Goal: Contribute content

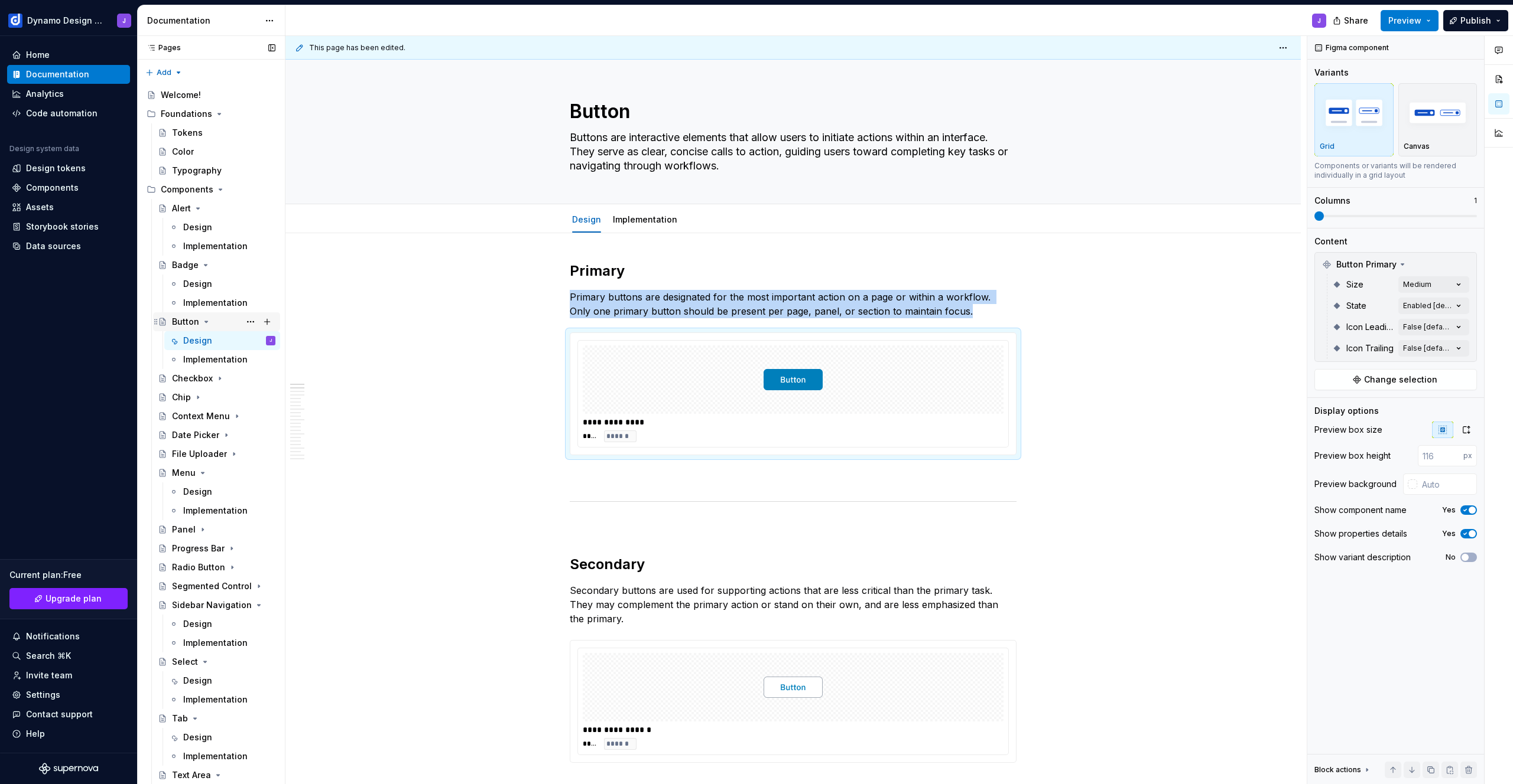
click at [206, 324] on icon "Page tree" at bounding box center [206, 322] width 9 height 9
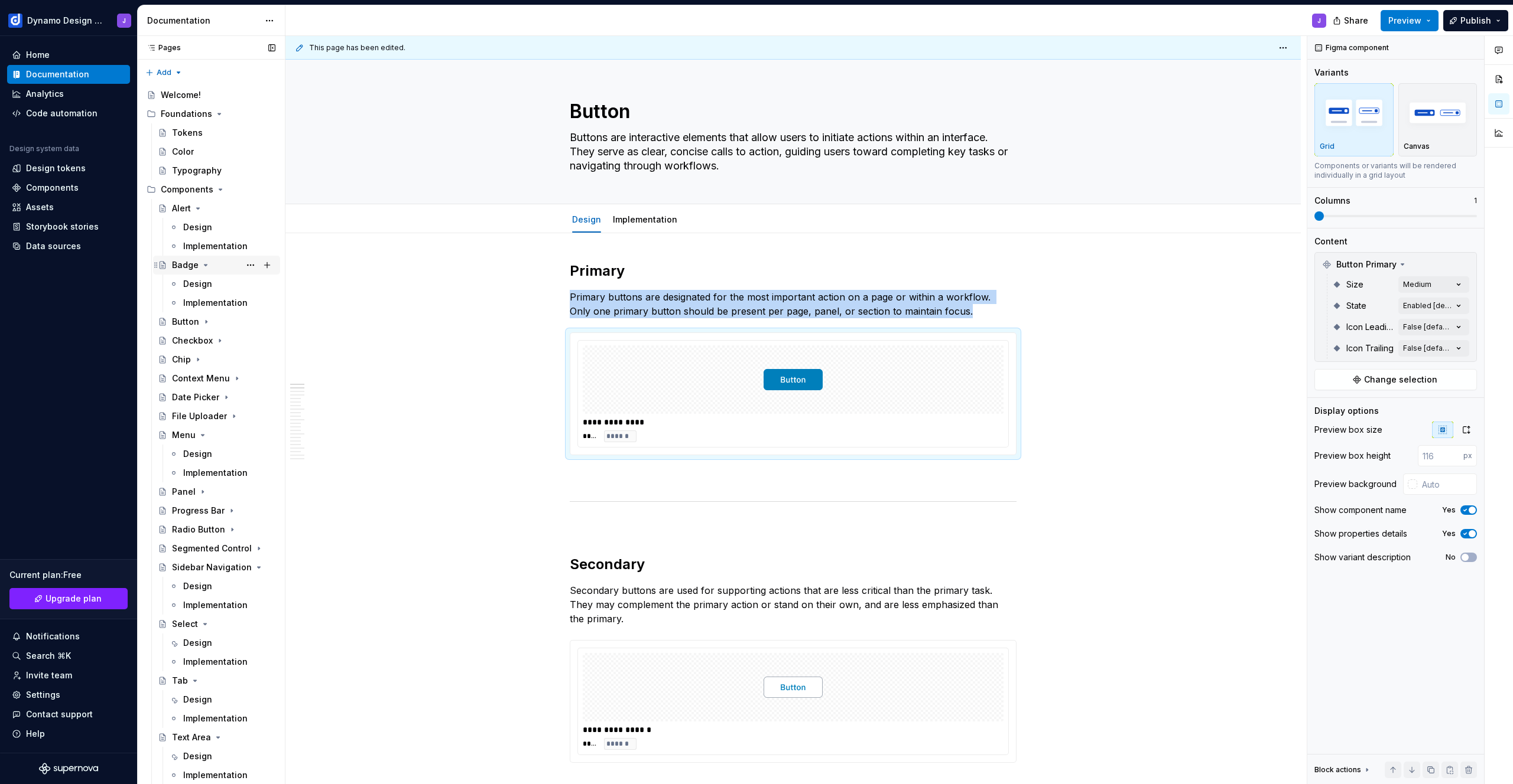
click at [204, 264] on icon "Page tree" at bounding box center [206, 265] width 9 height 9
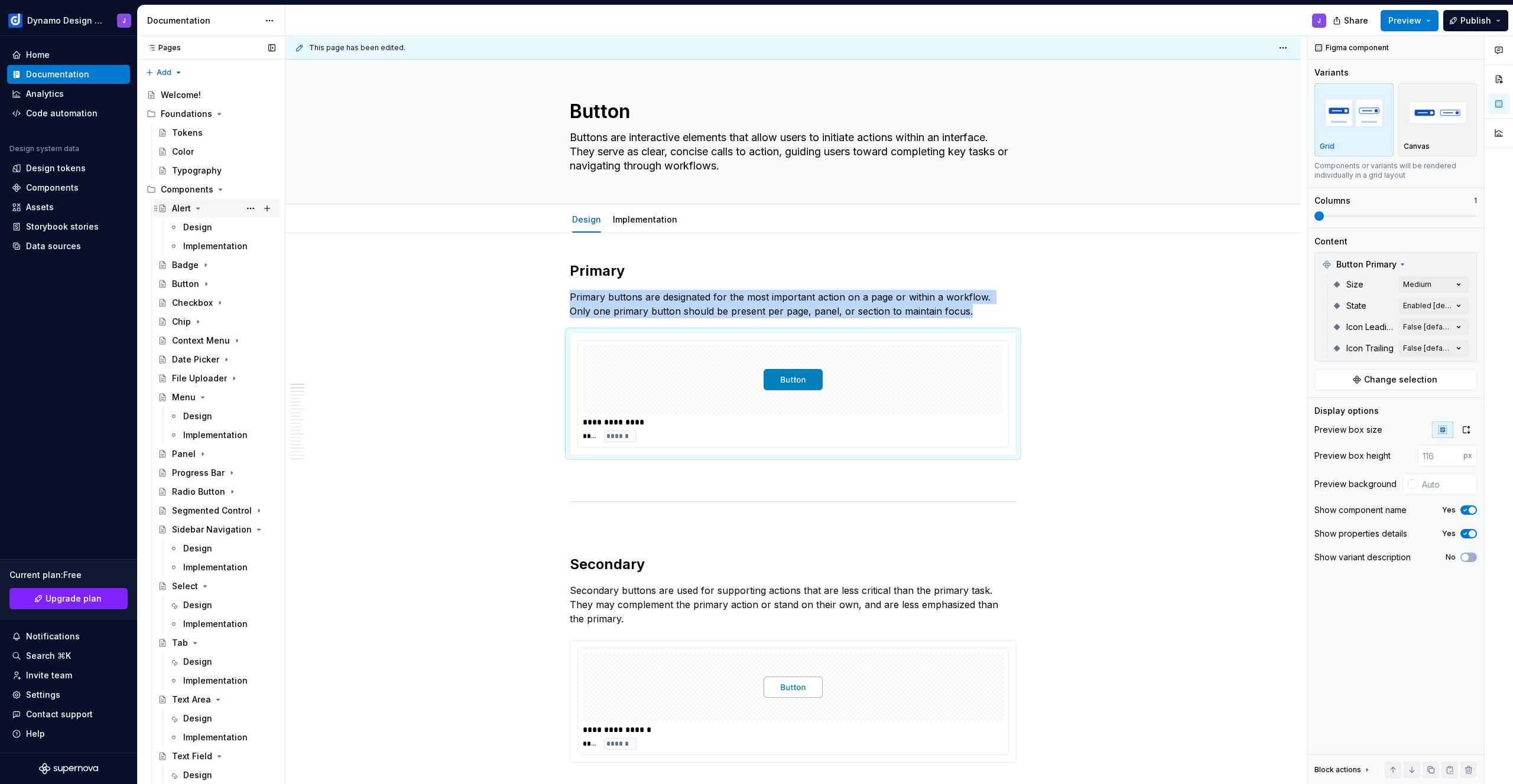
click at [197, 210] on icon "Page tree" at bounding box center [198, 208] width 9 height 9
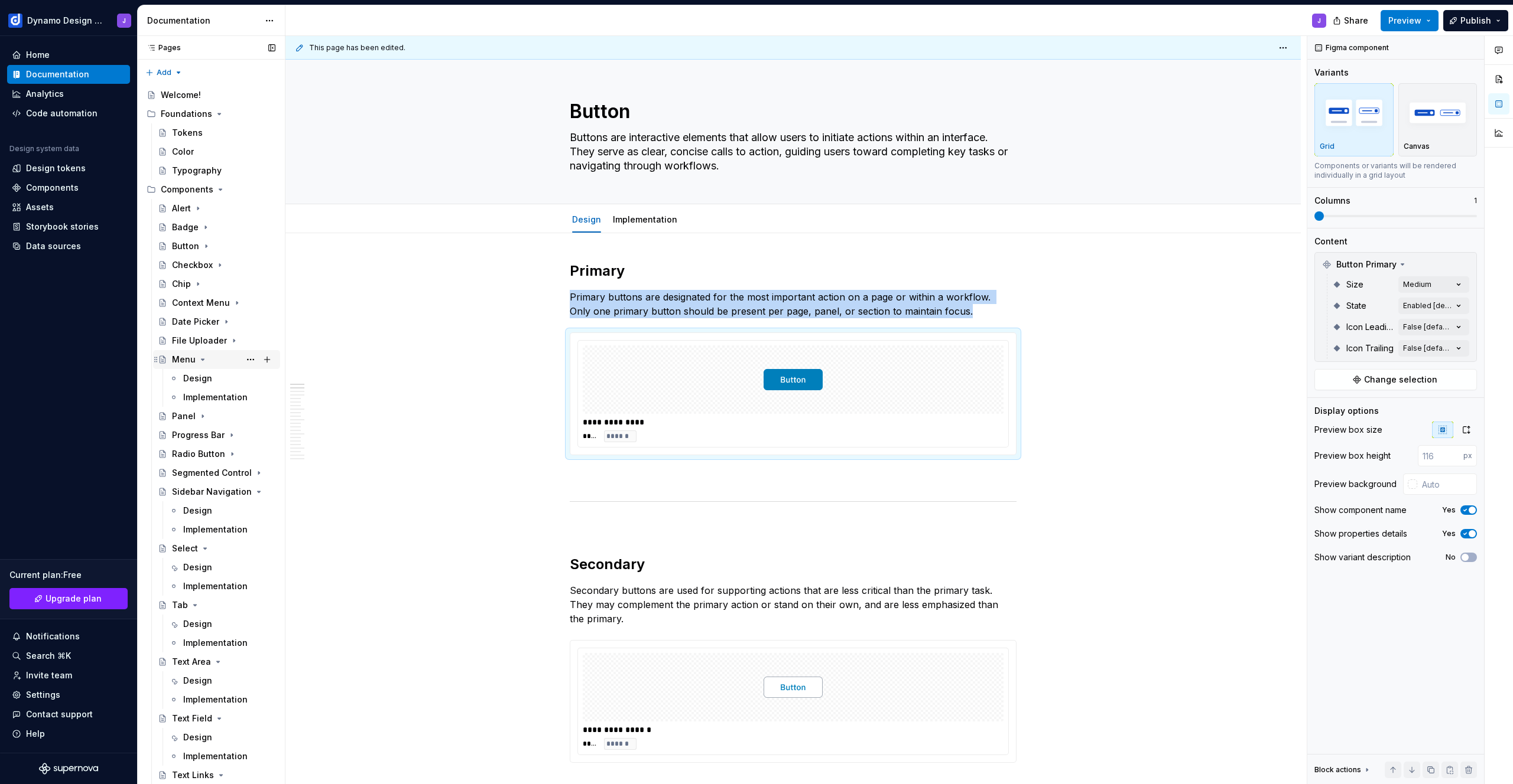
click at [202, 356] on icon "Page tree" at bounding box center [202, 360] width 9 height 9
click at [238, 452] on icon "Page tree" at bounding box center [235, 454] width 9 height 9
click at [204, 471] on icon "Page tree" at bounding box center [205, 473] width 9 height 9
click at [198, 513] on div "Design" at bounding box center [198, 511] width 29 height 12
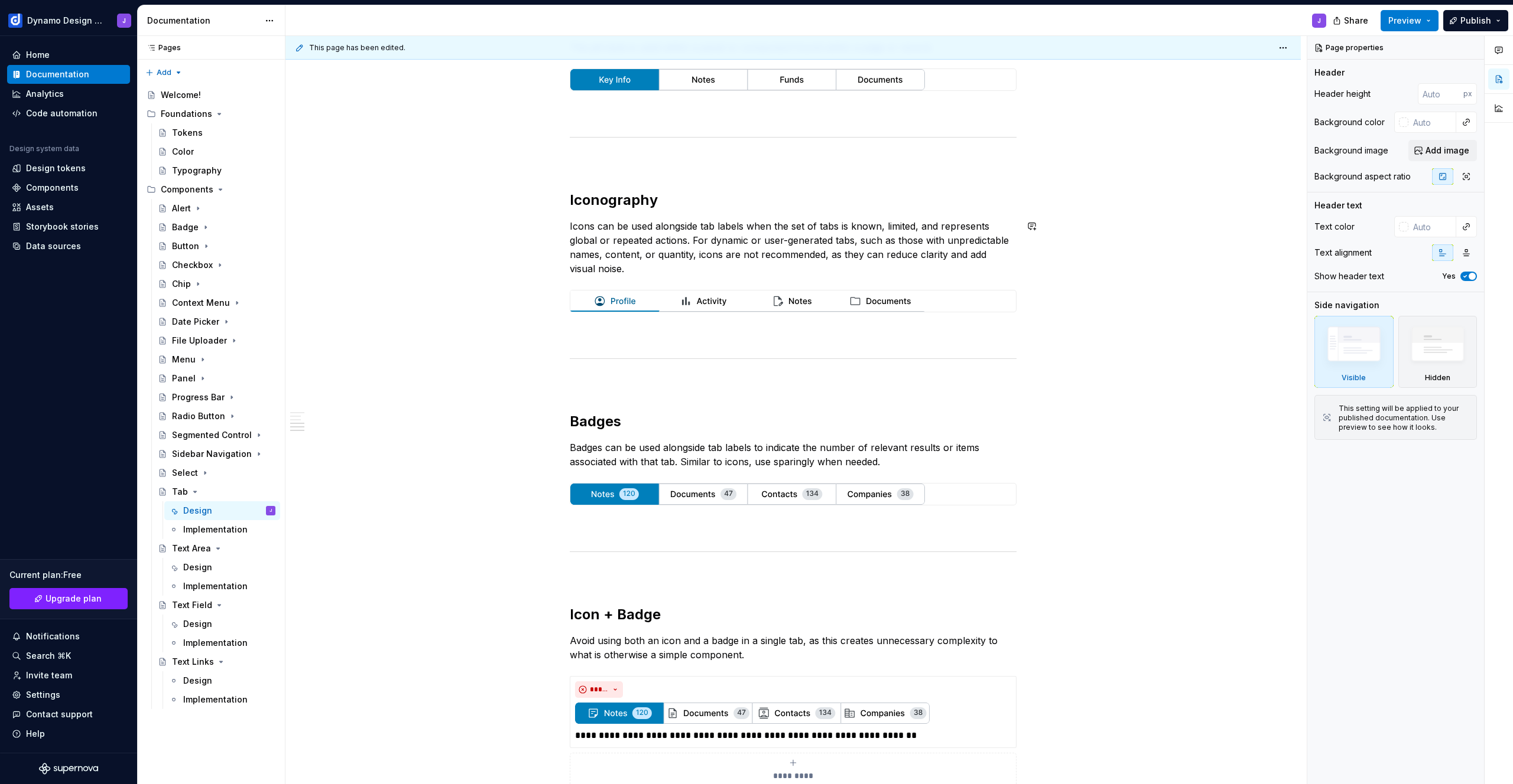
scroll to position [796, 0]
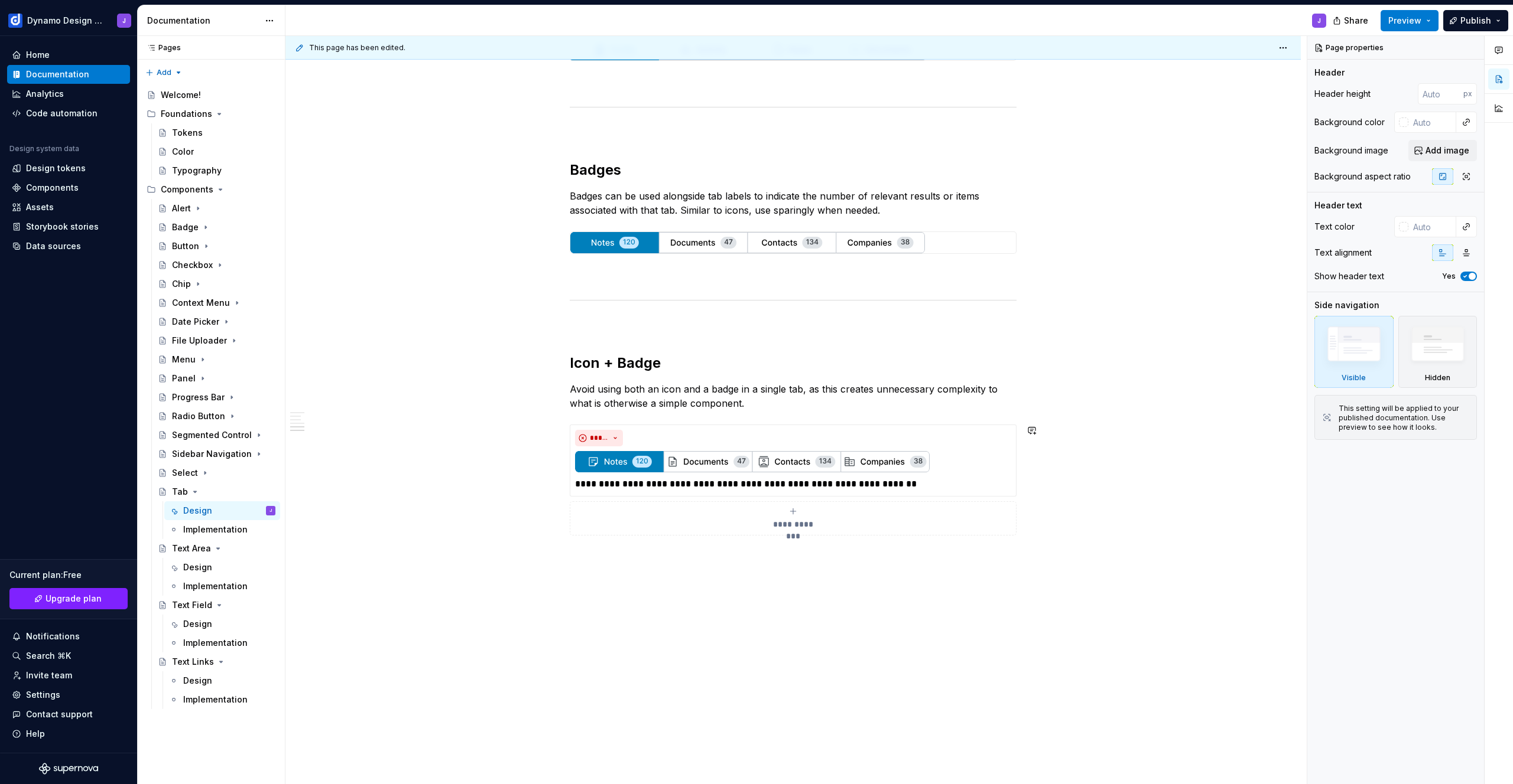
type textarea "*"
click at [767, 554] on div "Tab Styles Tabs are available in two styles. Underline tabs are used for page h…" at bounding box center [792, 103] width 1015 height 1362
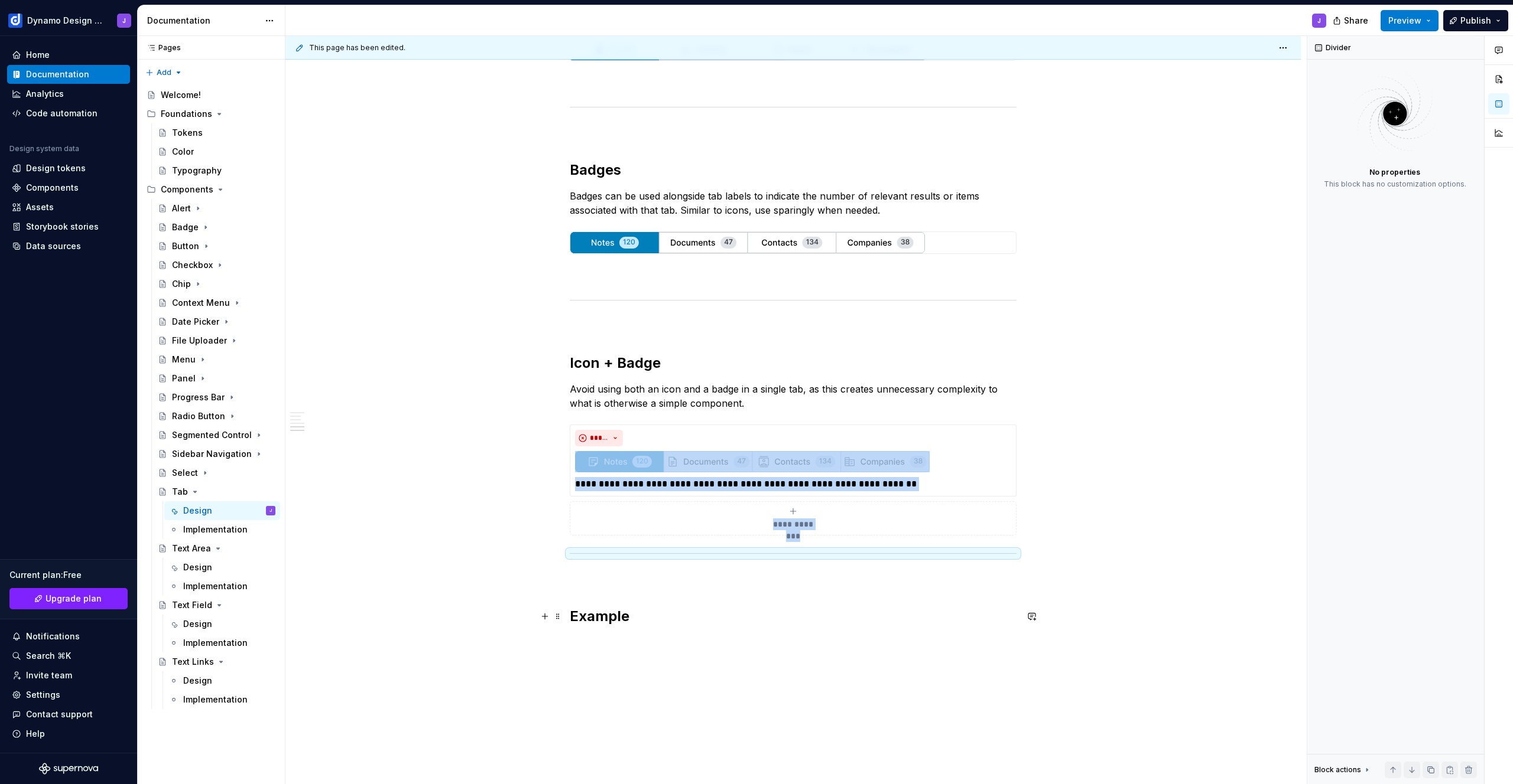
click at [600, 619] on h2 "Example" at bounding box center [793, 617] width 447 height 19
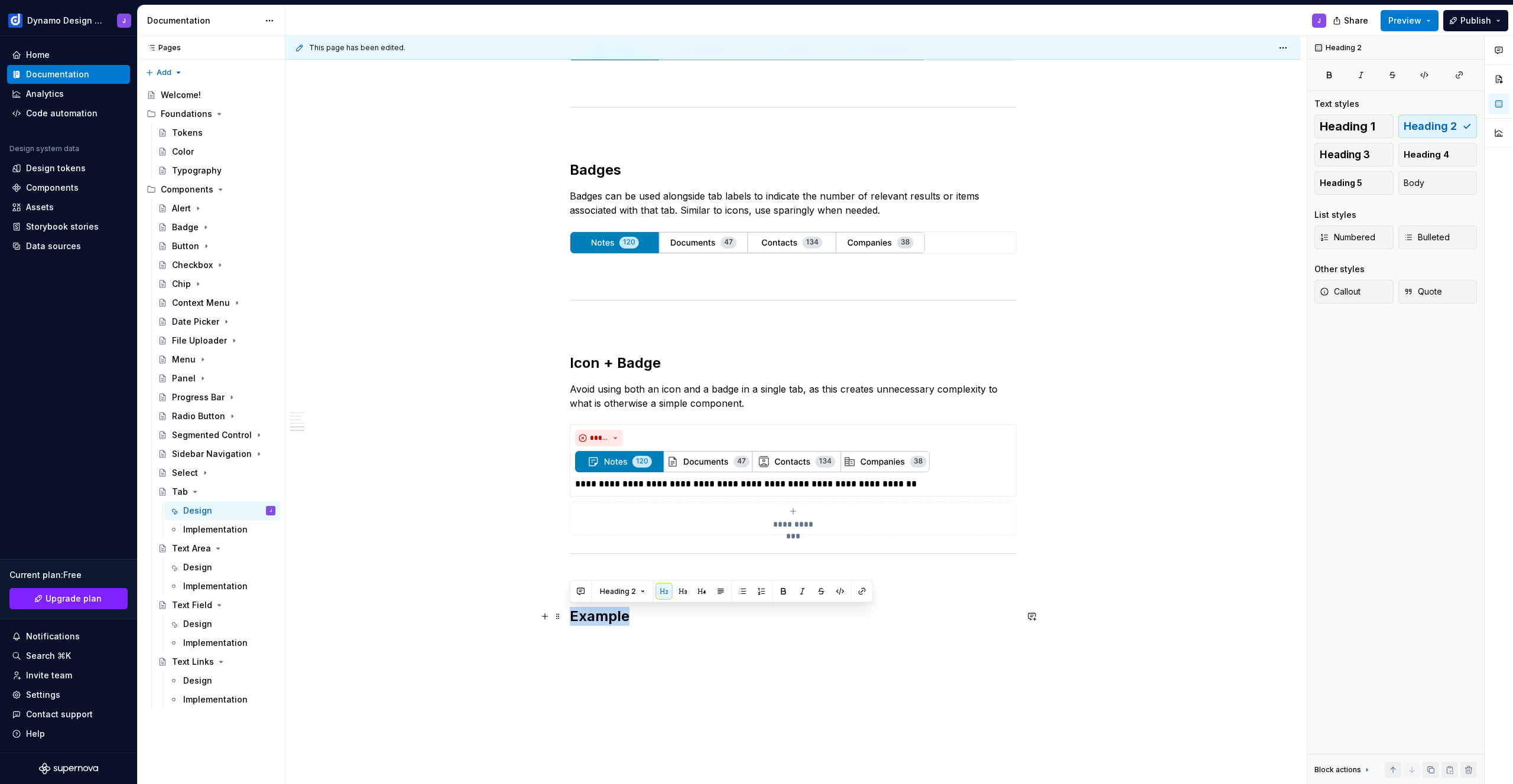
click at [600, 619] on h2 "Example" at bounding box center [793, 617] width 447 height 19
click at [657, 626] on div "Tab Styles Tabs are available in two styles. Underline tabs are used for page h…" at bounding box center [793, 45] width 447 height 1189
click at [661, 619] on h2 "Example" at bounding box center [793, 617] width 447 height 19
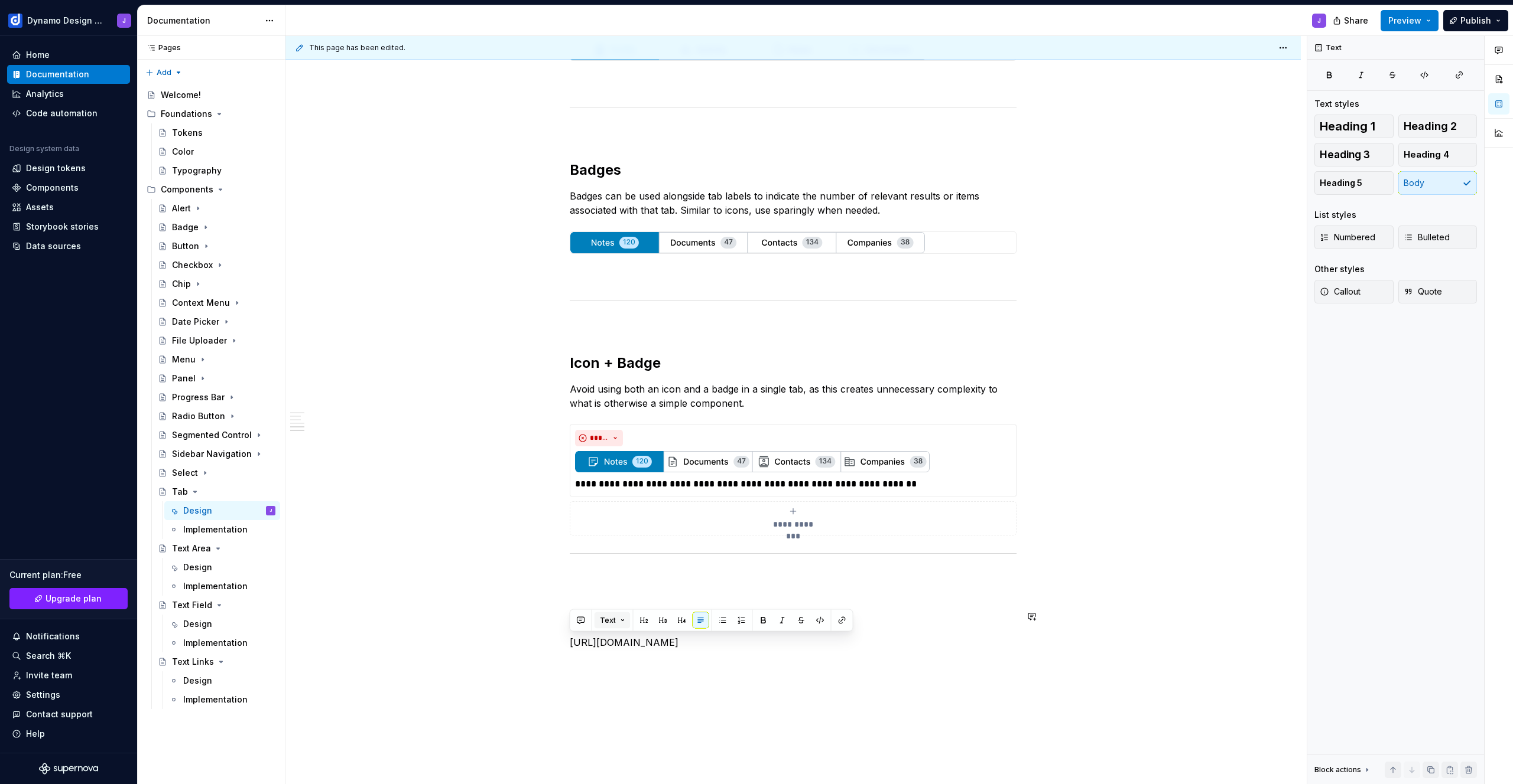
click at [620, 621] on button "Text" at bounding box center [612, 621] width 36 height 16
click at [755, 642] on p "[URL][DOMAIN_NAME]" at bounding box center [793, 643] width 447 height 14
click at [752, 647] on p "[URL][DOMAIN_NAME]" at bounding box center [793, 643] width 447 height 14
click at [1409, 20] on span "Preview" at bounding box center [1405, 20] width 33 height 12
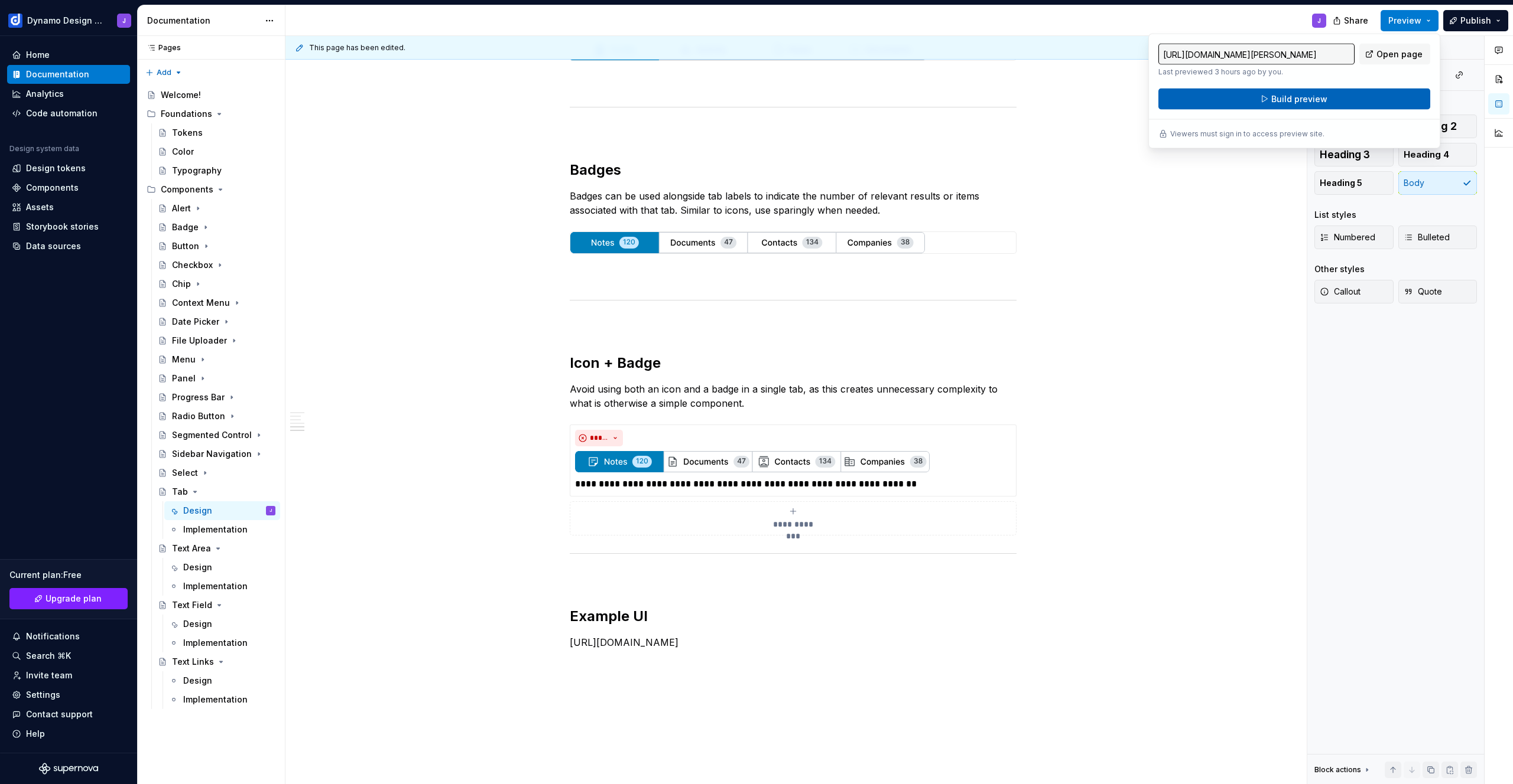
click at [1330, 98] on button "Build preview" at bounding box center [1294, 99] width 272 height 21
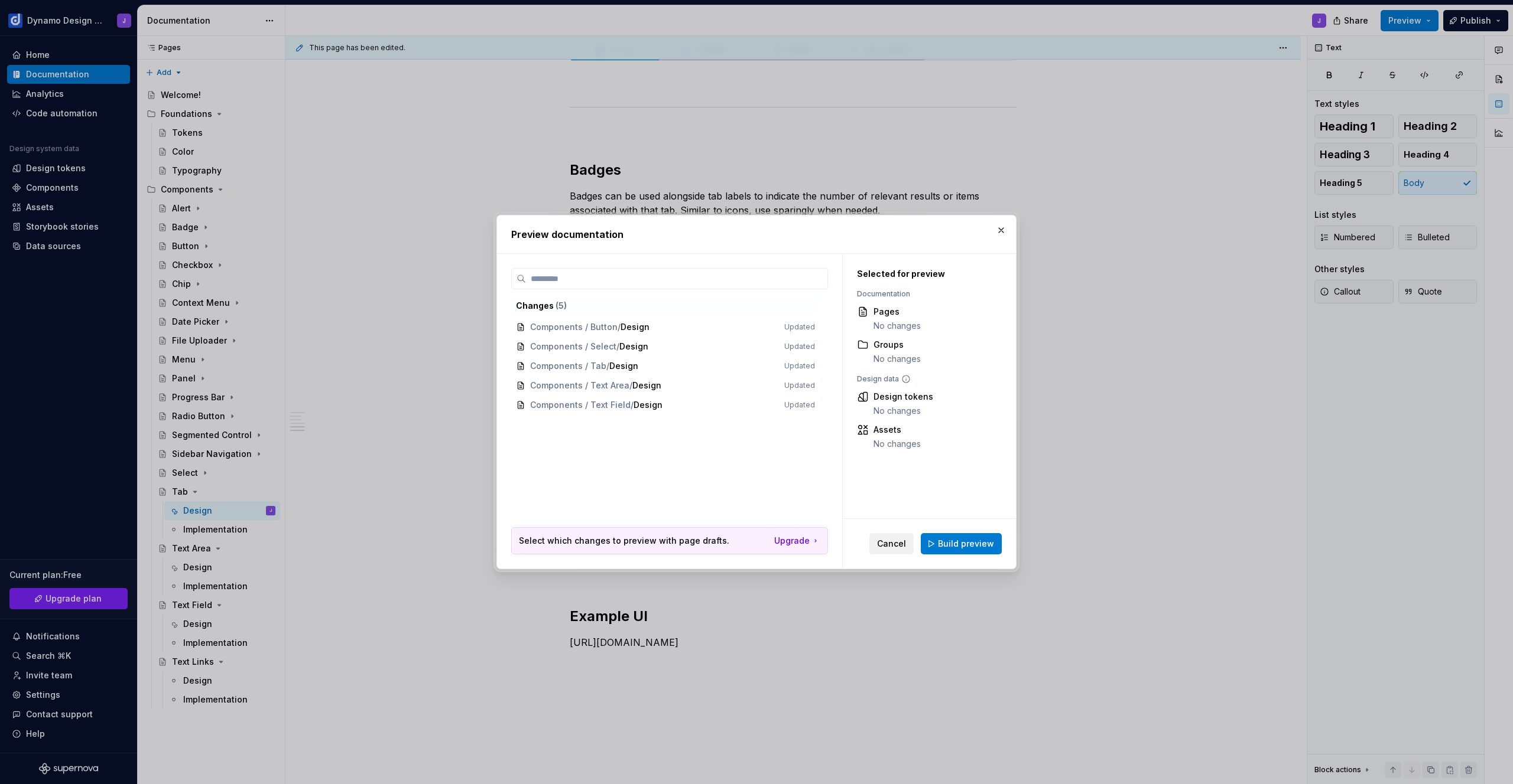
click at [892, 539] on span "Cancel" at bounding box center [892, 544] width 29 height 12
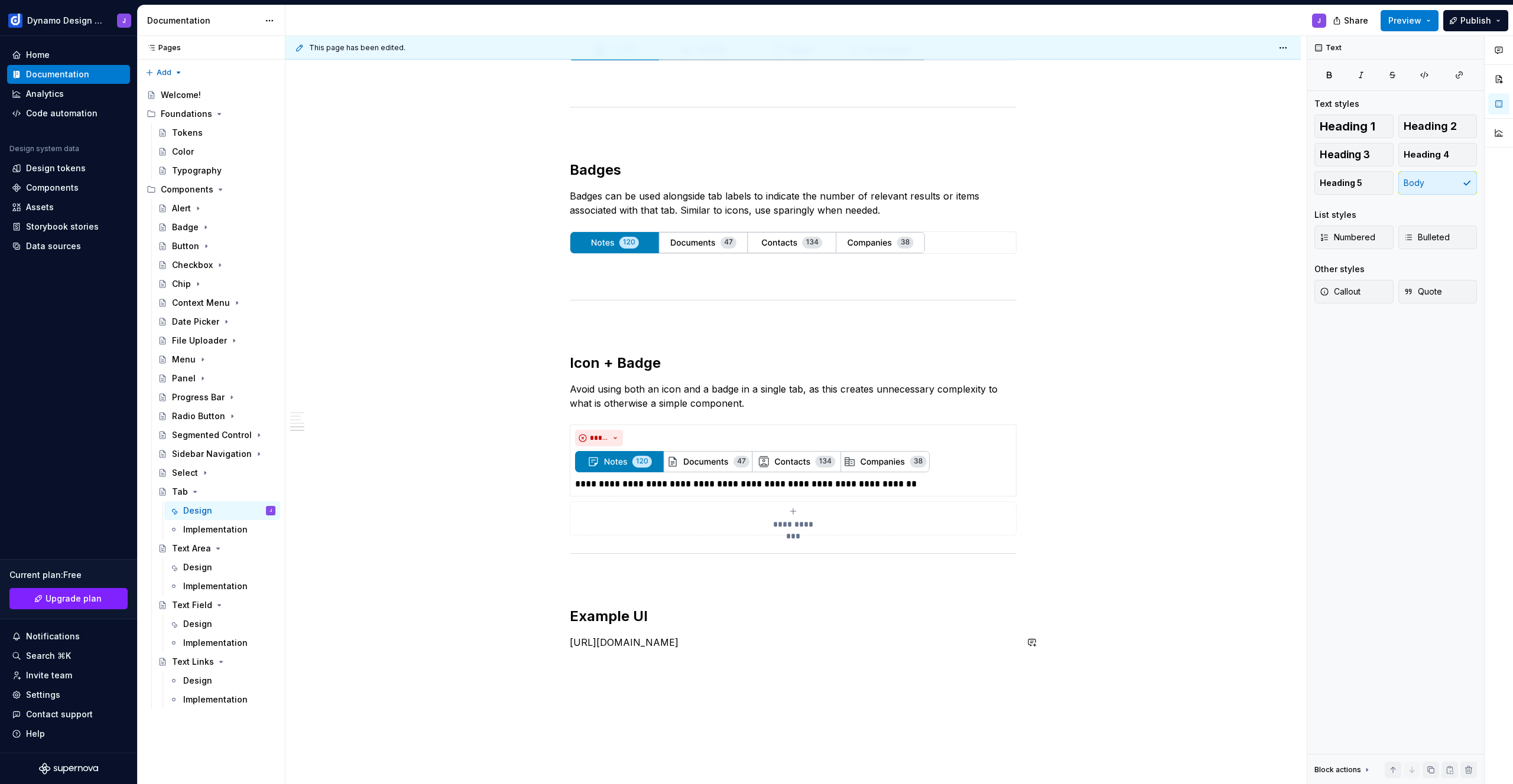
click at [648, 617] on h2 "Example UI" at bounding box center [793, 617] width 447 height 19
click at [697, 643] on p "A prototype handling of multiple tabs, a tabs menu, and" at bounding box center [793, 643] width 447 height 14
click at [833, 641] on p "A prototype handling of tab overflow, a tabs menu, and" at bounding box center [793, 643] width 447 height 14
click at [744, 660] on p "[URL][DOMAIN_NAME]" at bounding box center [793, 664] width 447 height 14
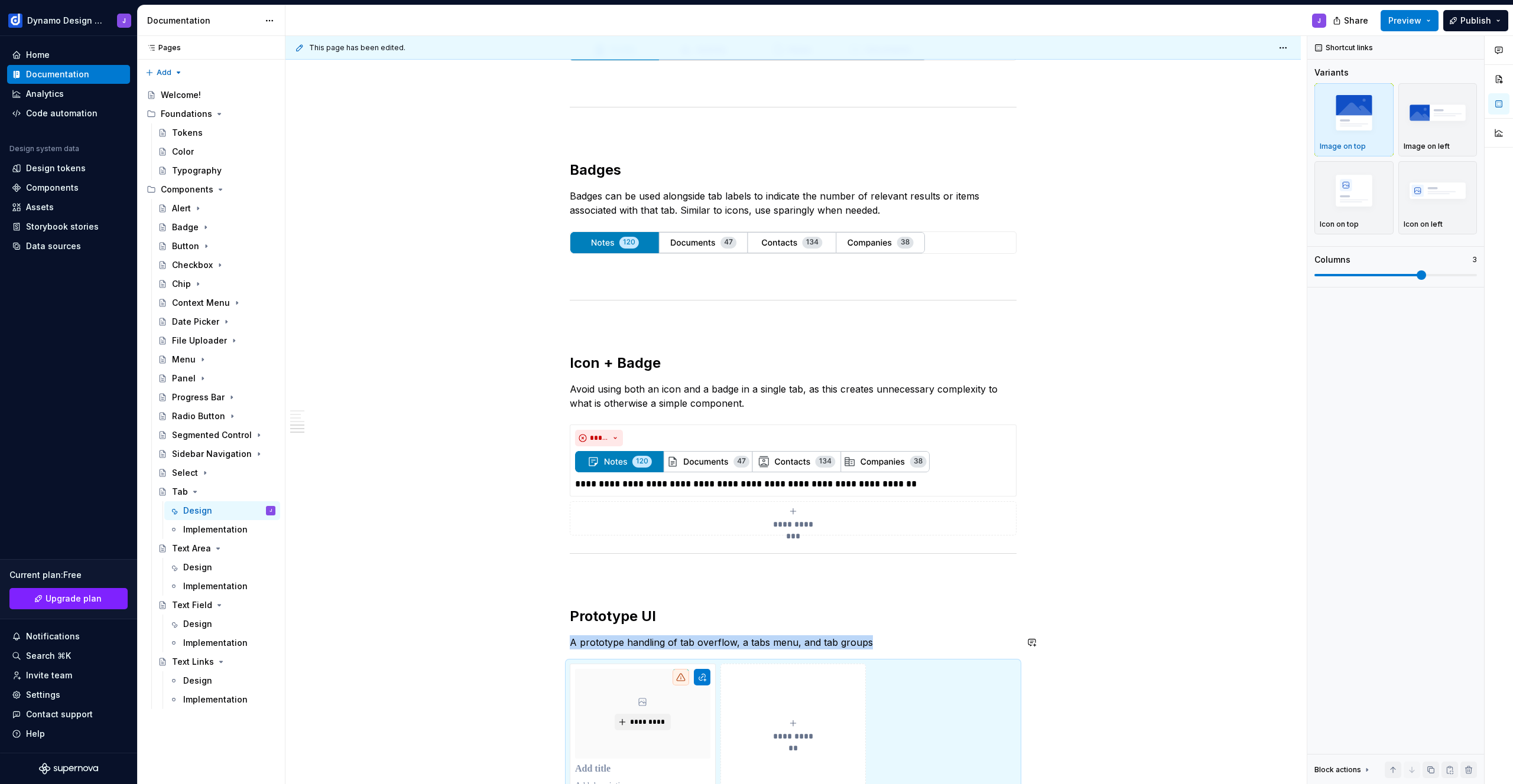
scroll to position [874, 0]
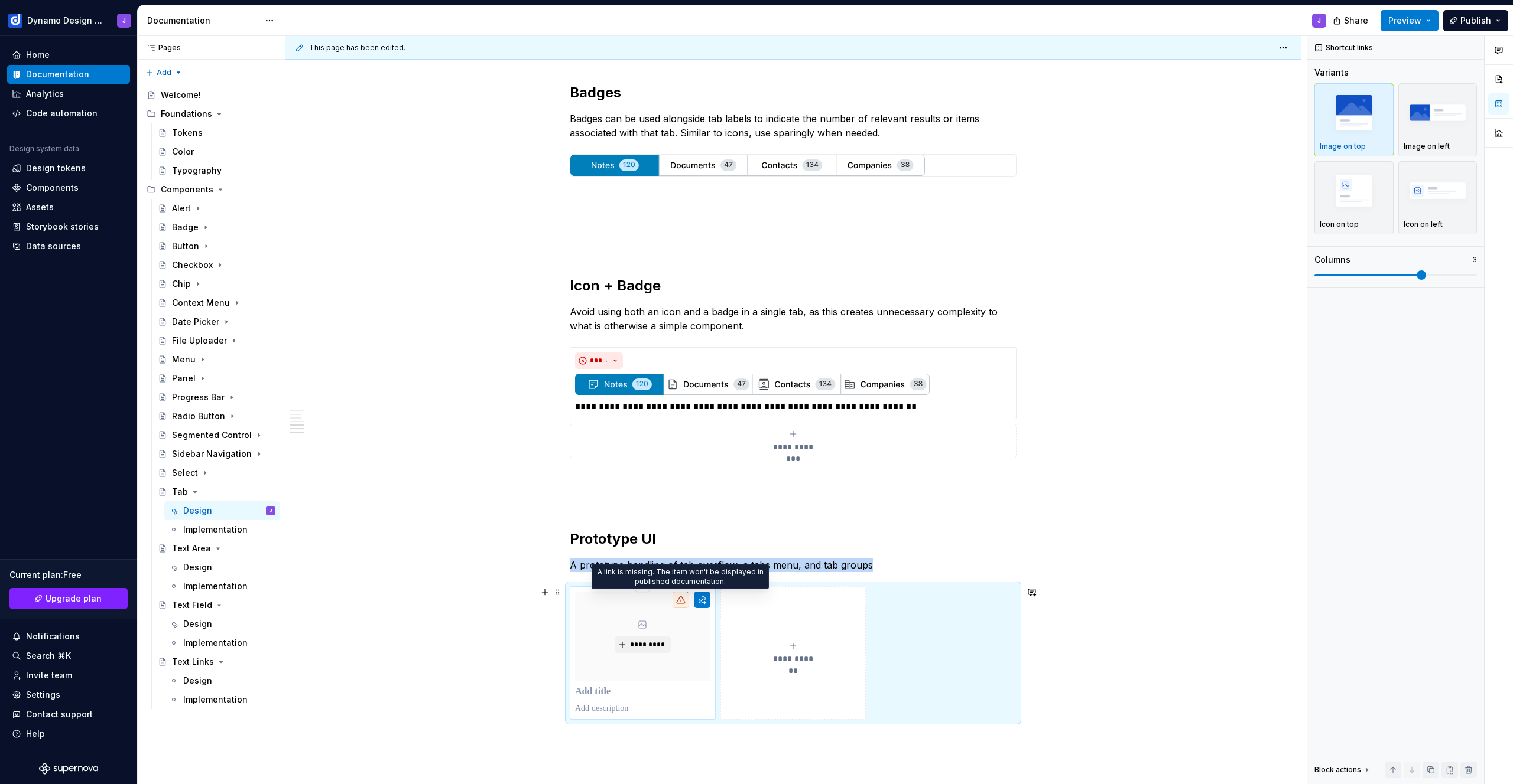
click at [685, 604] on div at bounding box center [681, 599] width 16 height 16
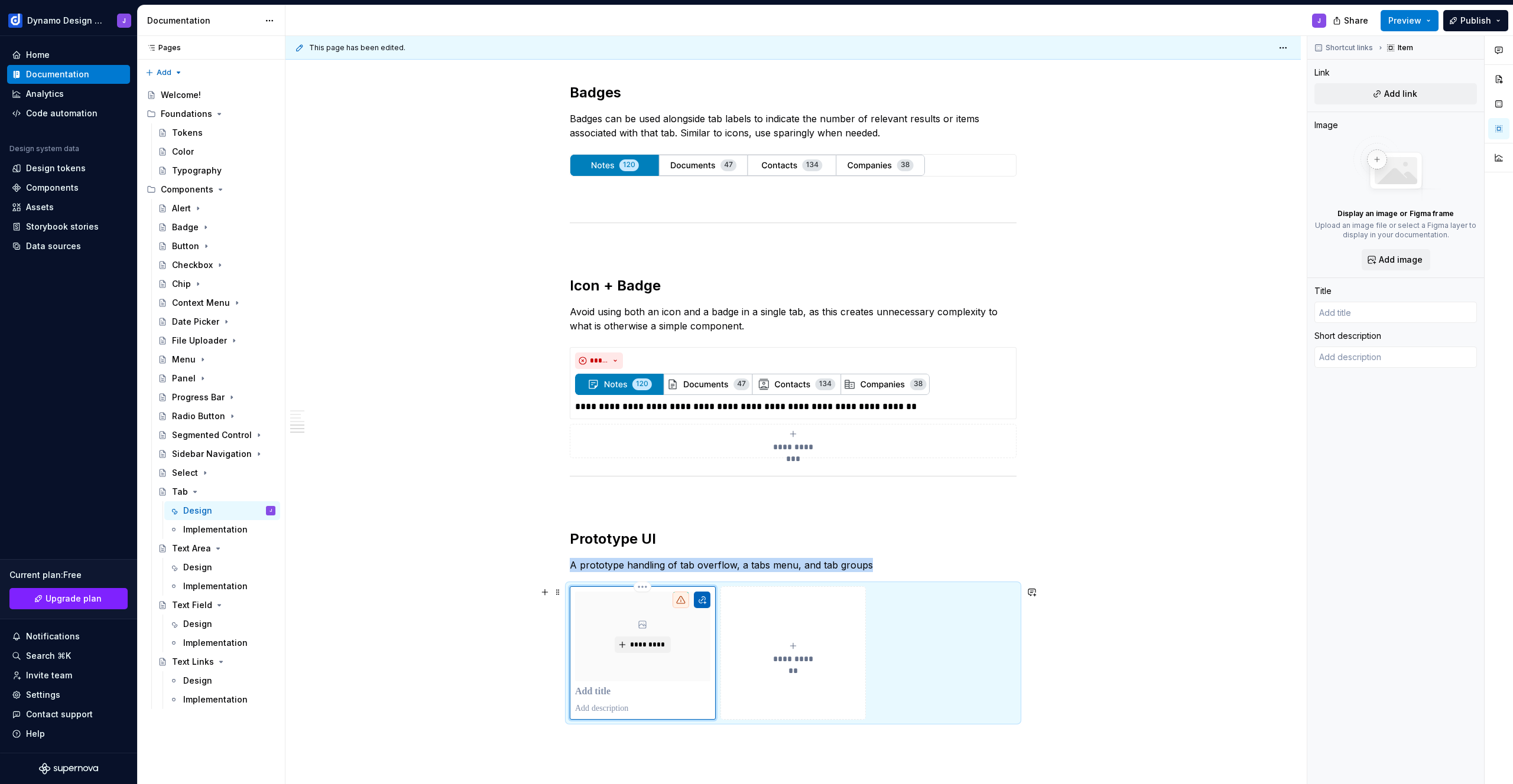
click at [701, 599] on button "button" at bounding box center [702, 599] width 16 height 16
type textarea "*"
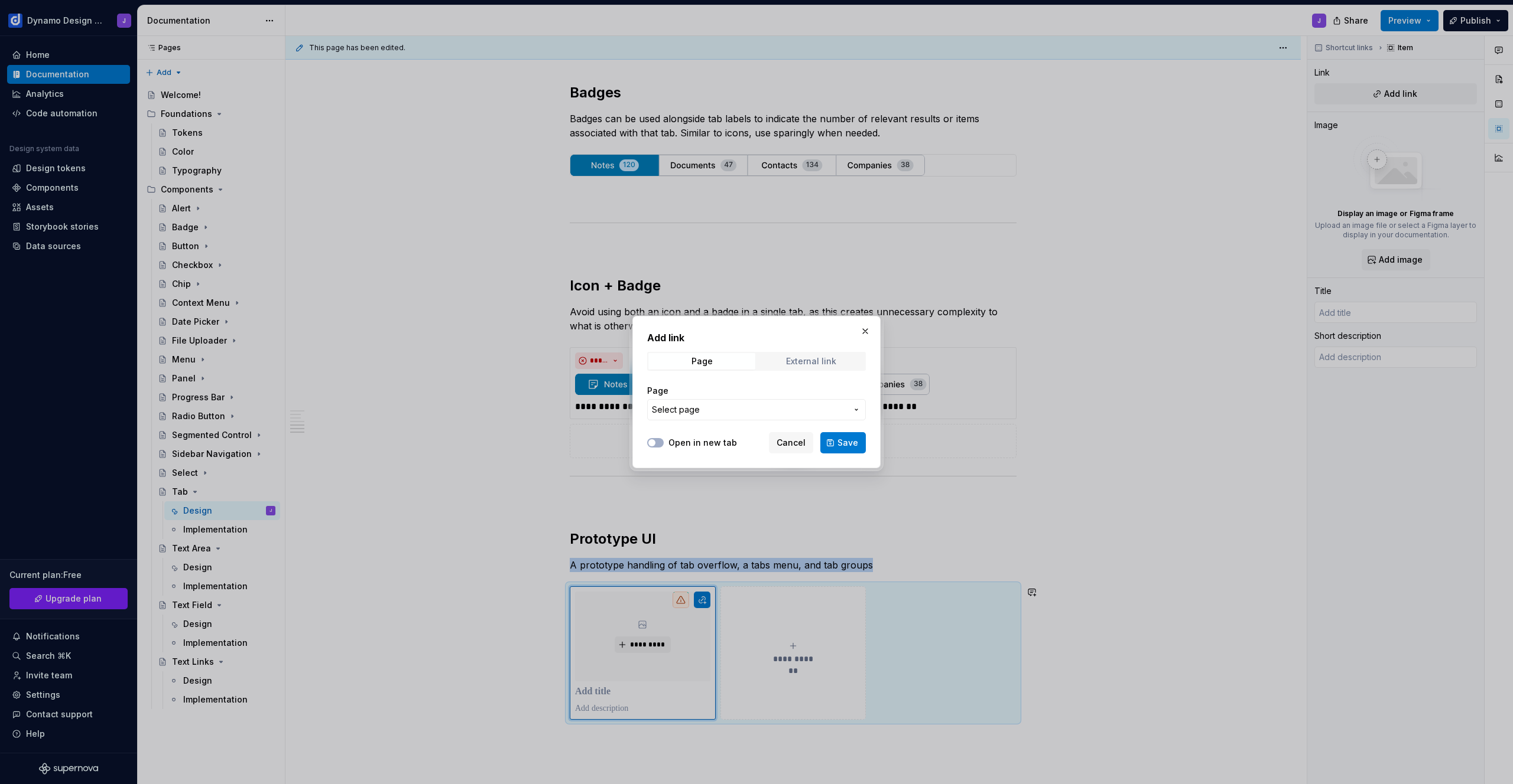
click at [802, 364] on div "External link" at bounding box center [811, 361] width 50 height 9
click at [721, 408] on input "URL" at bounding box center [756, 410] width 219 height 21
paste input "[URL][DOMAIN_NAME]"
type input "[URL][DOMAIN_NAME]"
click at [714, 444] on label "Open in new tab" at bounding box center [702, 443] width 68 height 12
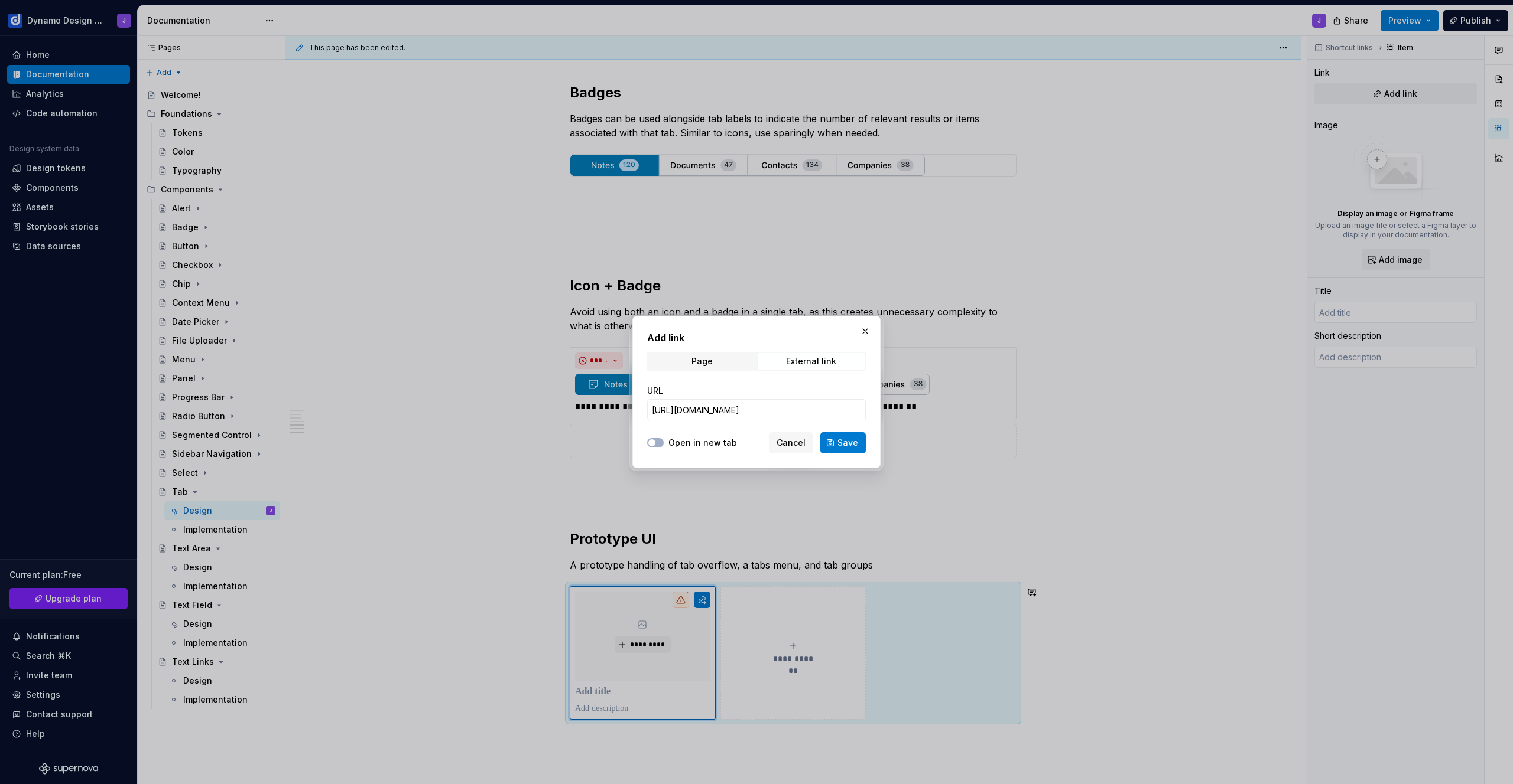
click at [664, 444] on button "Open in new tab" at bounding box center [655, 443] width 16 height 9
click at [841, 441] on span "Save" at bounding box center [847, 443] width 20 height 12
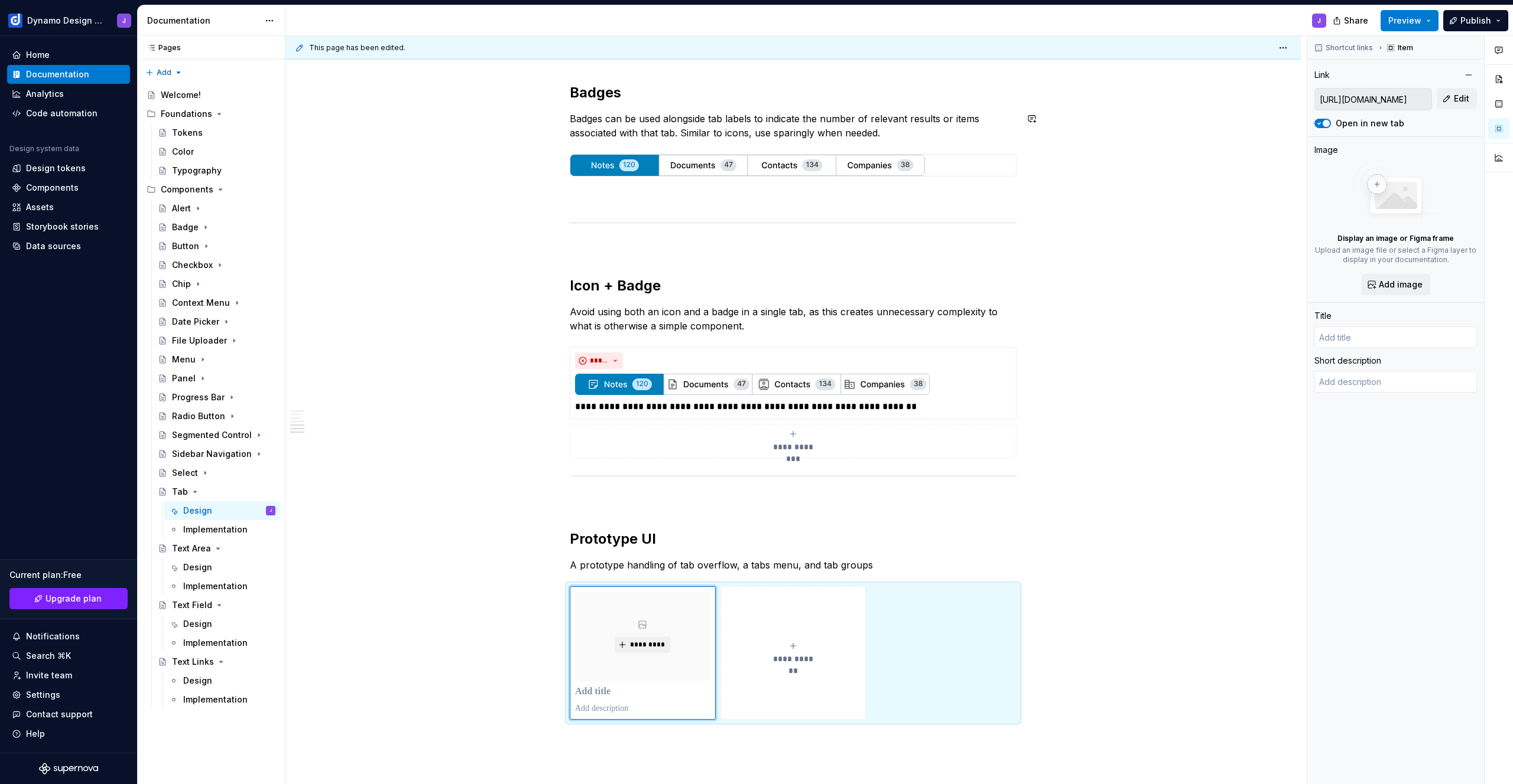
type textarea "*"
type input "Tab Navigation UI"
type textarea "Created with Figma"
click at [1006, 591] on div "**********" at bounding box center [793, 653] width 447 height 133
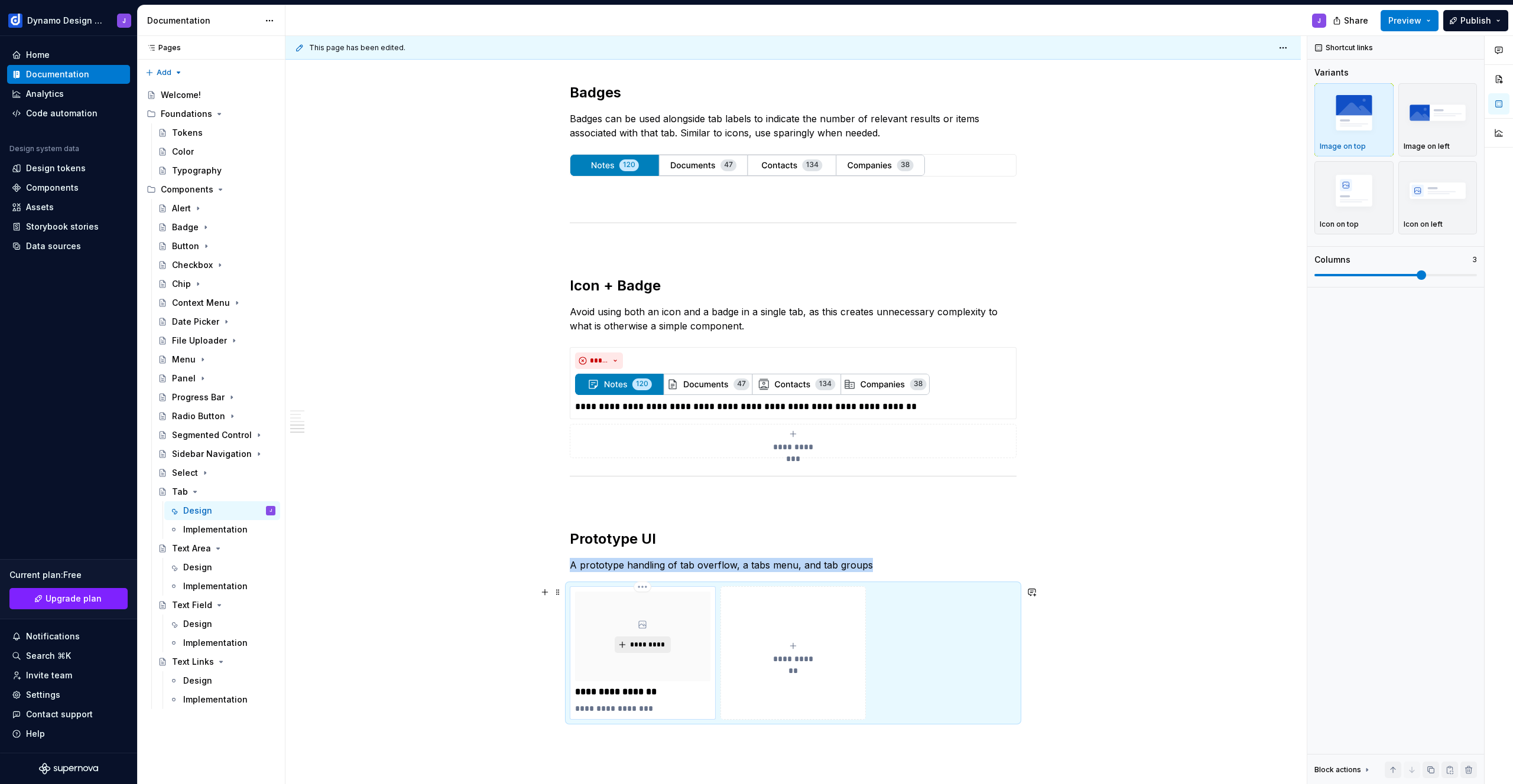
click at [655, 641] on span "*********" at bounding box center [647, 645] width 36 height 9
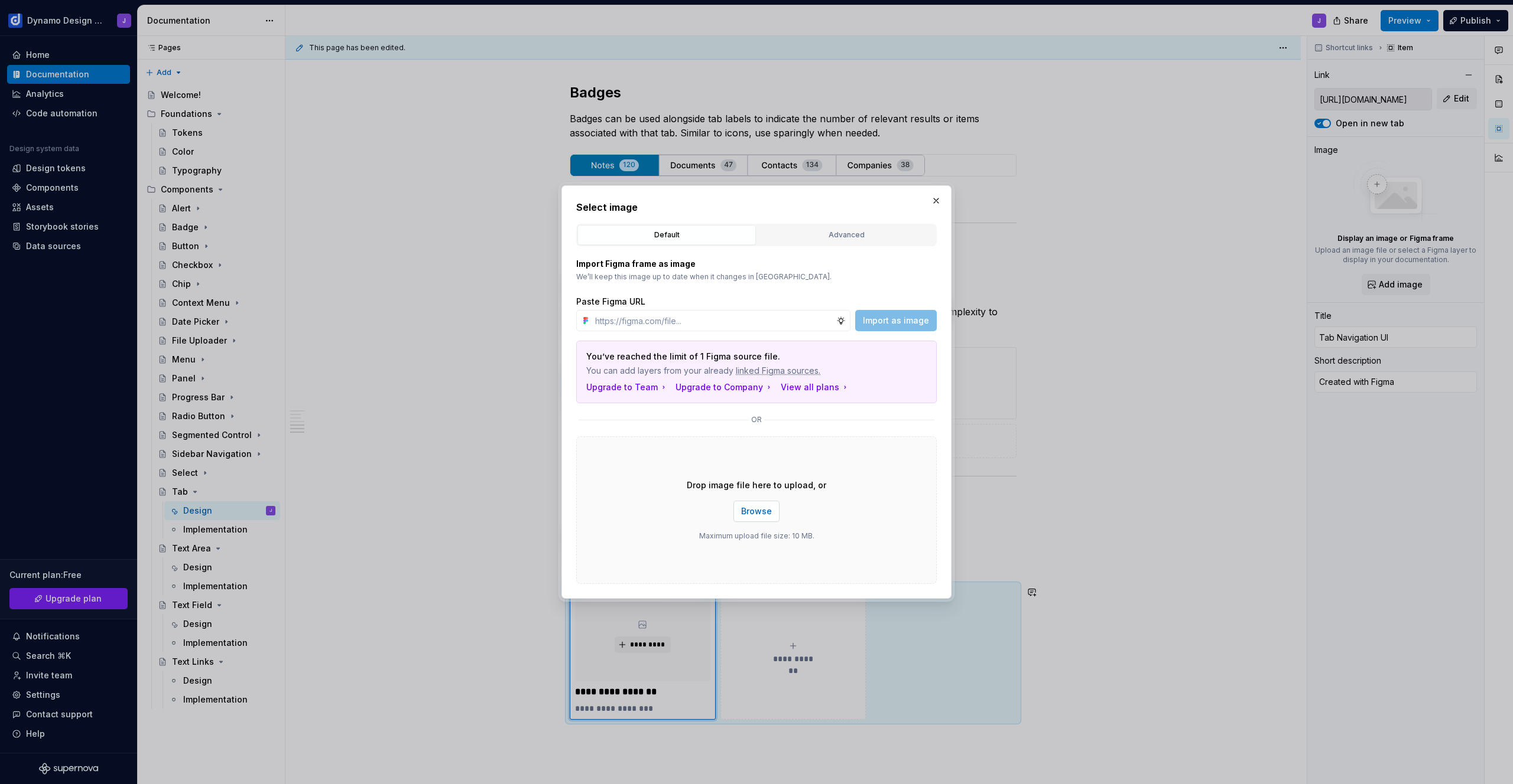
click at [759, 512] on span "Browse" at bounding box center [756, 512] width 31 height 12
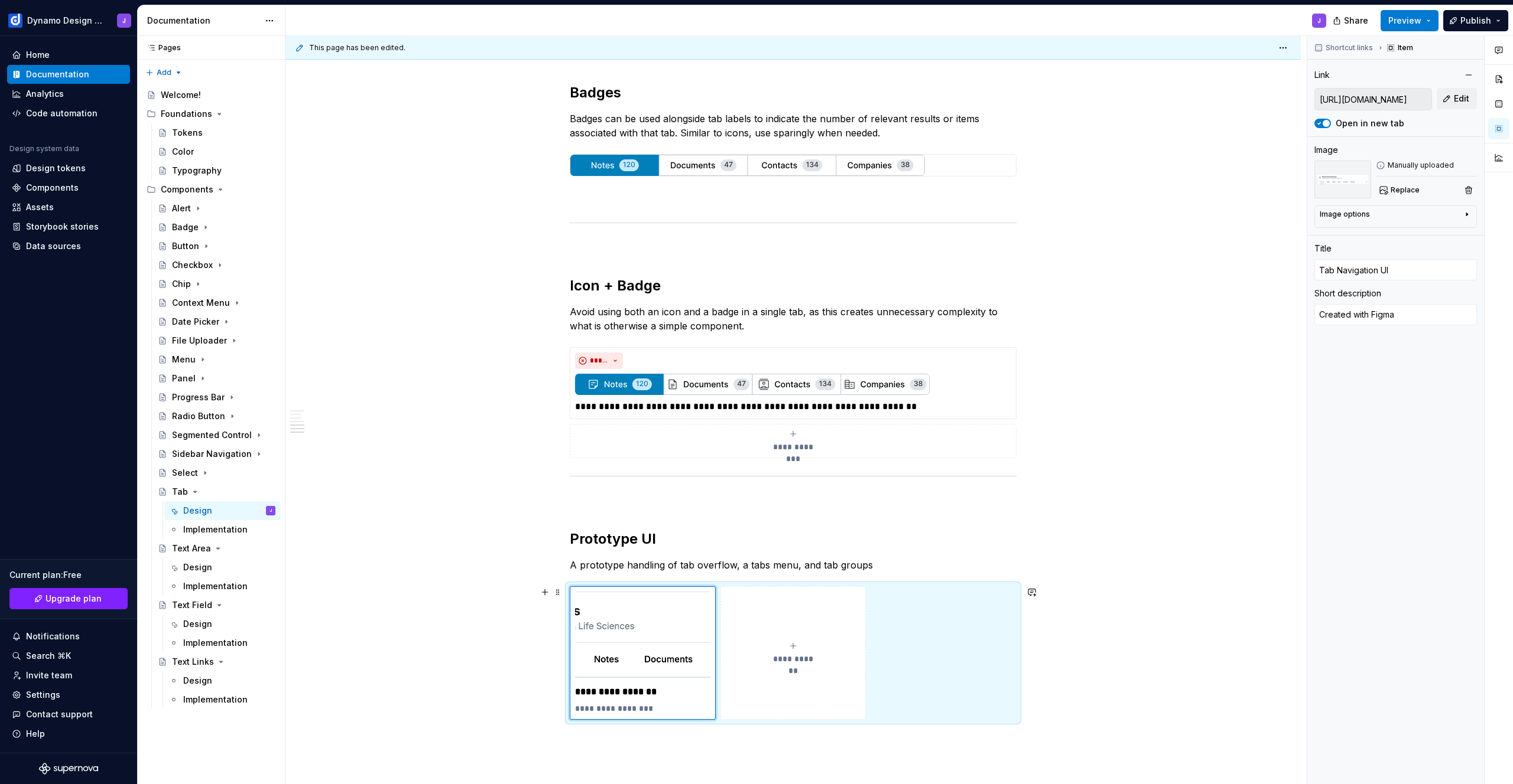
click at [931, 590] on div "**********" at bounding box center [793, 653] width 447 height 133
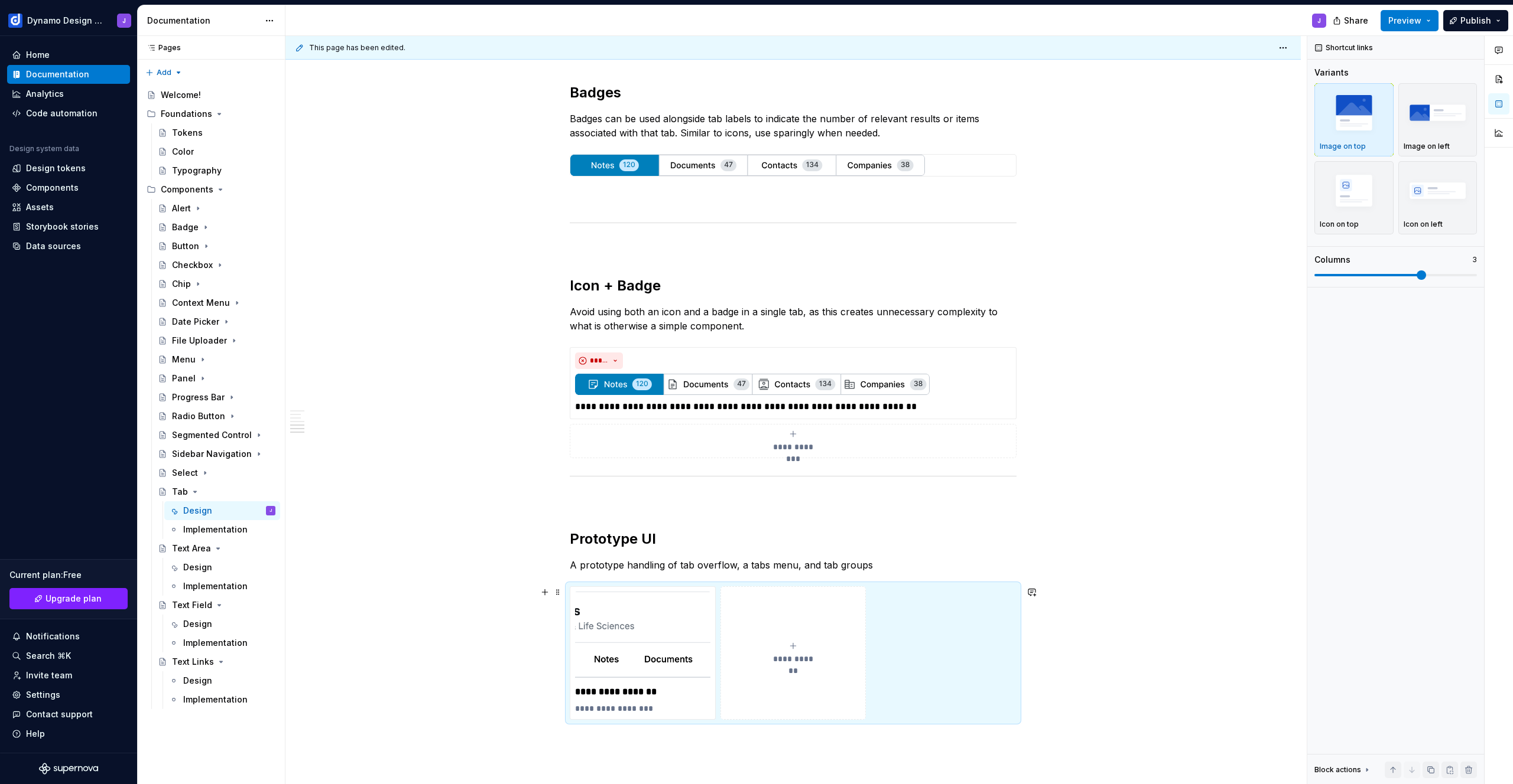
click at [977, 588] on div "**********" at bounding box center [793, 653] width 447 height 133
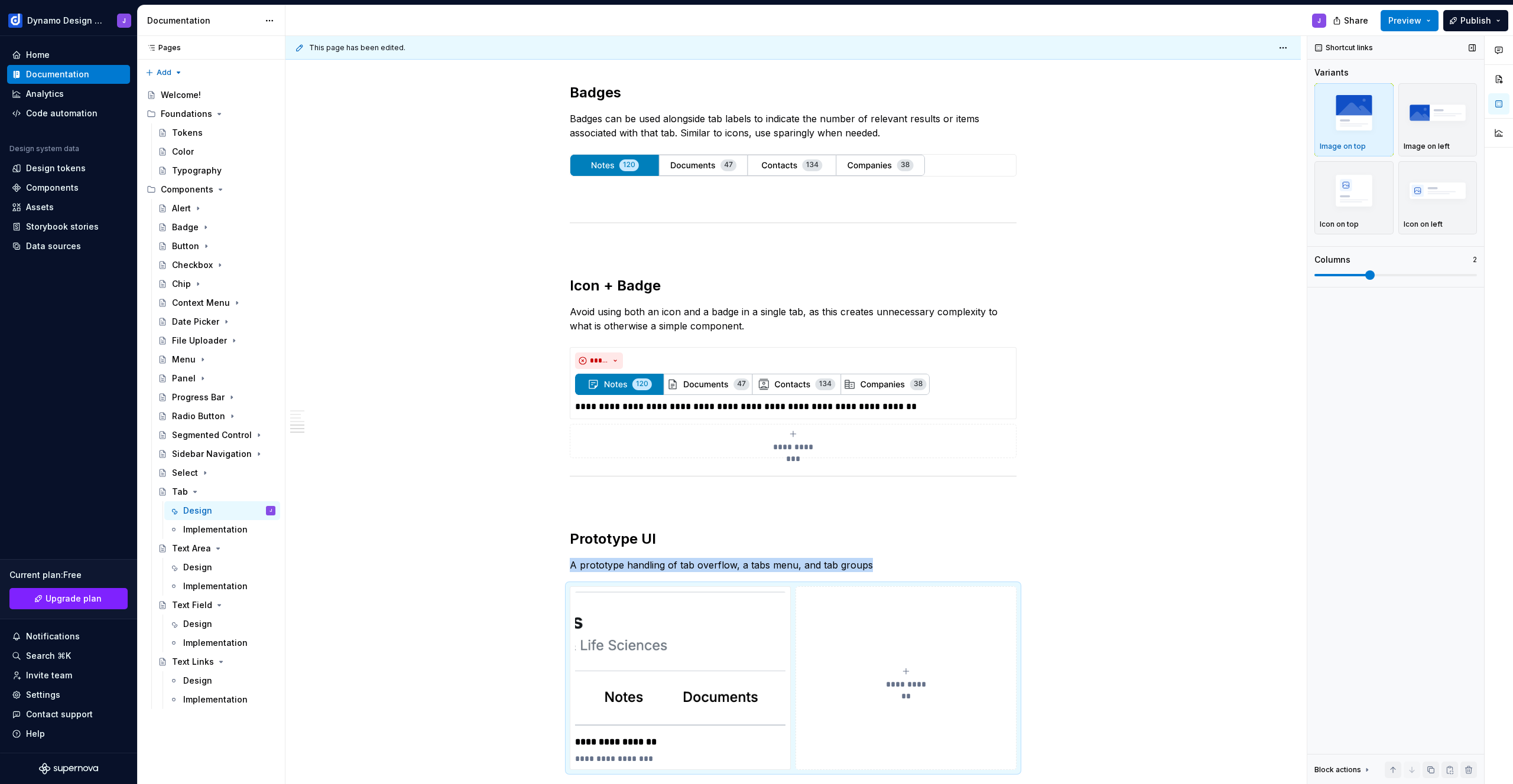
scroll to position [1049, 0]
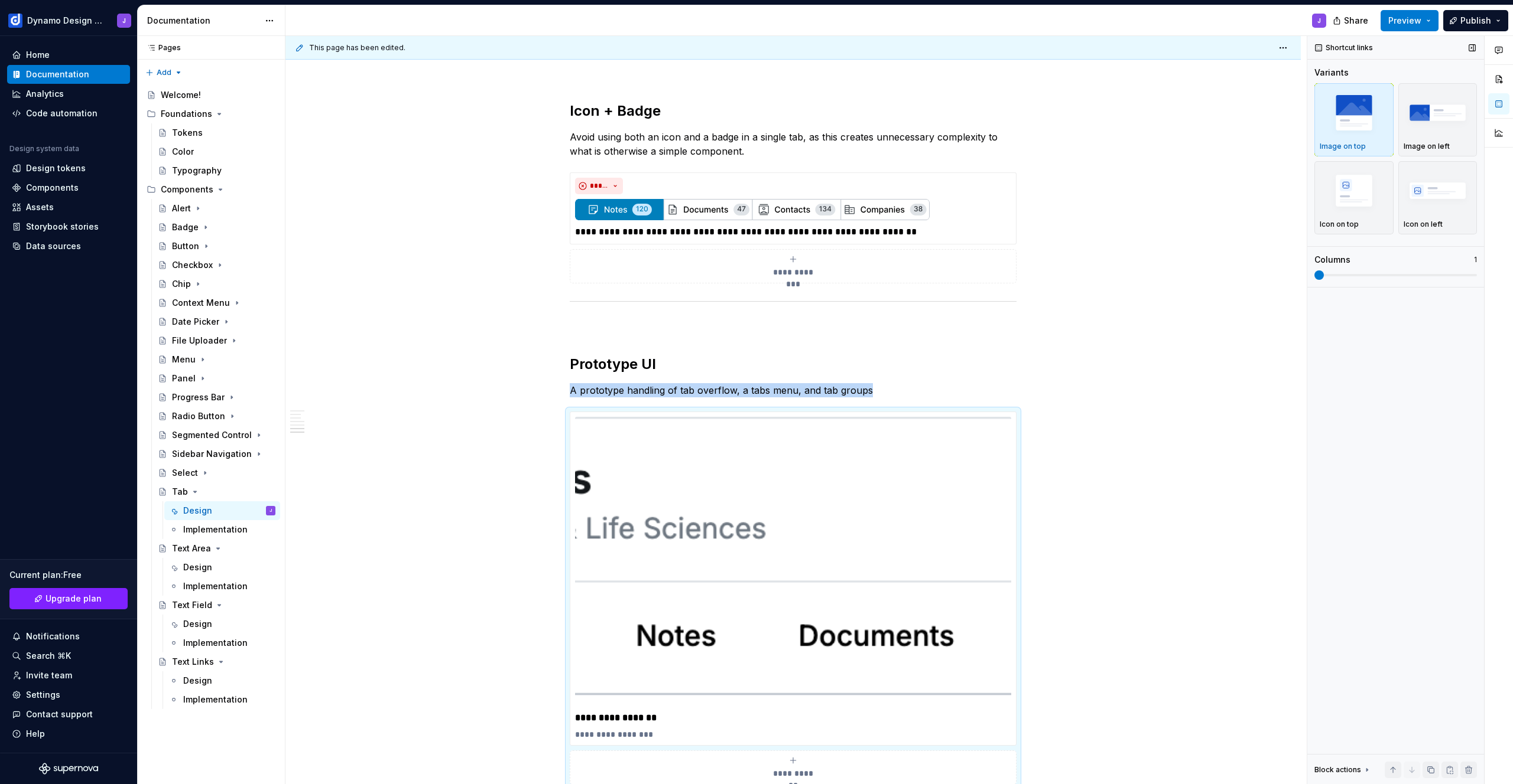
click at [1314, 271] on span at bounding box center [1319, 275] width 9 height 9
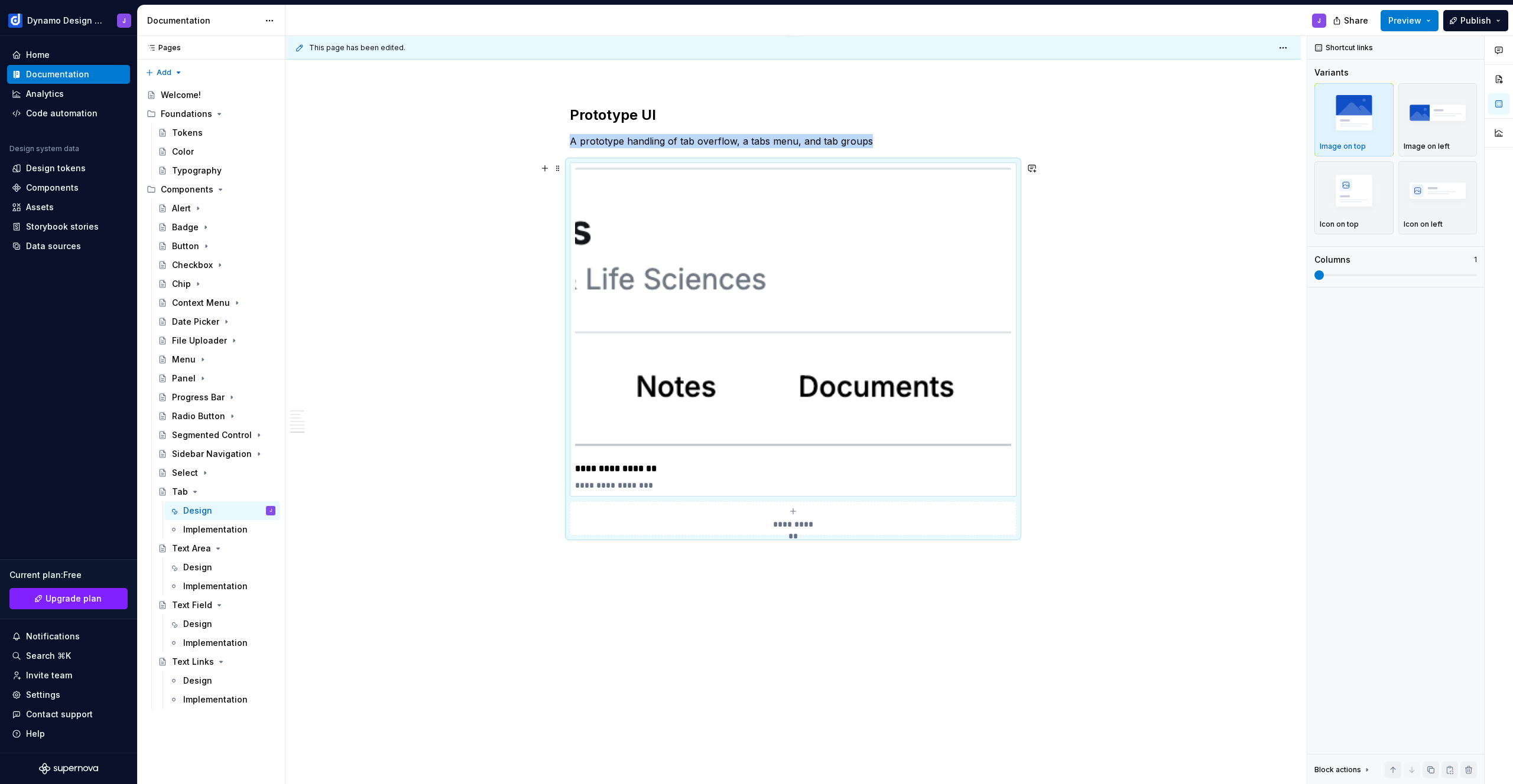
scroll to position [1291, 0]
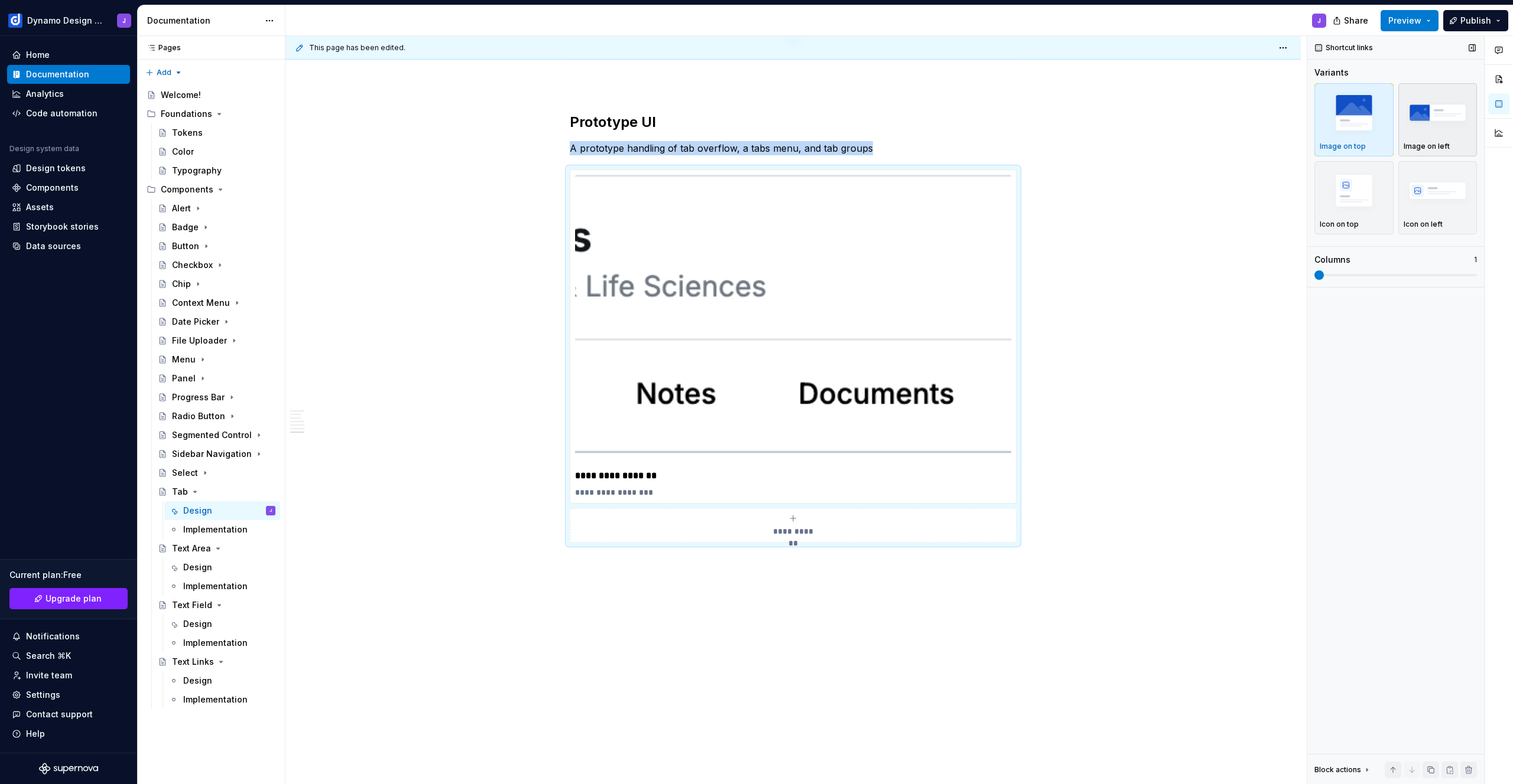
click at [1426, 117] on img "button" at bounding box center [1437, 113] width 68 height 43
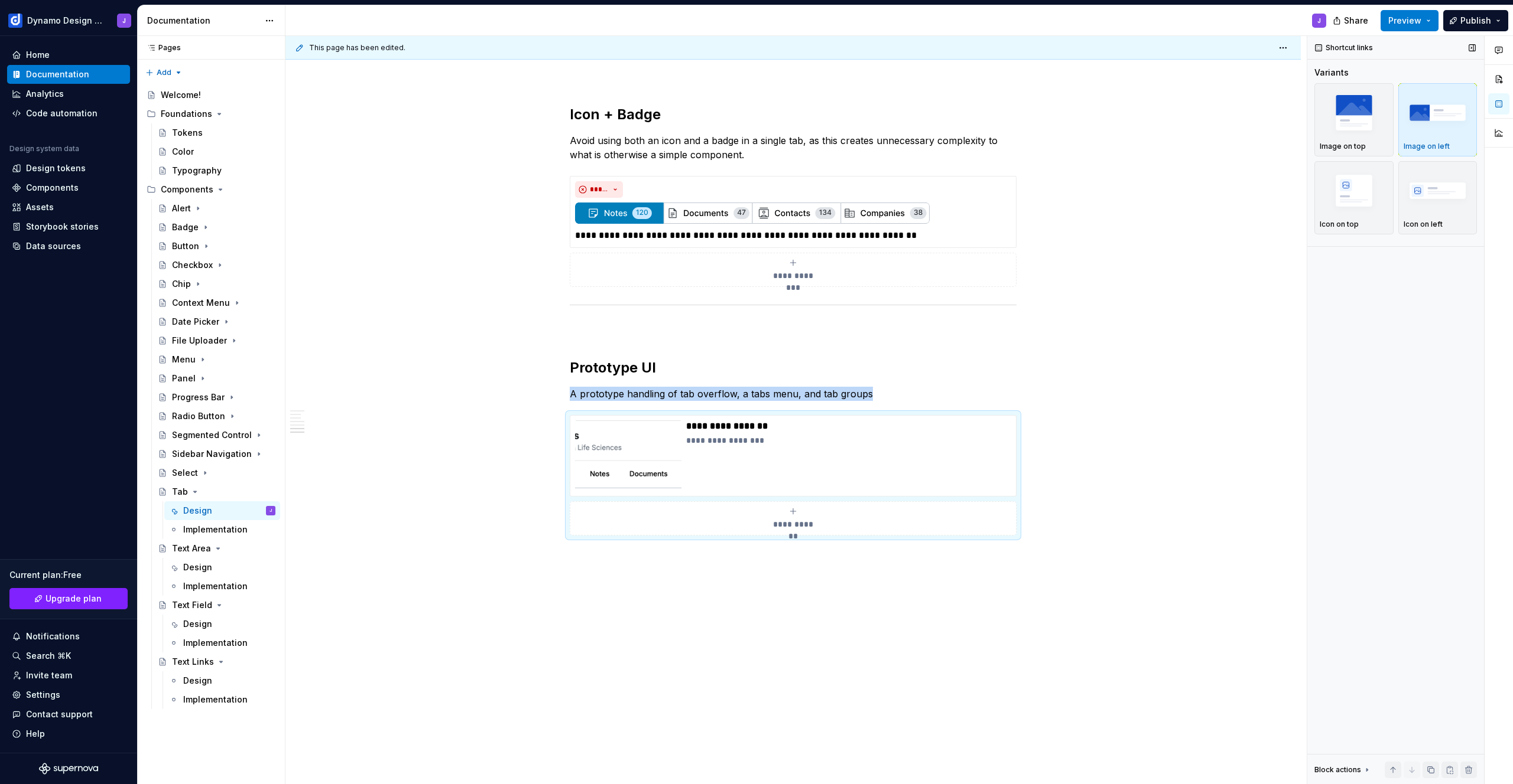
scroll to position [1045, 0]
click at [1369, 125] on img "button" at bounding box center [1353, 113] width 68 height 43
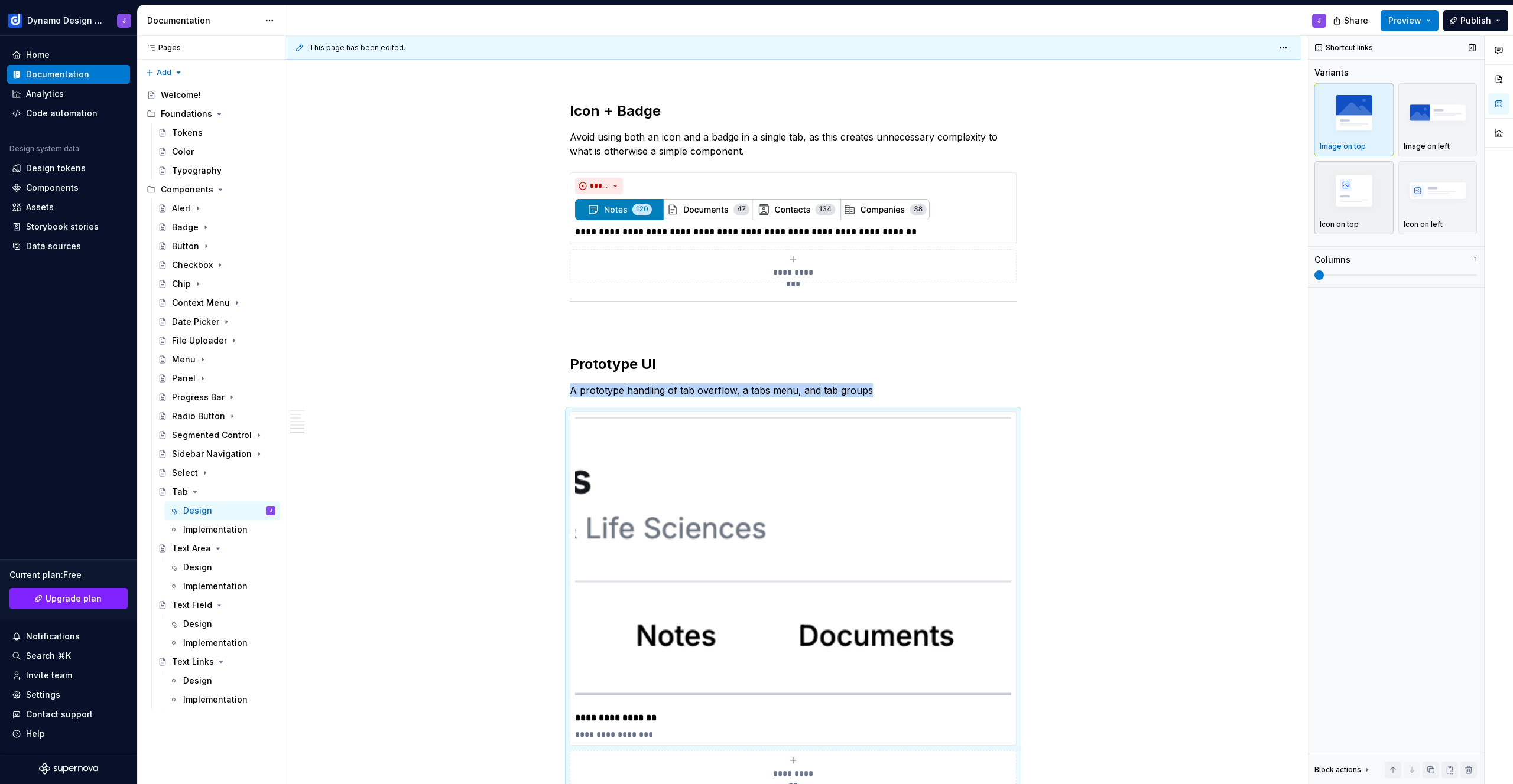
click at [1354, 196] on img "button" at bounding box center [1353, 190] width 68 height 43
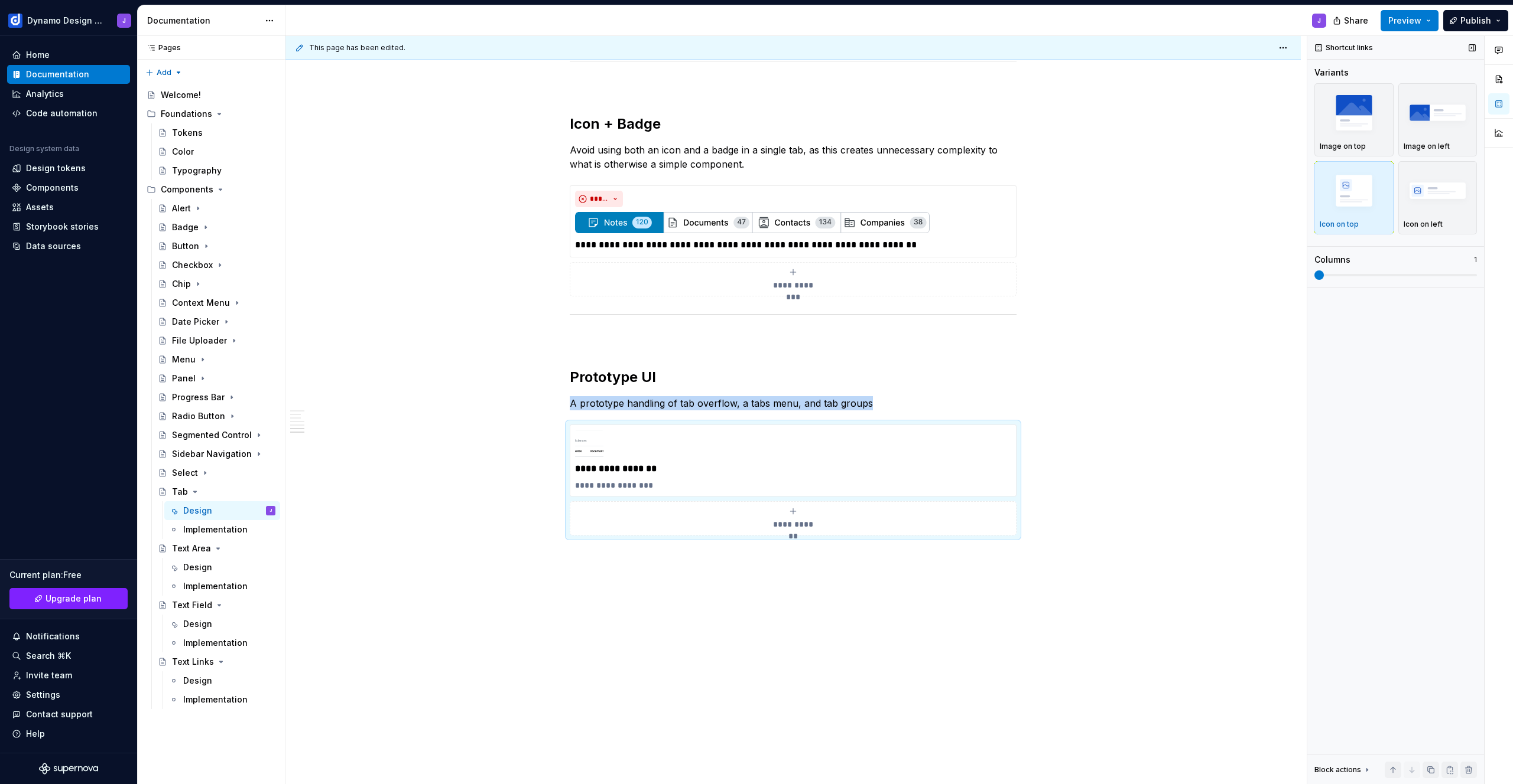
scroll to position [1036, 0]
click at [1424, 196] on img "button" at bounding box center [1437, 190] width 68 height 43
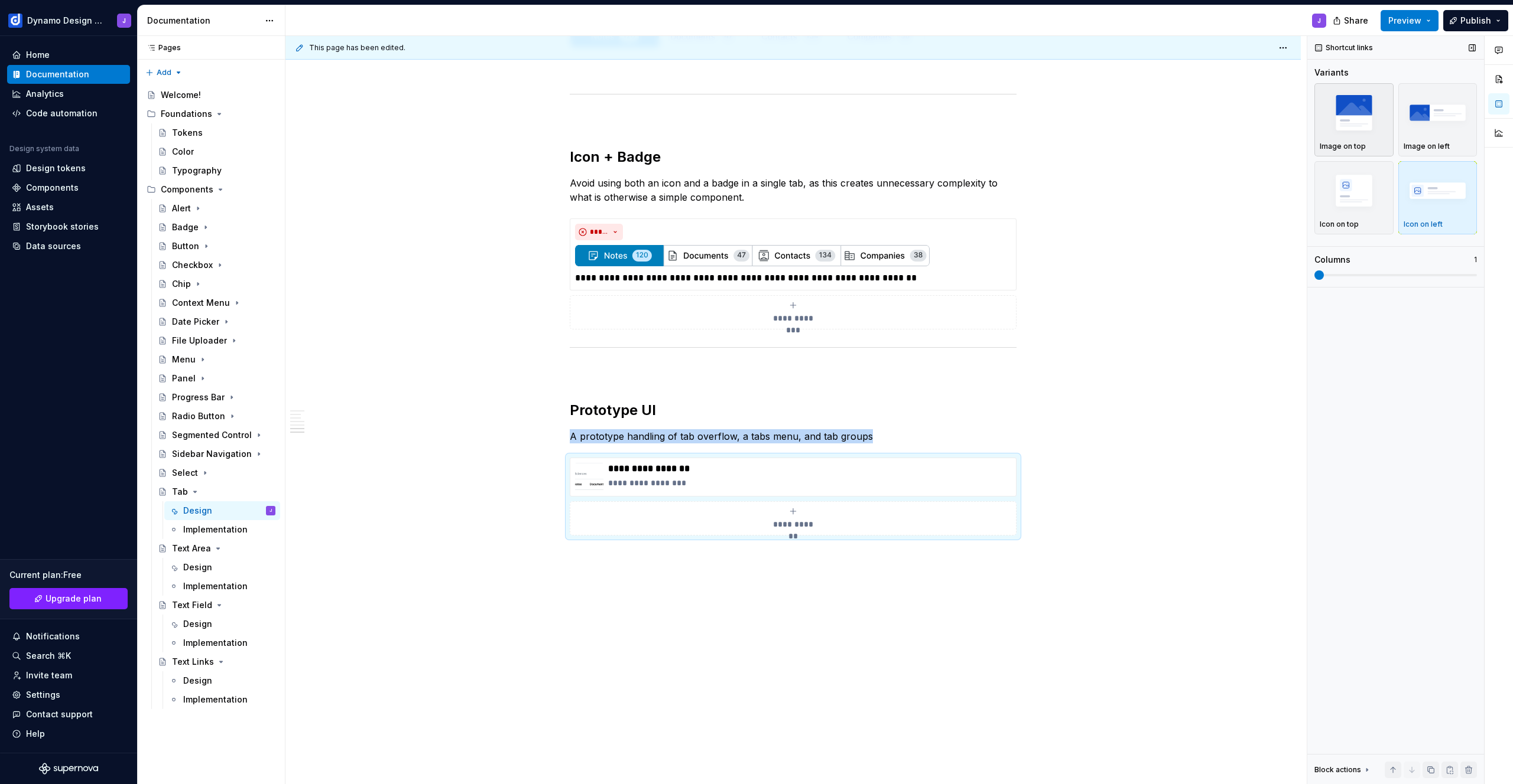
click at [1362, 123] on img "button" at bounding box center [1353, 113] width 68 height 43
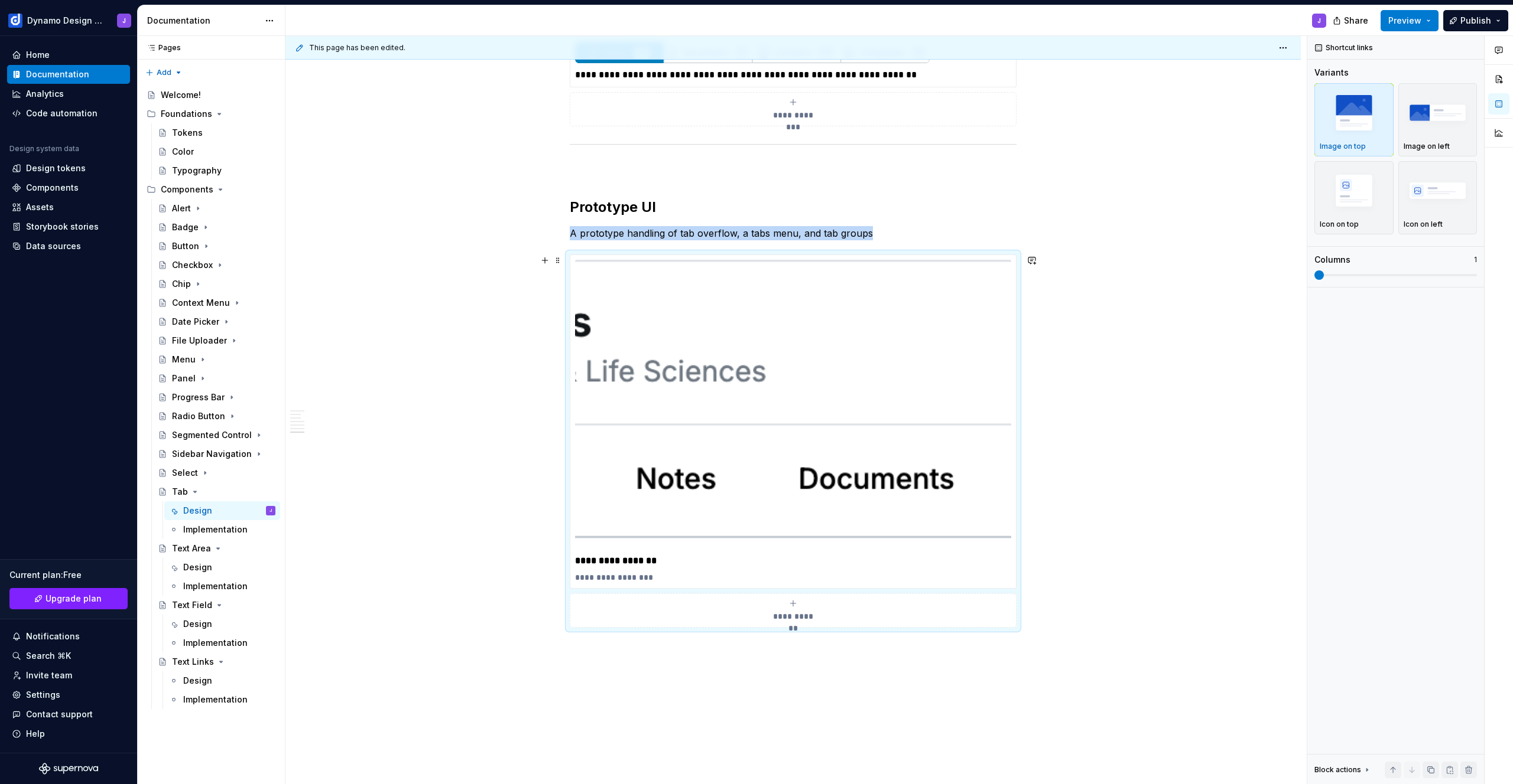
scroll to position [1213, 0]
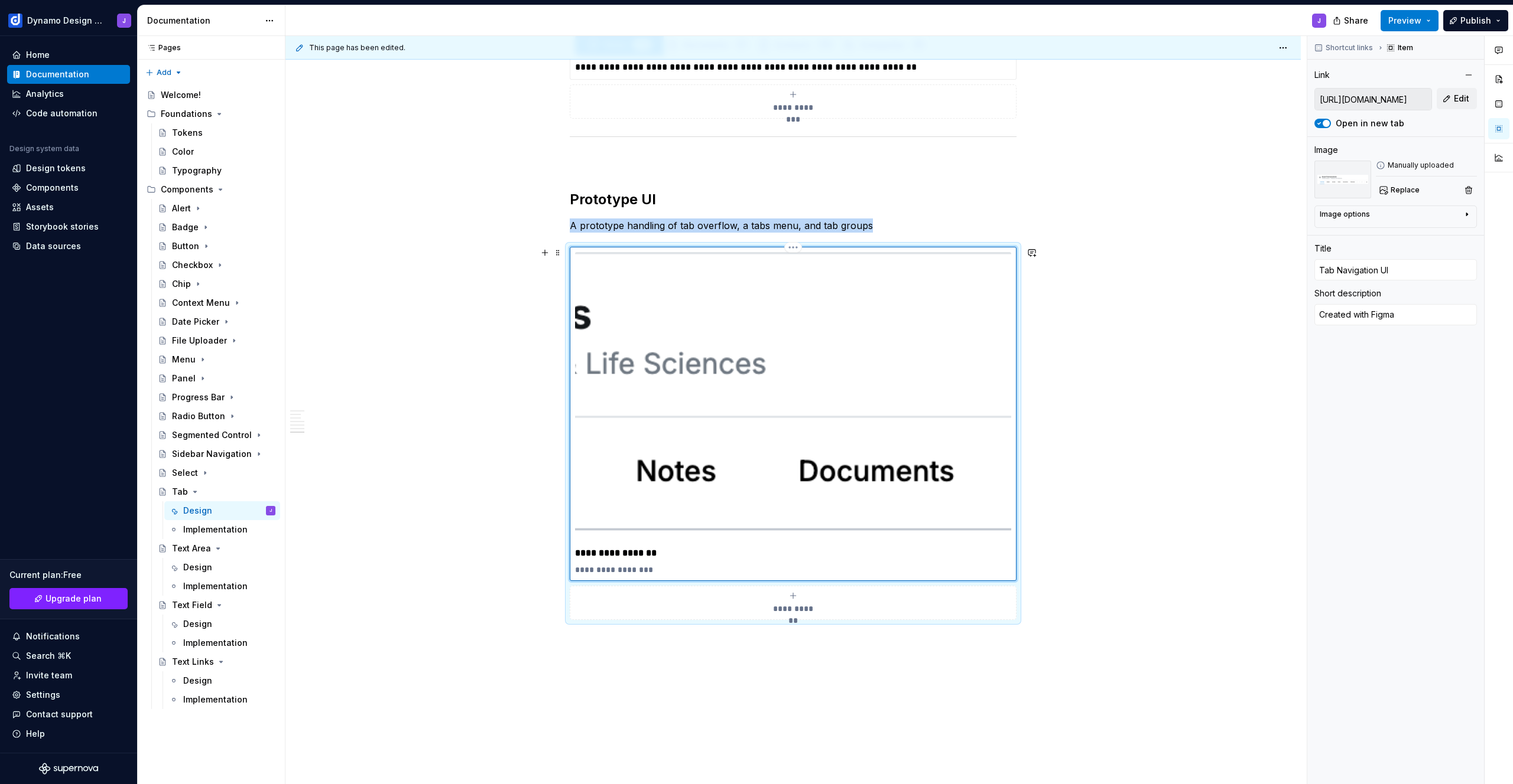
click at [722, 398] on img at bounding box center [793, 397] width 436 height 291
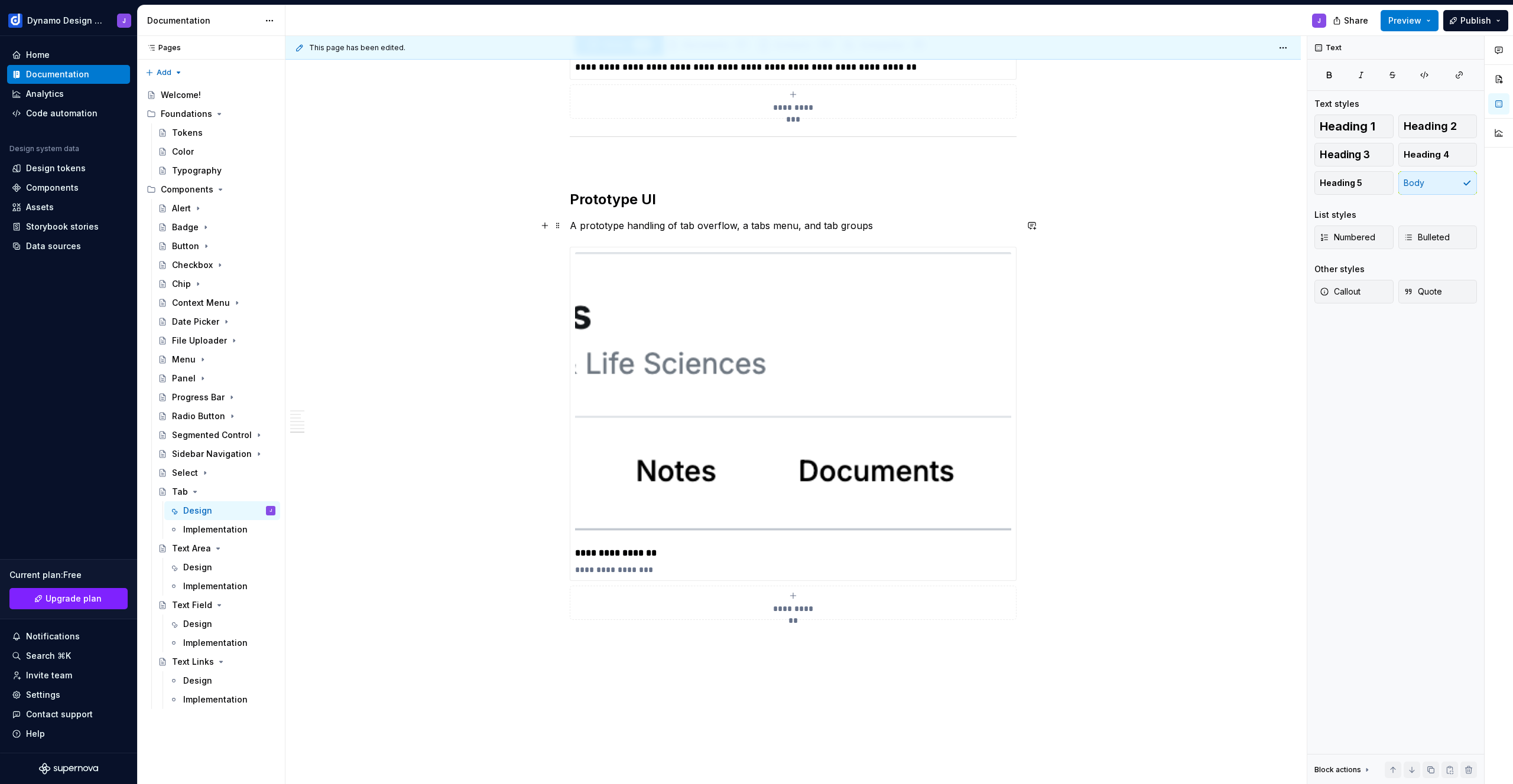
click at [892, 227] on p "A prototype handling of tab overflow, a tabs menu, and tab groups" at bounding box center [793, 226] width 447 height 14
click at [817, 475] on img at bounding box center [793, 397] width 436 height 291
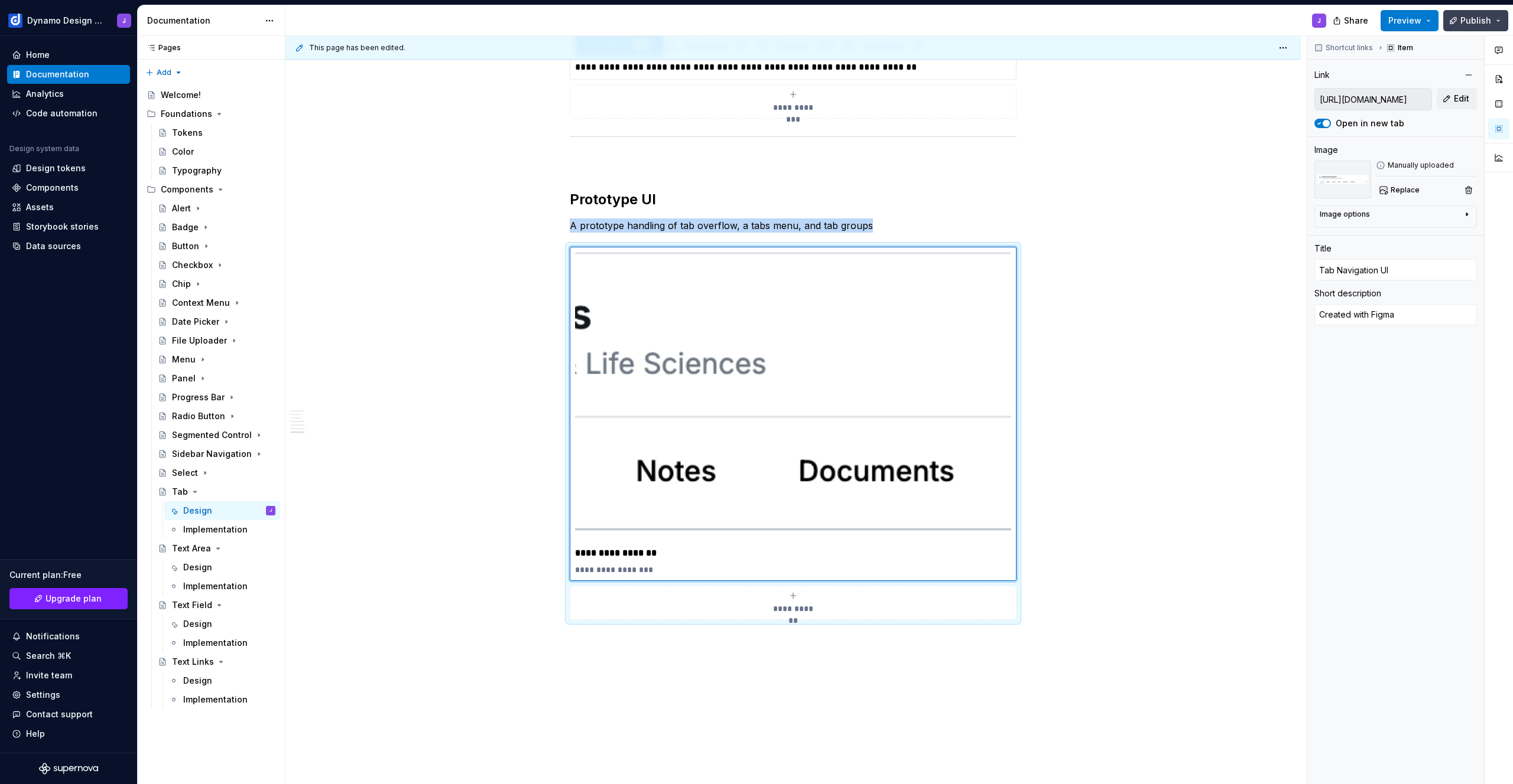
click at [1476, 24] on span "Publish" at bounding box center [1475, 20] width 31 height 12
click at [1407, 18] on span "Preview" at bounding box center [1405, 20] width 33 height 12
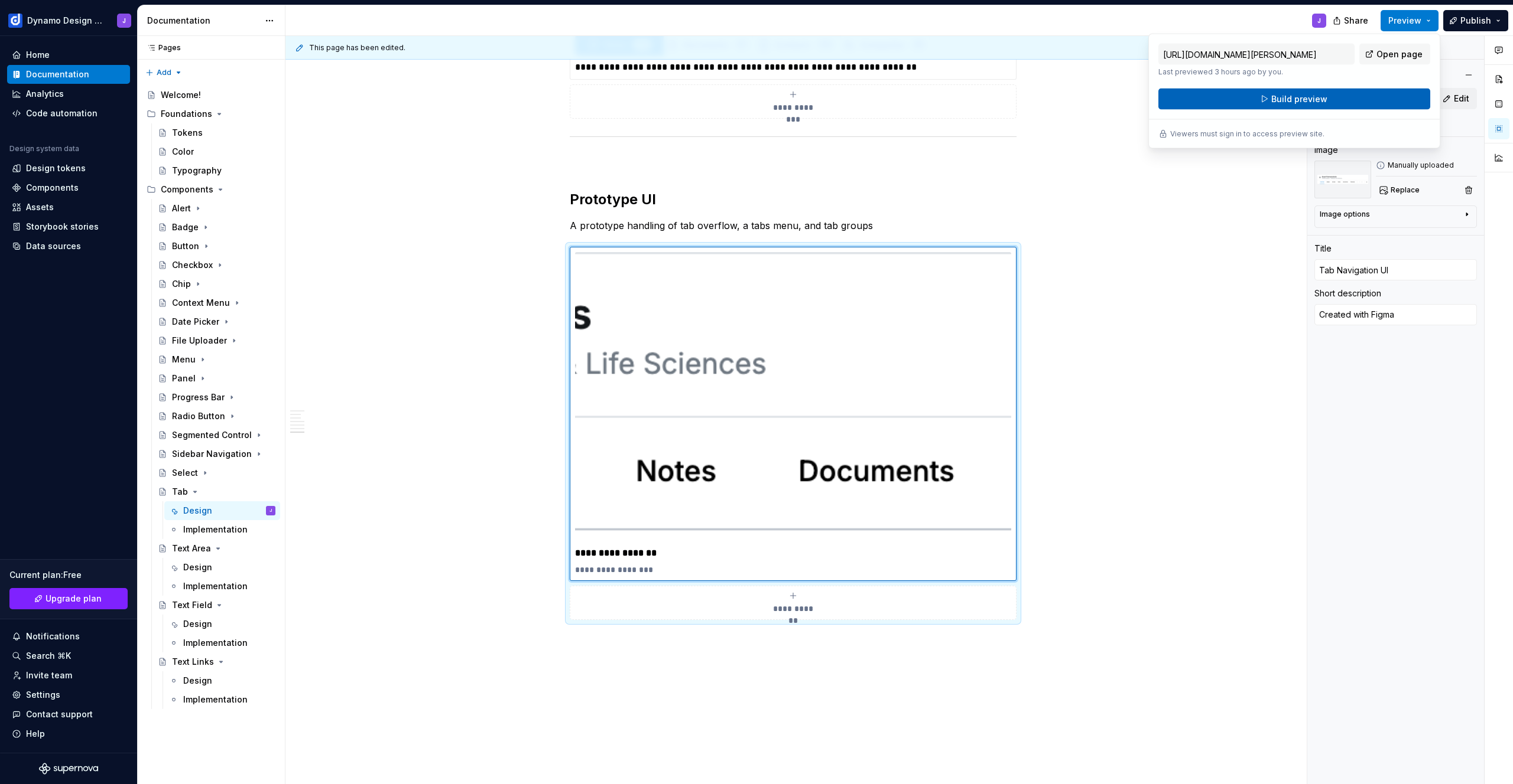
click at [1320, 101] on span "Build preview" at bounding box center [1299, 99] width 56 height 12
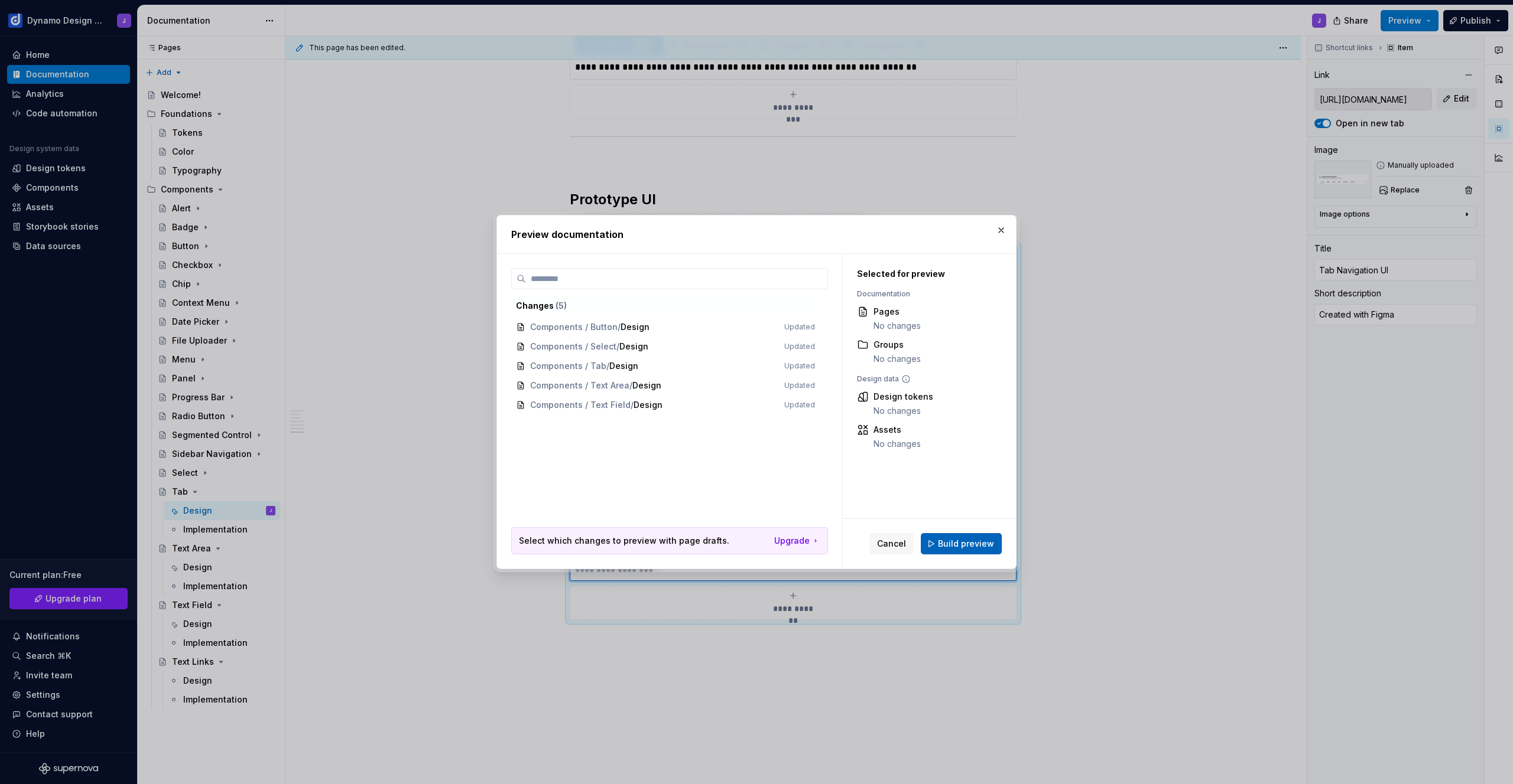
click at [973, 538] on span "Build preview" at bounding box center [965, 544] width 56 height 12
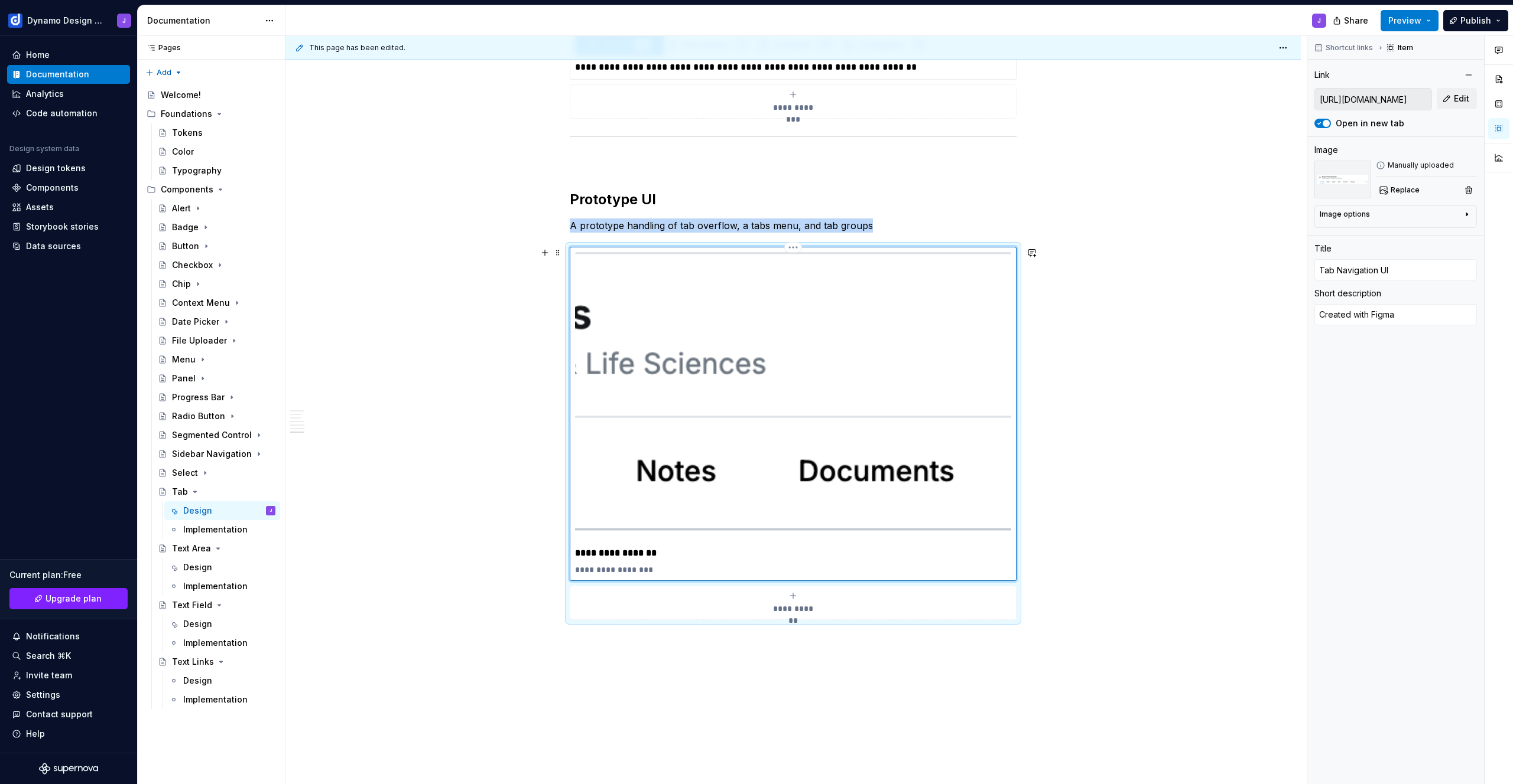
click at [759, 342] on img at bounding box center [793, 397] width 436 height 291
click at [1401, 193] on span "Replace" at bounding box center [1405, 190] width 29 height 9
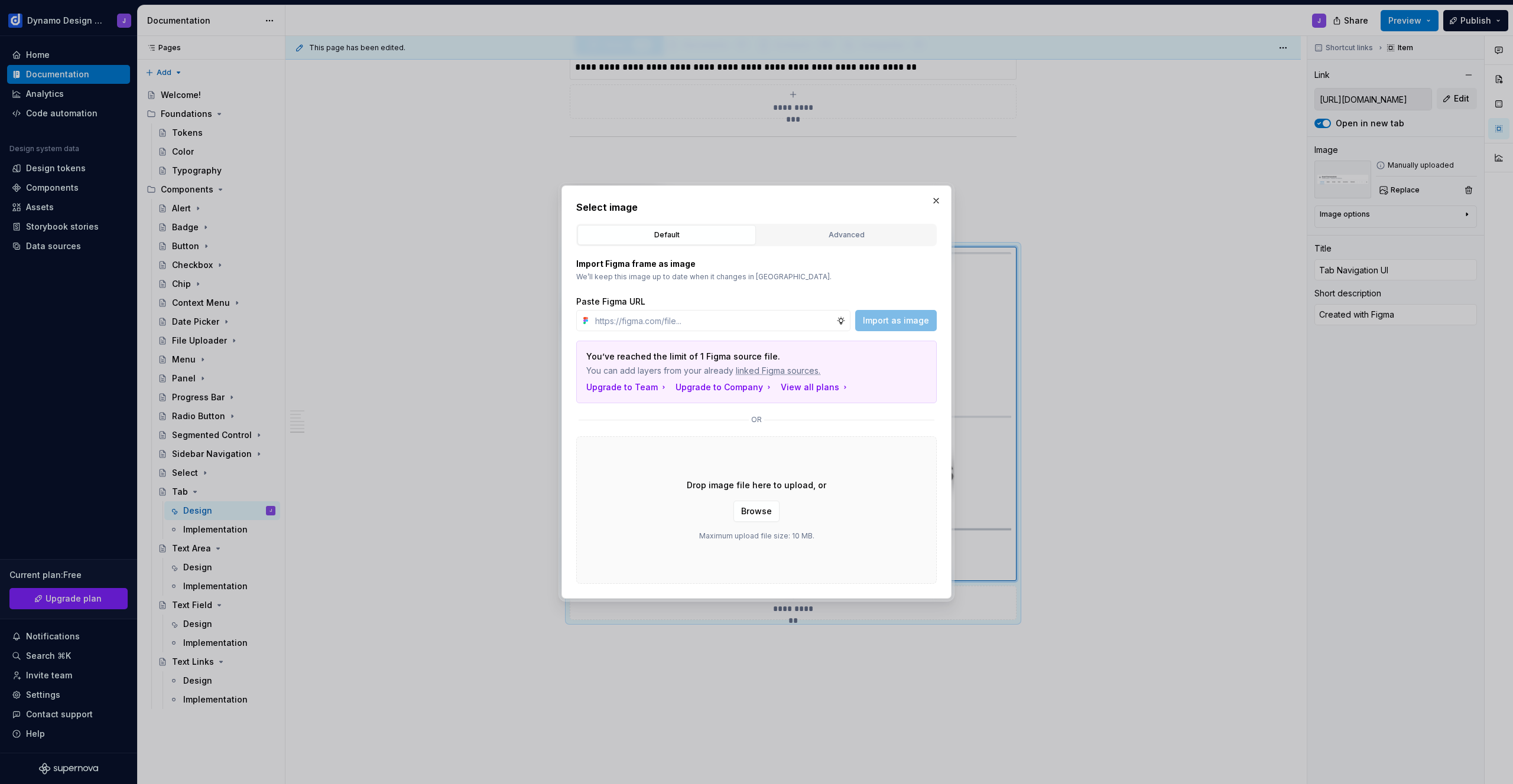
type textarea "*"
click at [766, 517] on span "Browse" at bounding box center [756, 512] width 31 height 12
click at [759, 514] on span "Browse" at bounding box center [756, 512] width 31 height 12
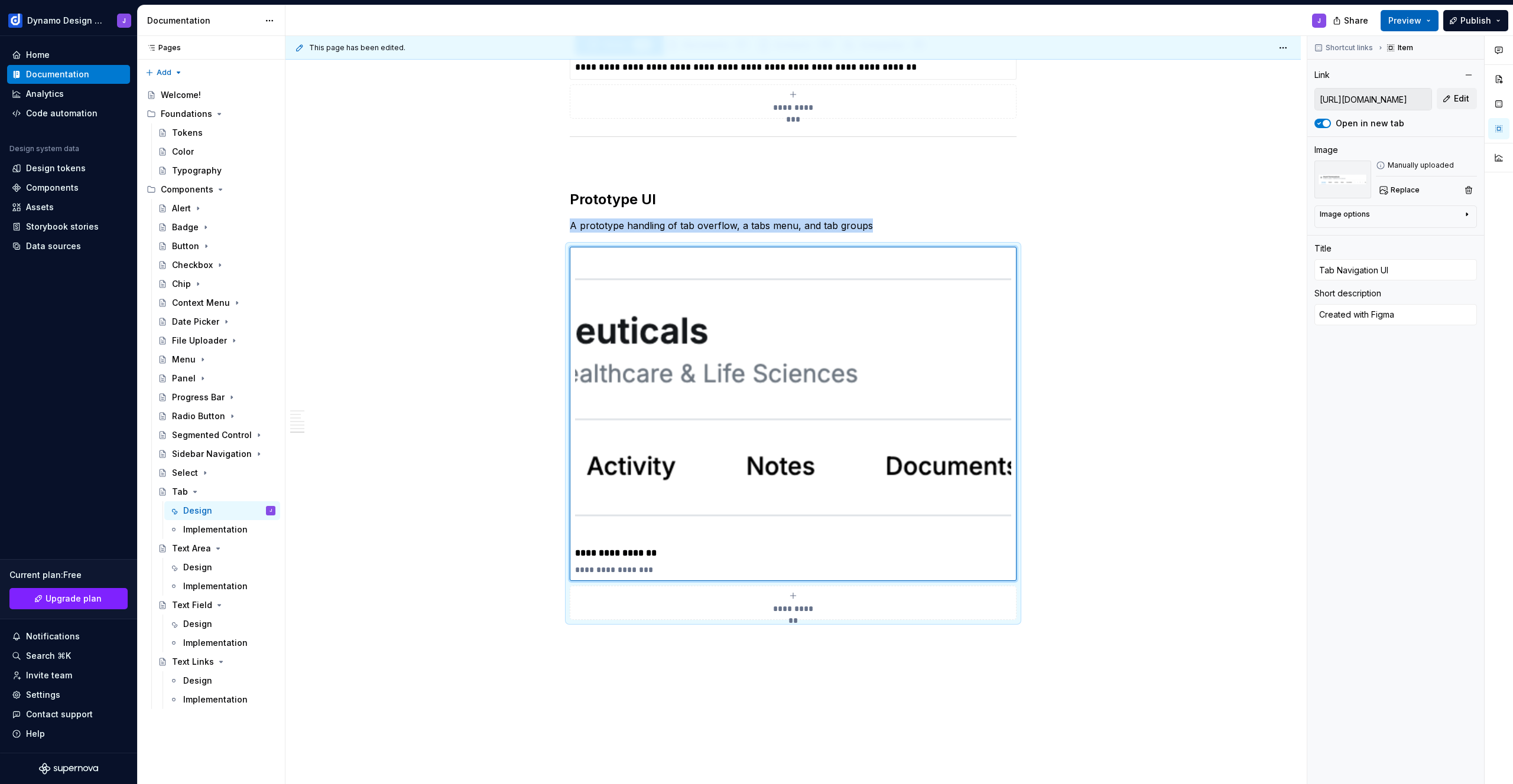
click at [1410, 20] on span "Preview" at bounding box center [1405, 20] width 33 height 12
click at [556, 255] on span at bounding box center [558, 252] width 9 height 16
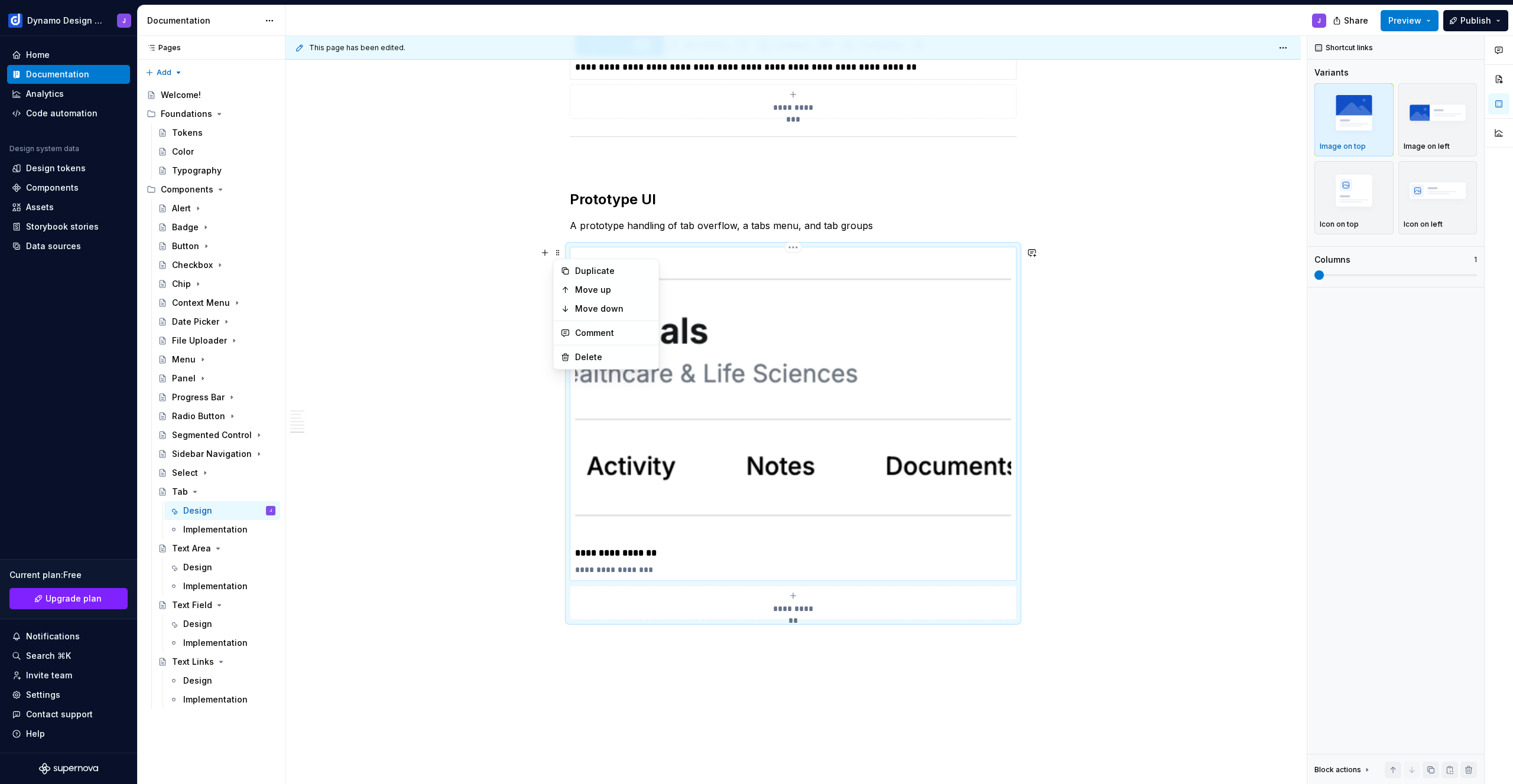
click at [876, 264] on img at bounding box center [793, 397] width 436 height 291
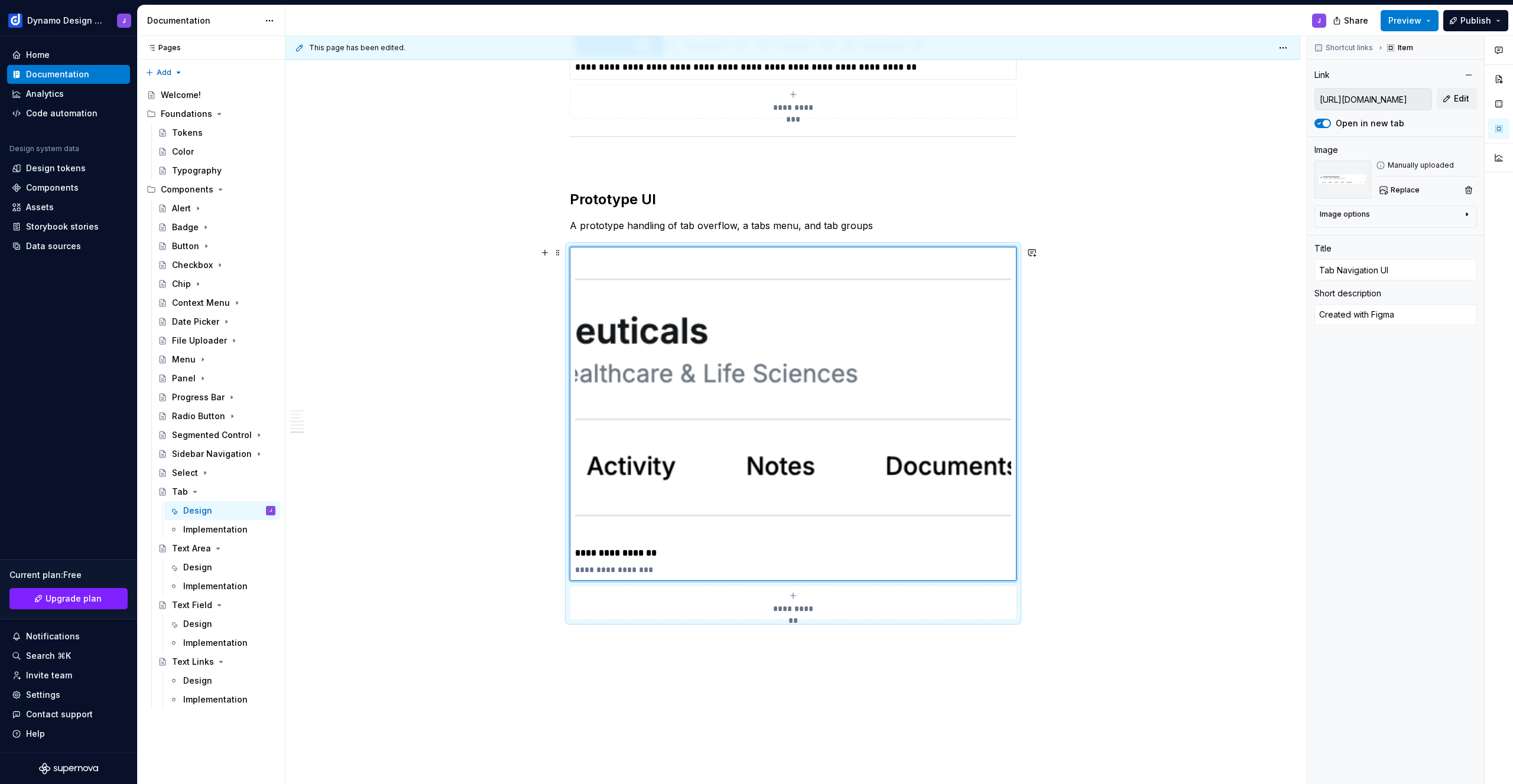
click at [1016, 587] on div "**********" at bounding box center [793, 433] width 447 height 373
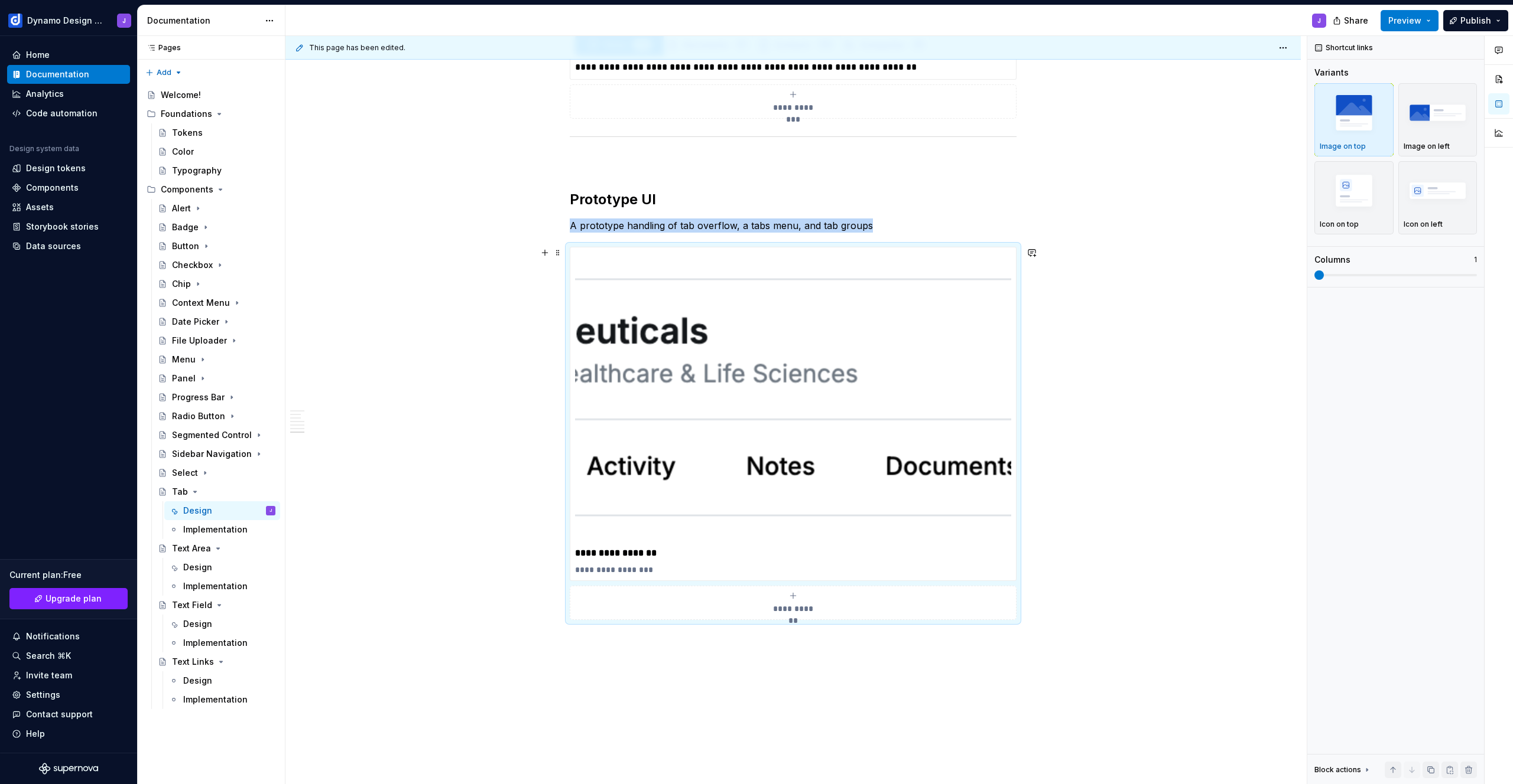
click at [937, 247] on div "**********" at bounding box center [793, 433] width 447 height 373
click at [625, 204] on h2 "Prototype UI" at bounding box center [793, 200] width 447 height 19
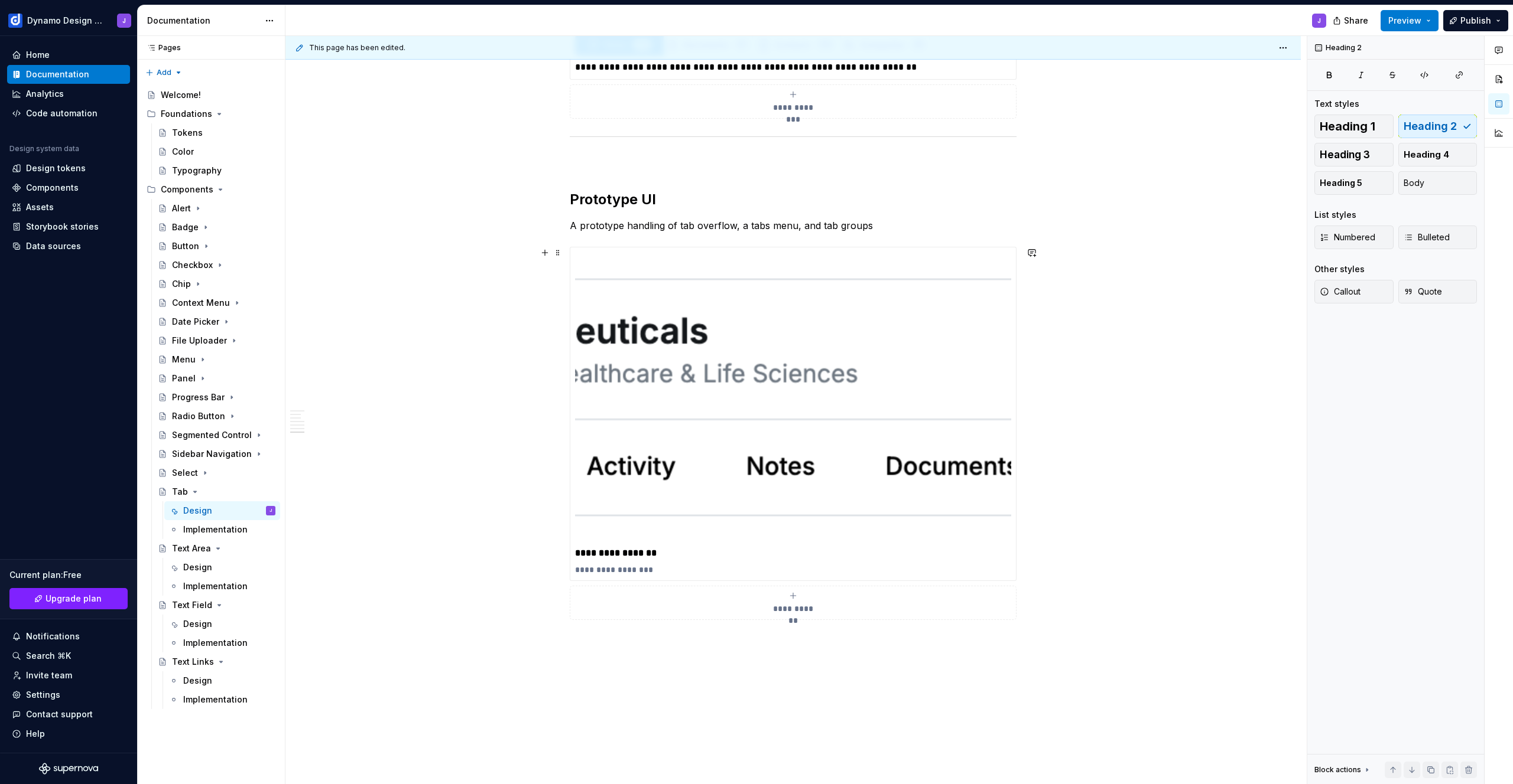
click at [579, 247] on div "**********" at bounding box center [793, 433] width 447 height 373
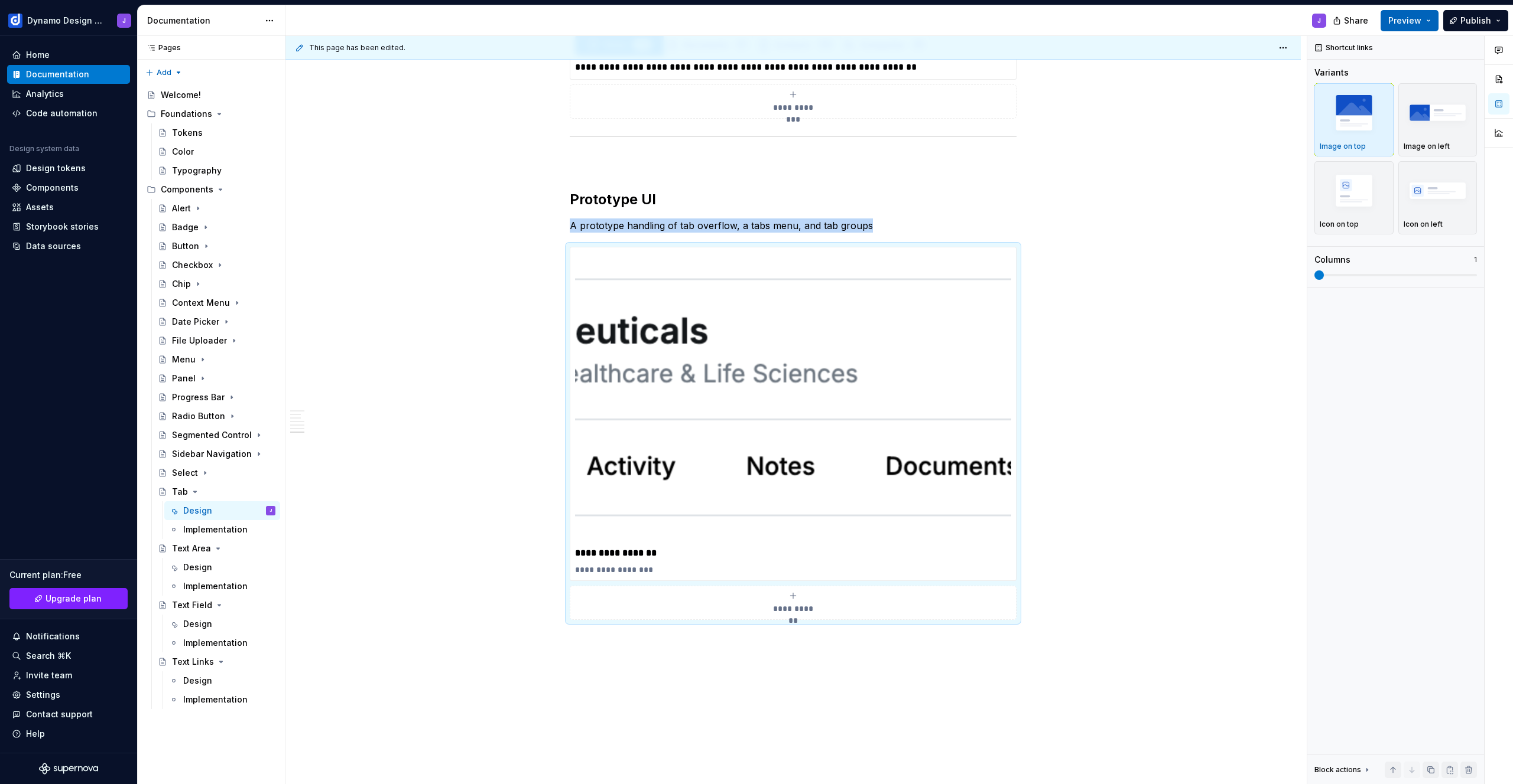
click at [1411, 24] on span "Preview" at bounding box center [1405, 20] width 33 height 12
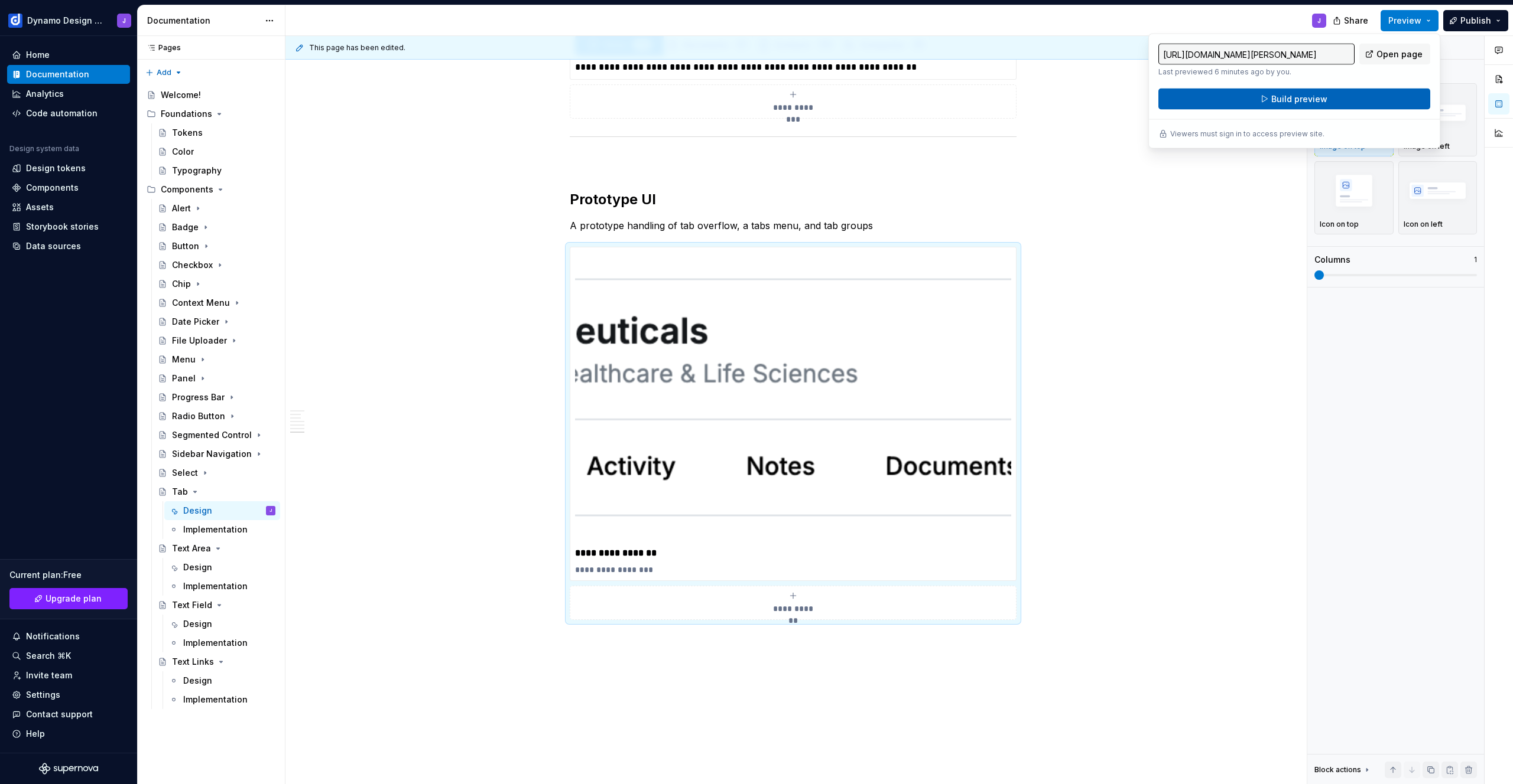
click at [1369, 95] on button "Build preview" at bounding box center [1294, 99] width 272 height 21
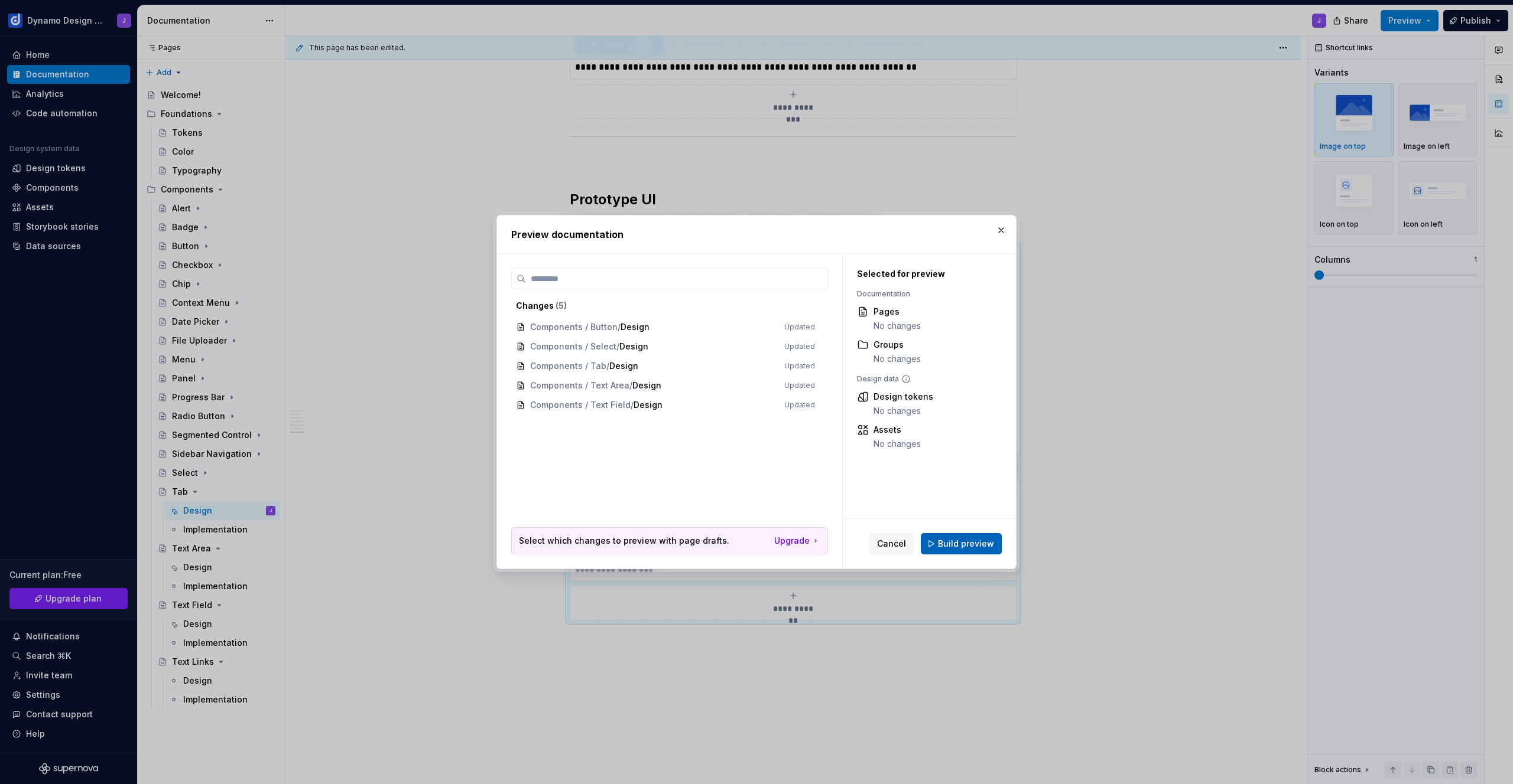
click at [962, 550] on button "Build preview" at bounding box center [960, 544] width 81 height 21
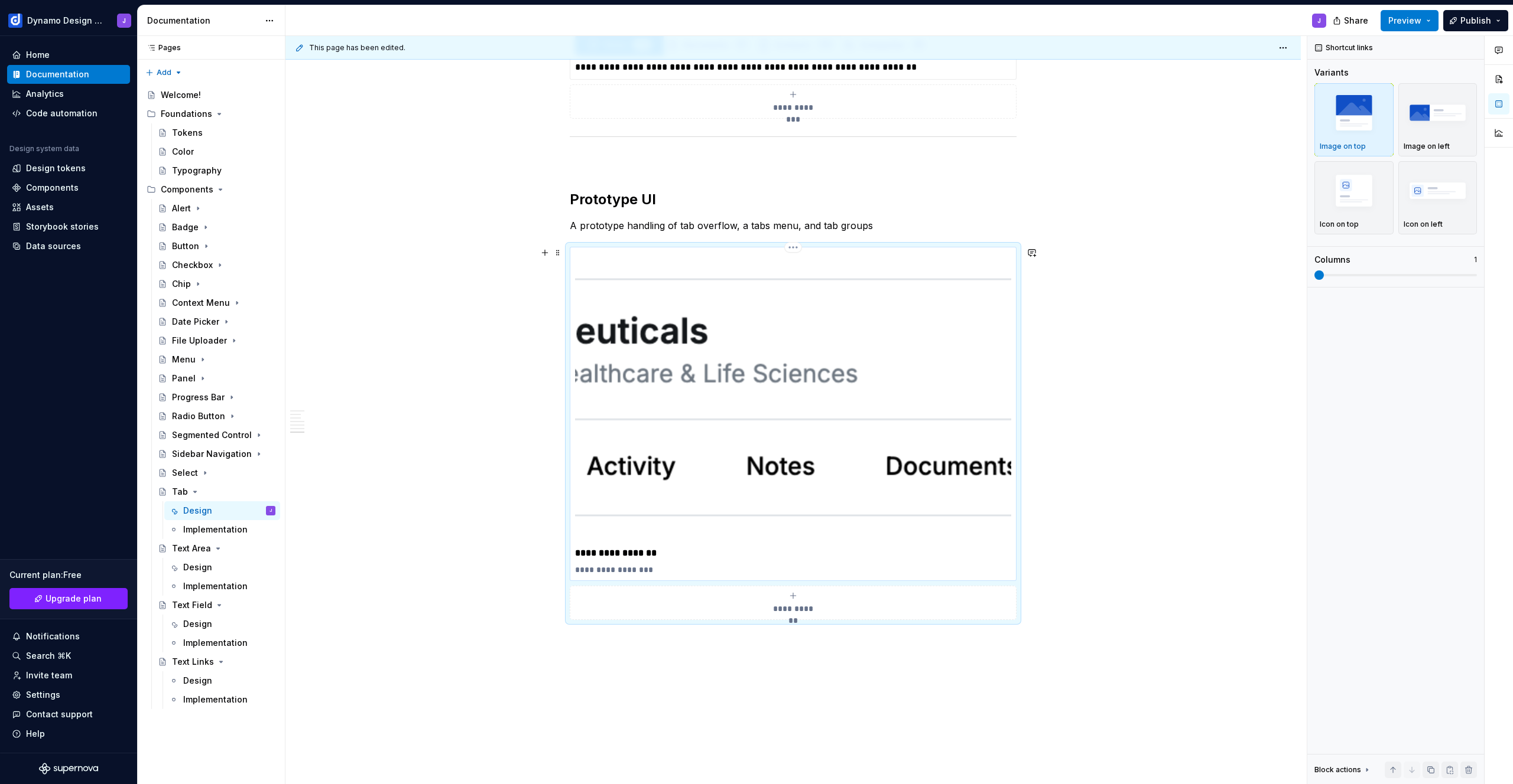
click at [756, 410] on img at bounding box center [793, 397] width 436 height 291
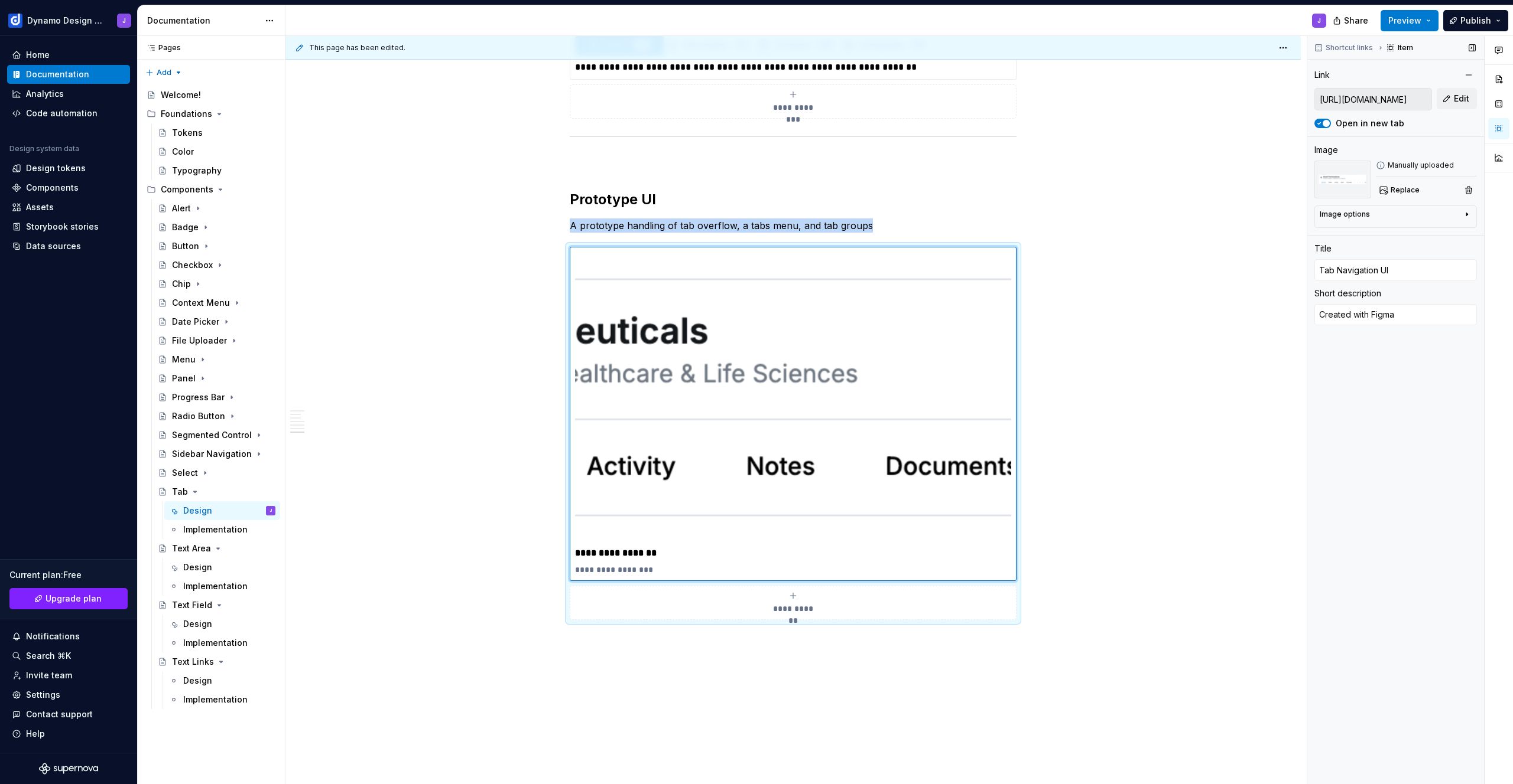
click at [1380, 218] on div "Image options" at bounding box center [1390, 217] width 143 height 14
click at [1369, 214] on div "Image options" at bounding box center [1390, 214] width 143 height 9
type textarea "*"
click at [800, 427] on img at bounding box center [793, 397] width 436 height 291
click at [1400, 187] on span "Replace" at bounding box center [1405, 190] width 29 height 9
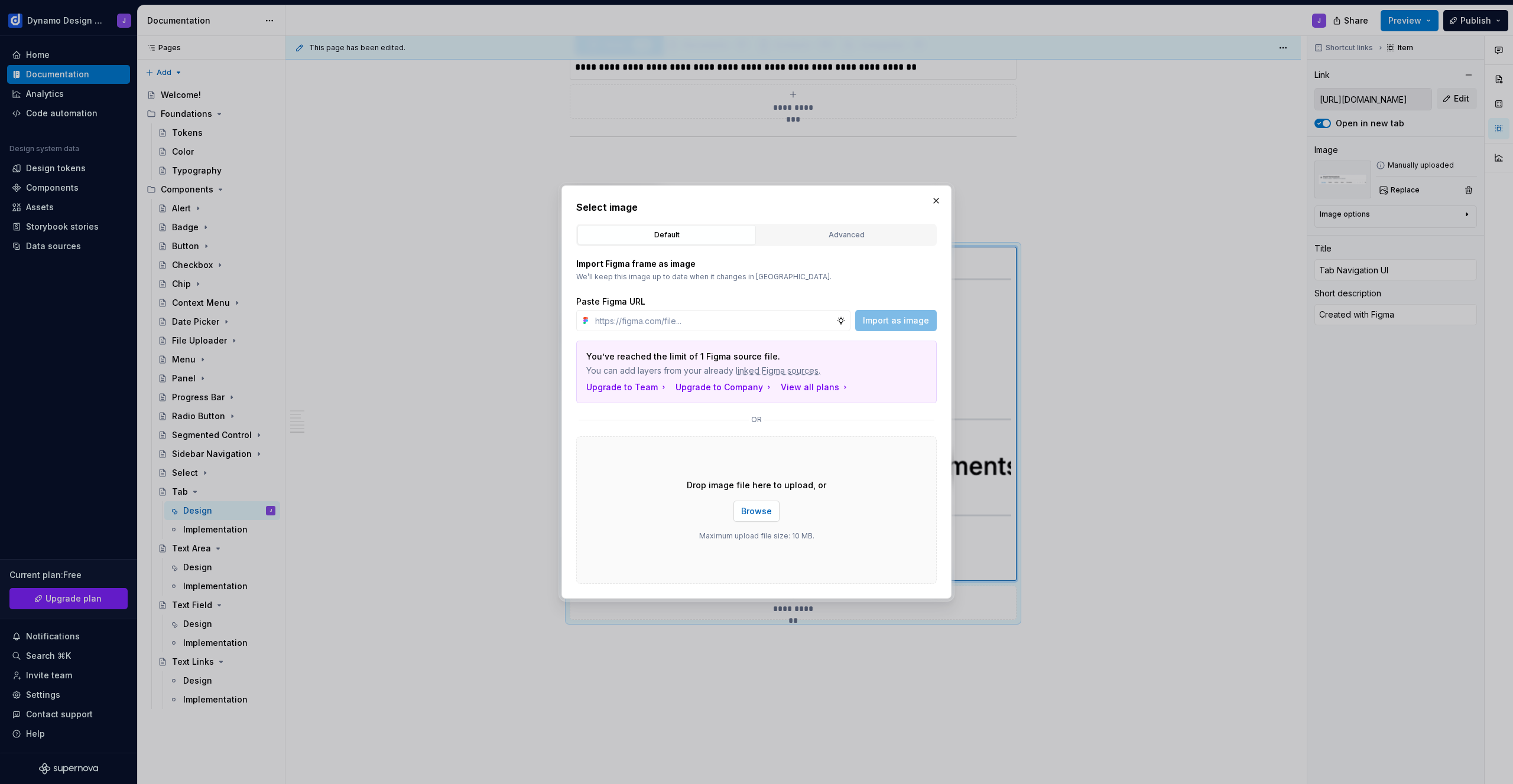
click at [759, 513] on span "Browse" at bounding box center [756, 512] width 31 height 12
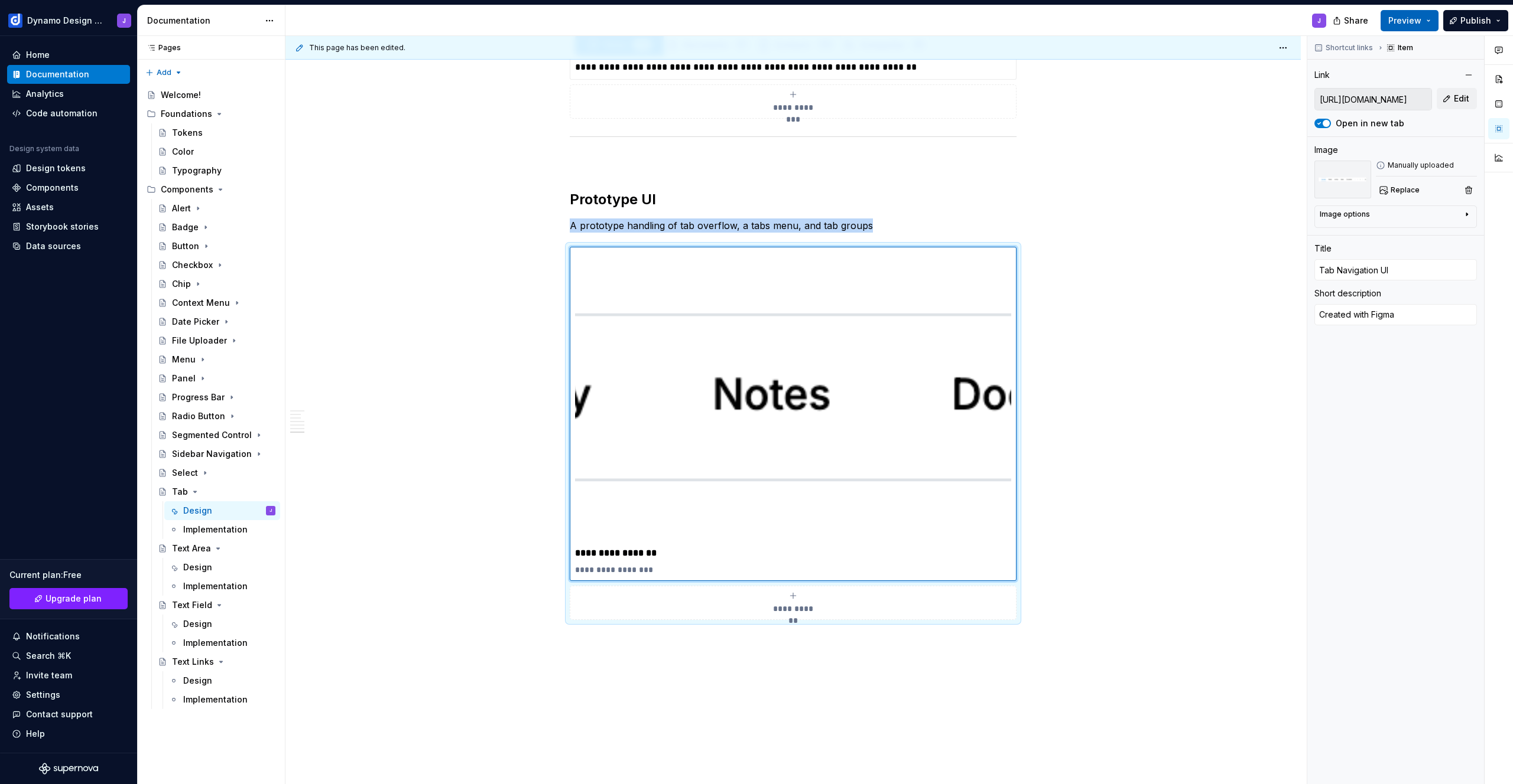
click at [1419, 20] on span "Preview" at bounding box center [1405, 20] width 33 height 12
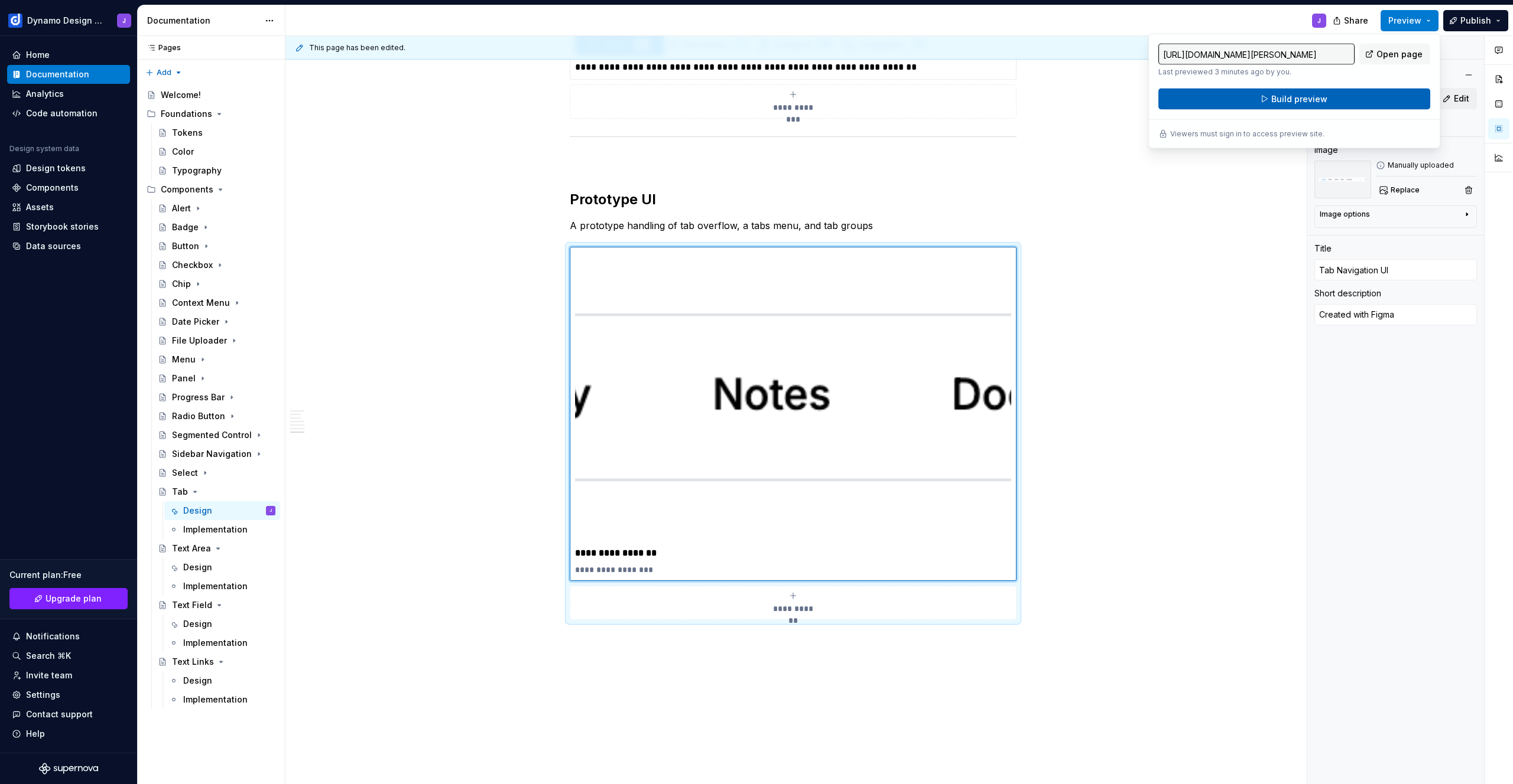
click at [1338, 97] on button "Build preview" at bounding box center [1294, 99] width 272 height 21
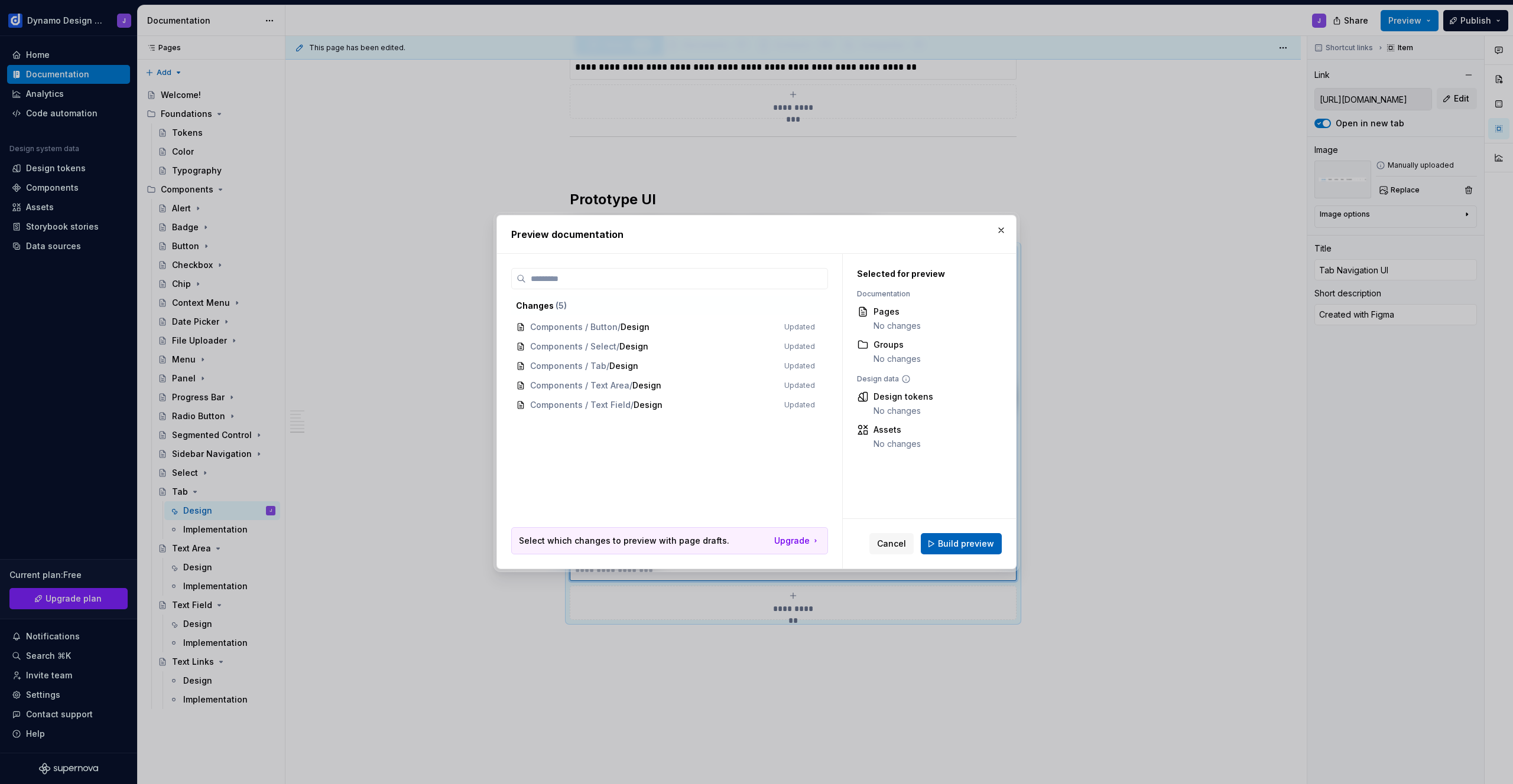
click at [984, 546] on span "Build preview" at bounding box center [965, 544] width 56 height 12
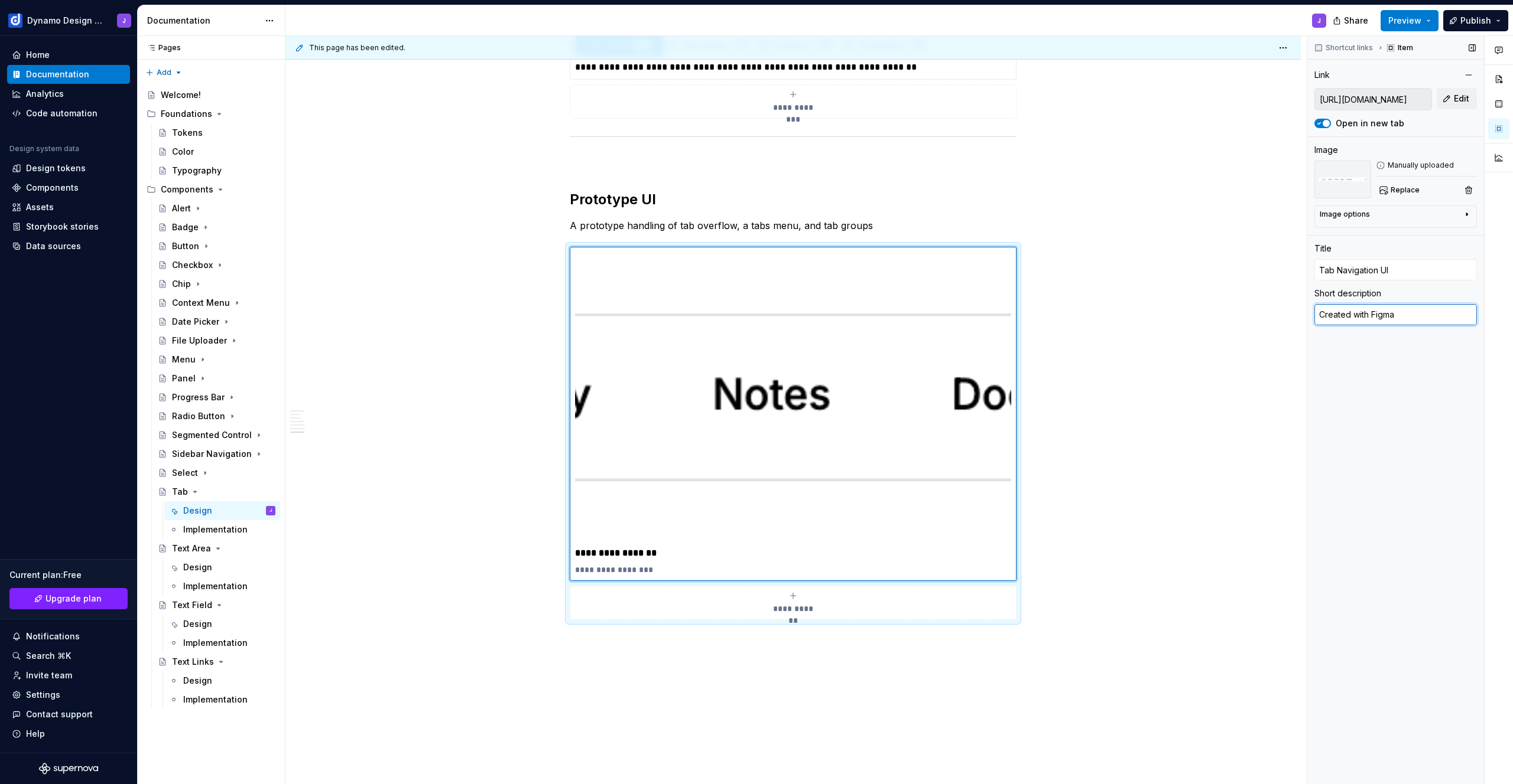
drag, startPoint x: 1401, startPoint y: 314, endPoint x: 1314, endPoint y: 301, distance: 88.0
click at [1320, 302] on div "Short description Created with Figma" at bounding box center [1395, 307] width 162 height 40
click at [1403, 313] on textarea "Created with Figma" at bounding box center [1395, 315] width 162 height 21
click at [1399, 318] on textarea "Created with Figma" at bounding box center [1395, 315] width 162 height 21
type textarea "*"
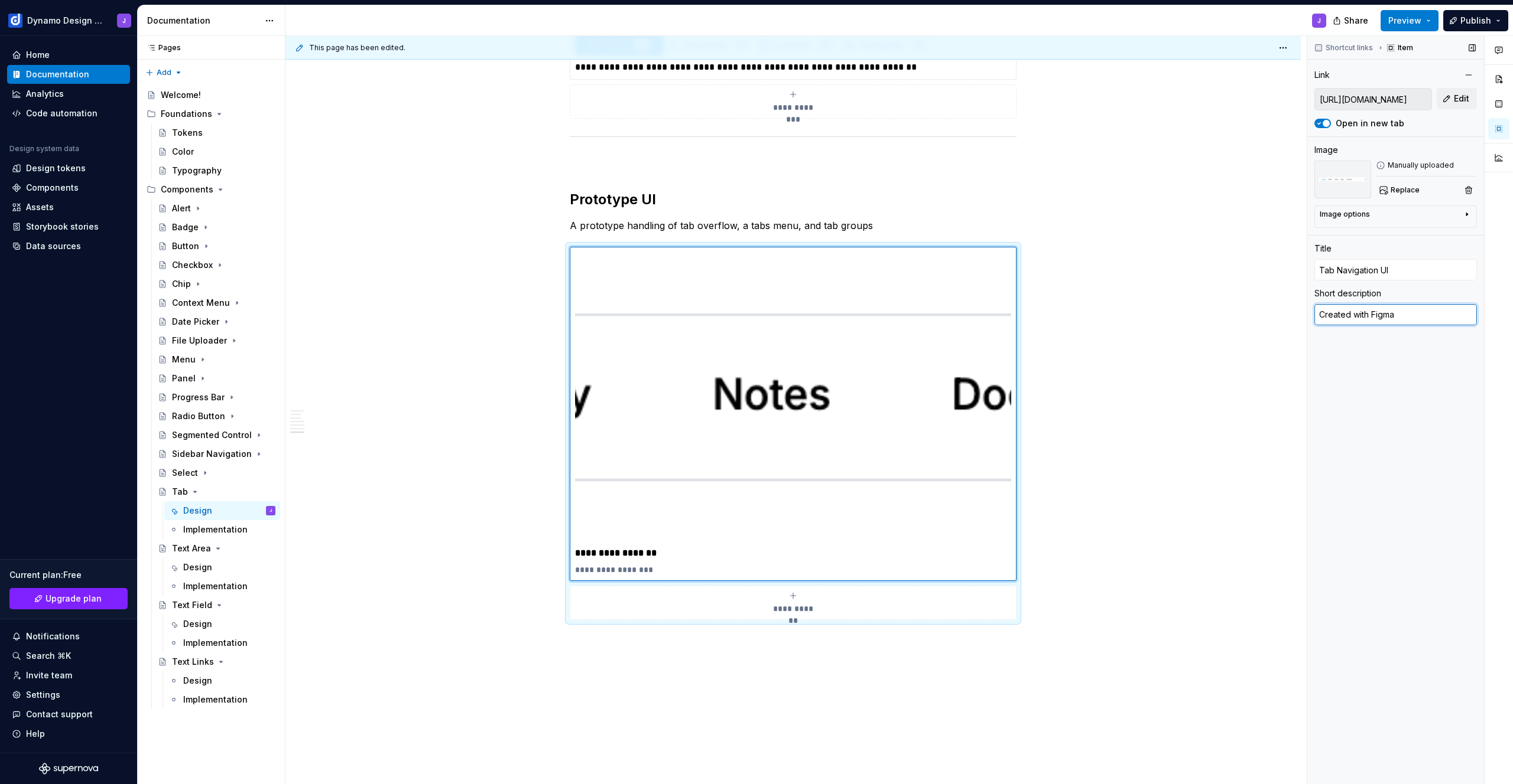
type textarea "C"
type textarea "*"
type textarea "Fi"
type textarea "*"
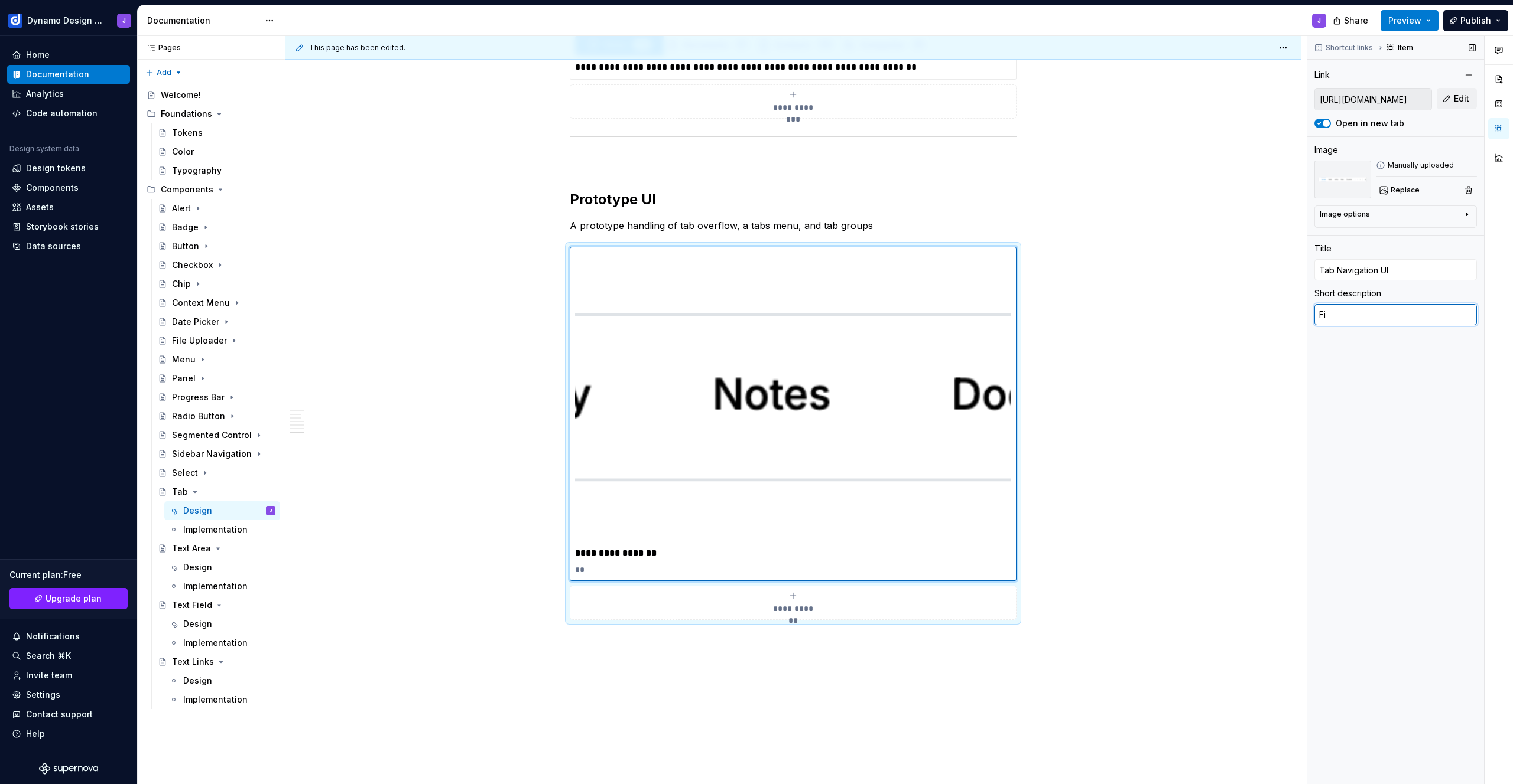
type textarea "Fig"
type textarea "*"
type textarea "Figm"
type textarea "*"
type textarea "Figma"
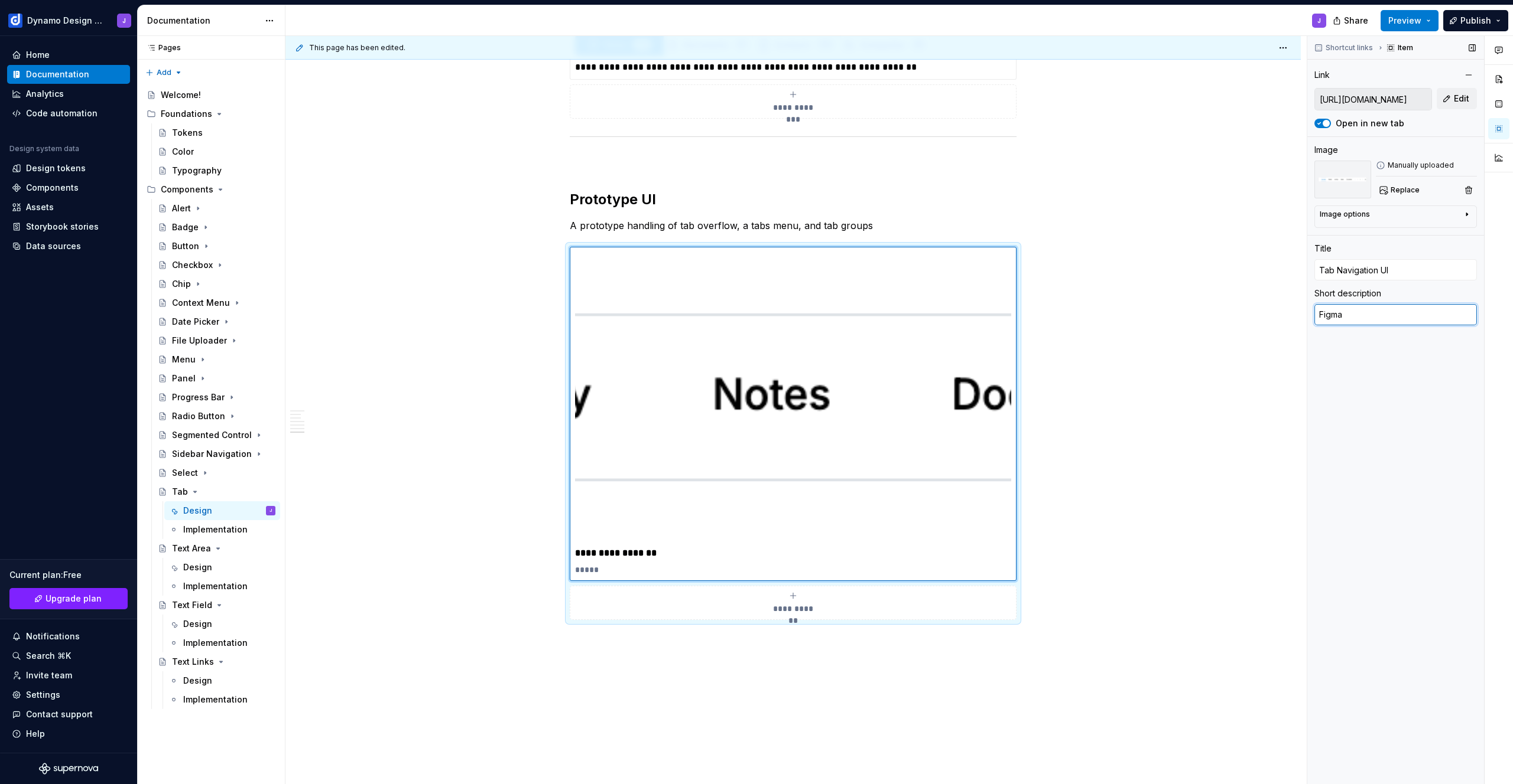
type textarea "*"
type textarea "Figma"
type textarea "*"
type textarea "Figma M"
type textarea "*"
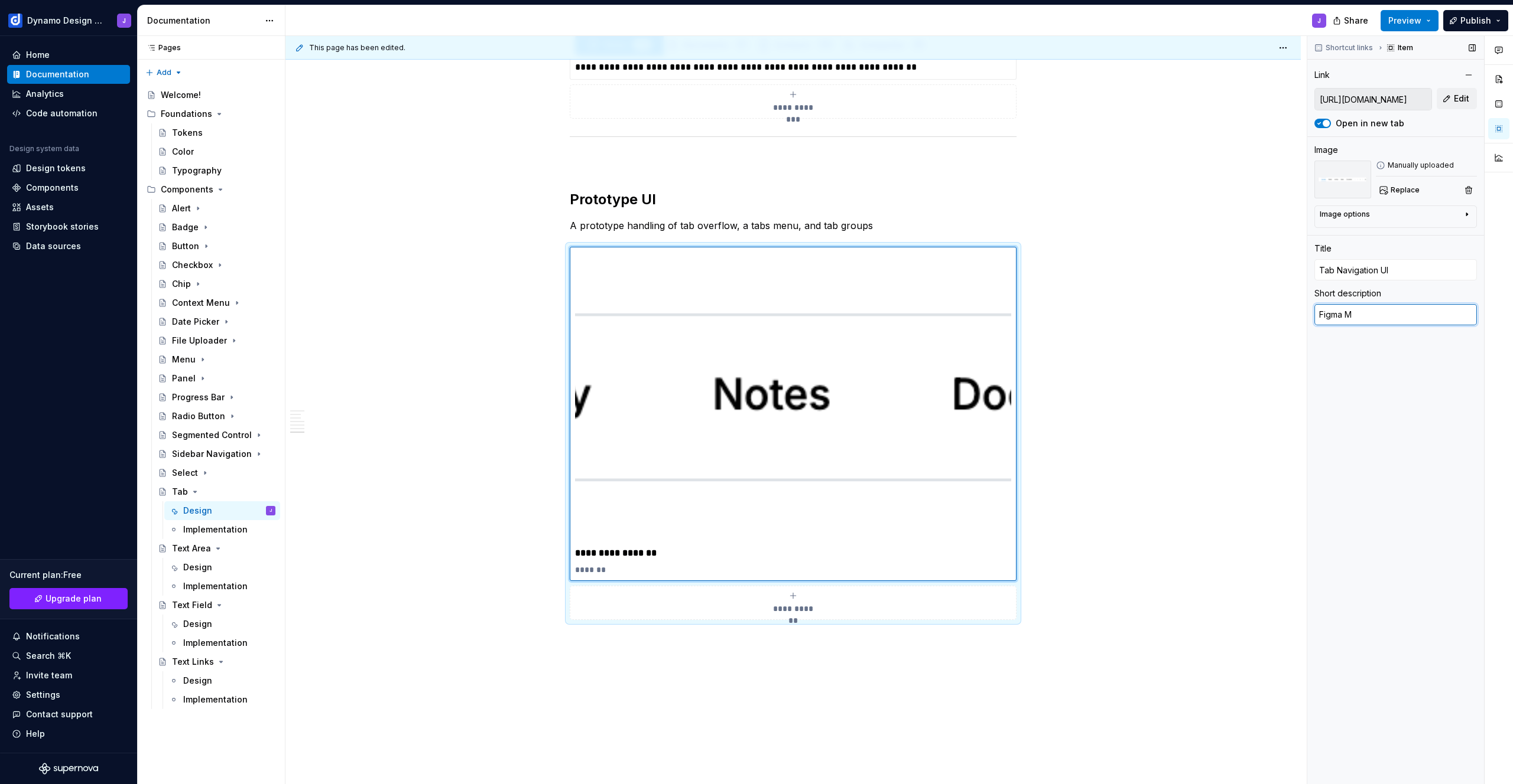
type textarea "Figma Ma"
type textarea "*"
type textarea "Figma Mak"
type textarea "*"
type textarea "Figma Make"
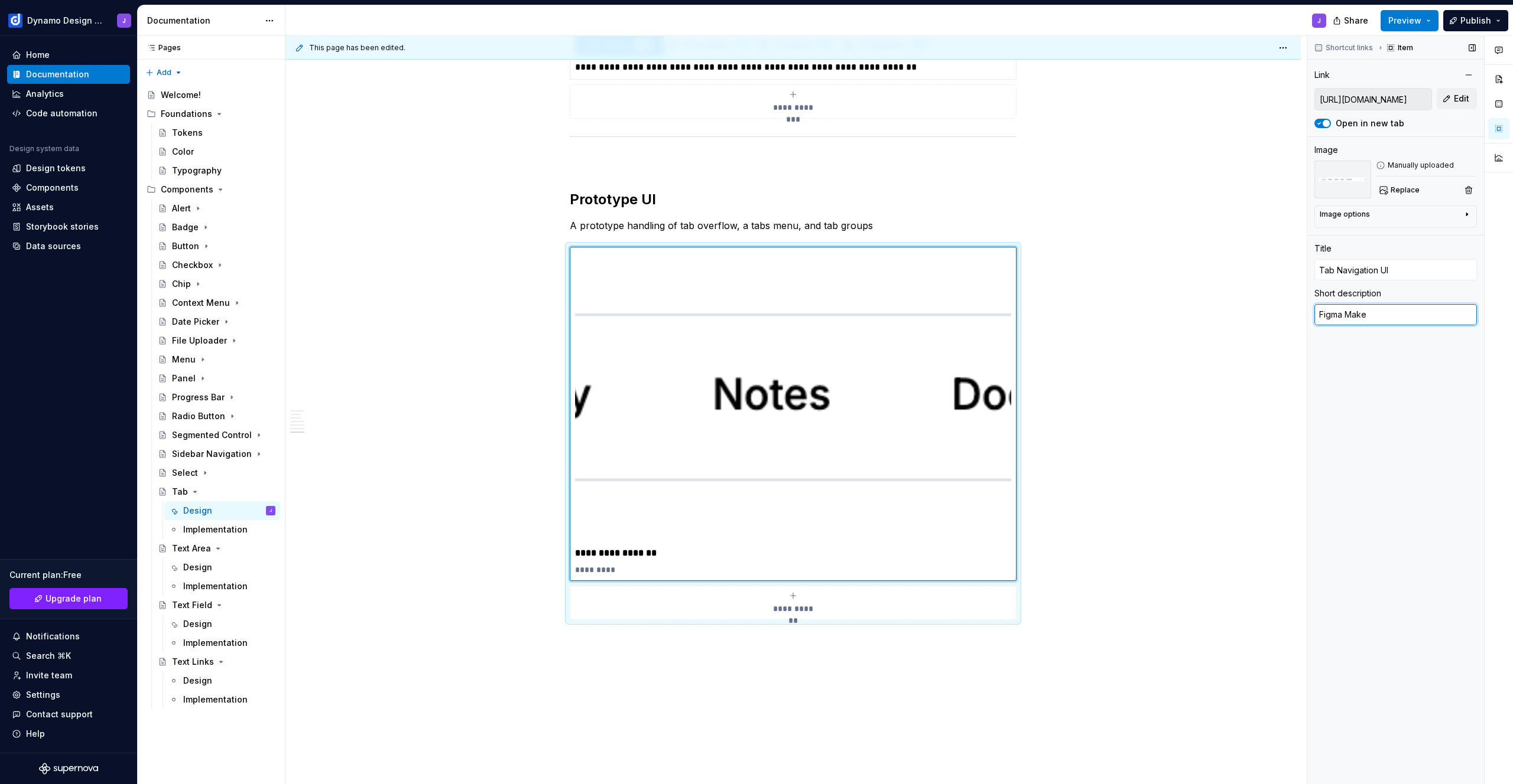
type textarea "*"
type textarea "Figma Make"
type textarea "*"
type textarea "Figma Make pr"
type textarea "*"
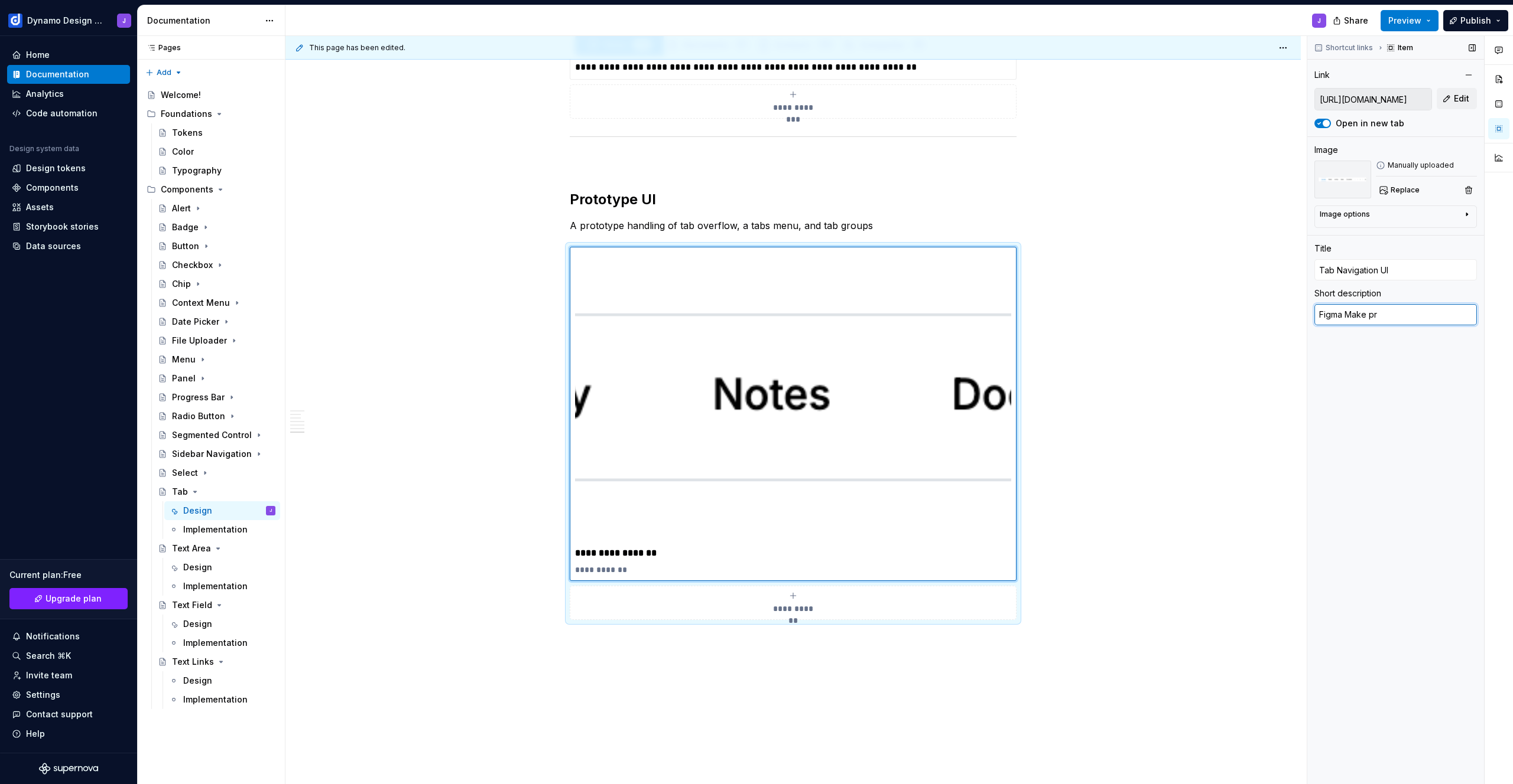
type textarea "Figma Make pro"
type textarea "*"
type textarea "Figma Make prot"
type textarea "*"
type textarea "Figma Make proto"
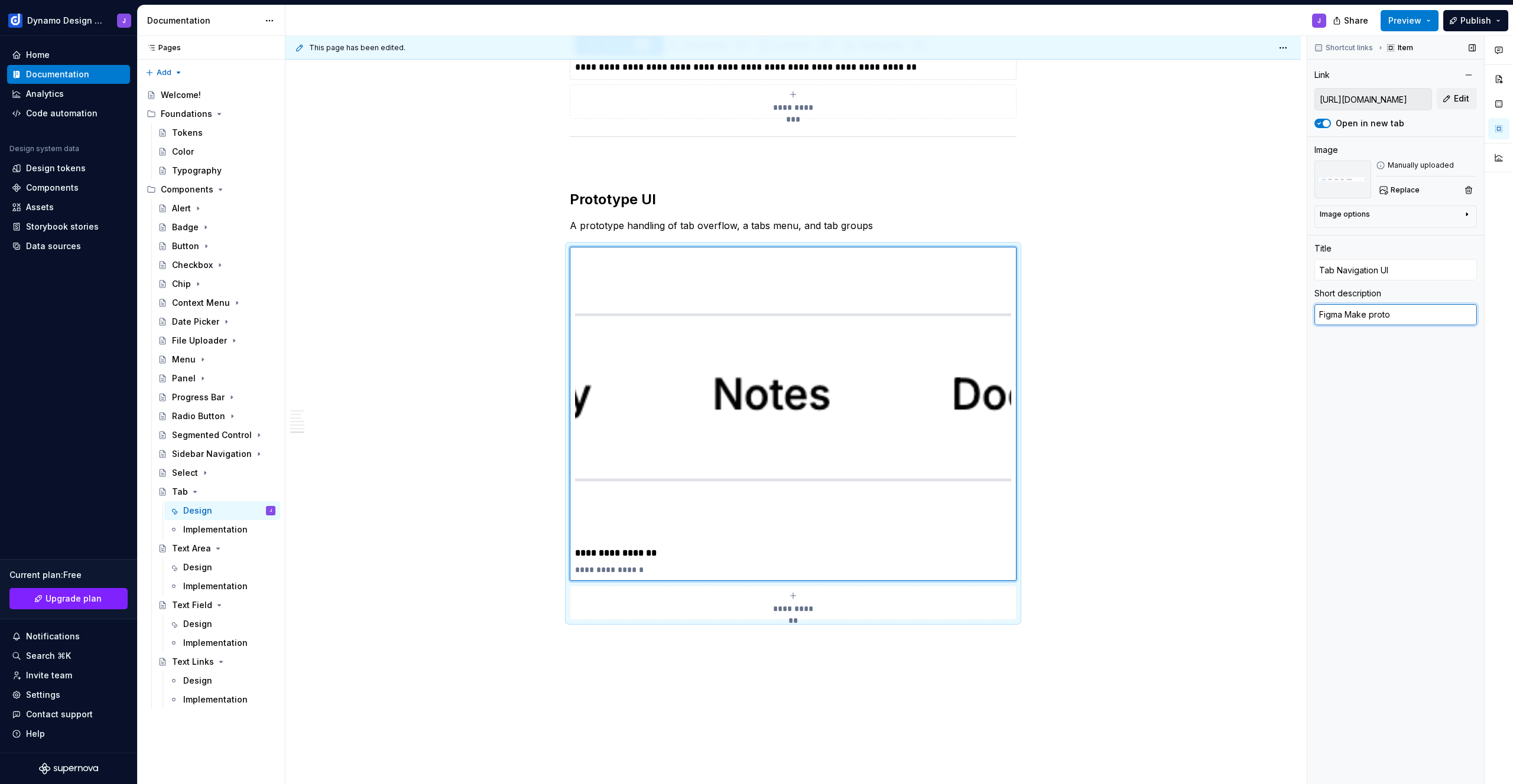
type textarea "*"
type textarea "Figma Make prot"
type textarea "*"
type textarea "Figma Make pro"
type textarea "*"
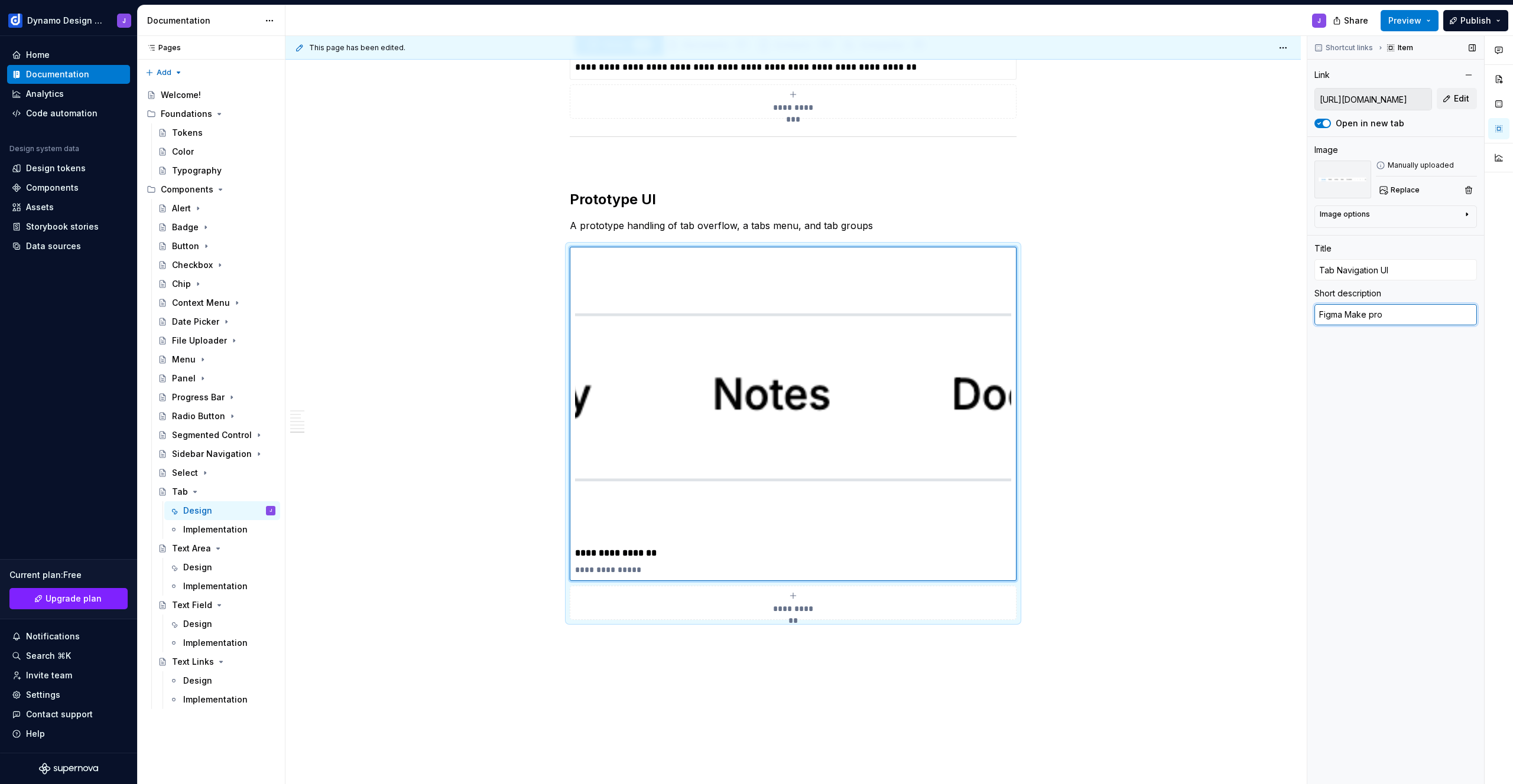
type textarea "Figma Make pr"
type textarea "*"
type textarea "Figma Make p"
type textarea "*"
type textarea "Figma Make P"
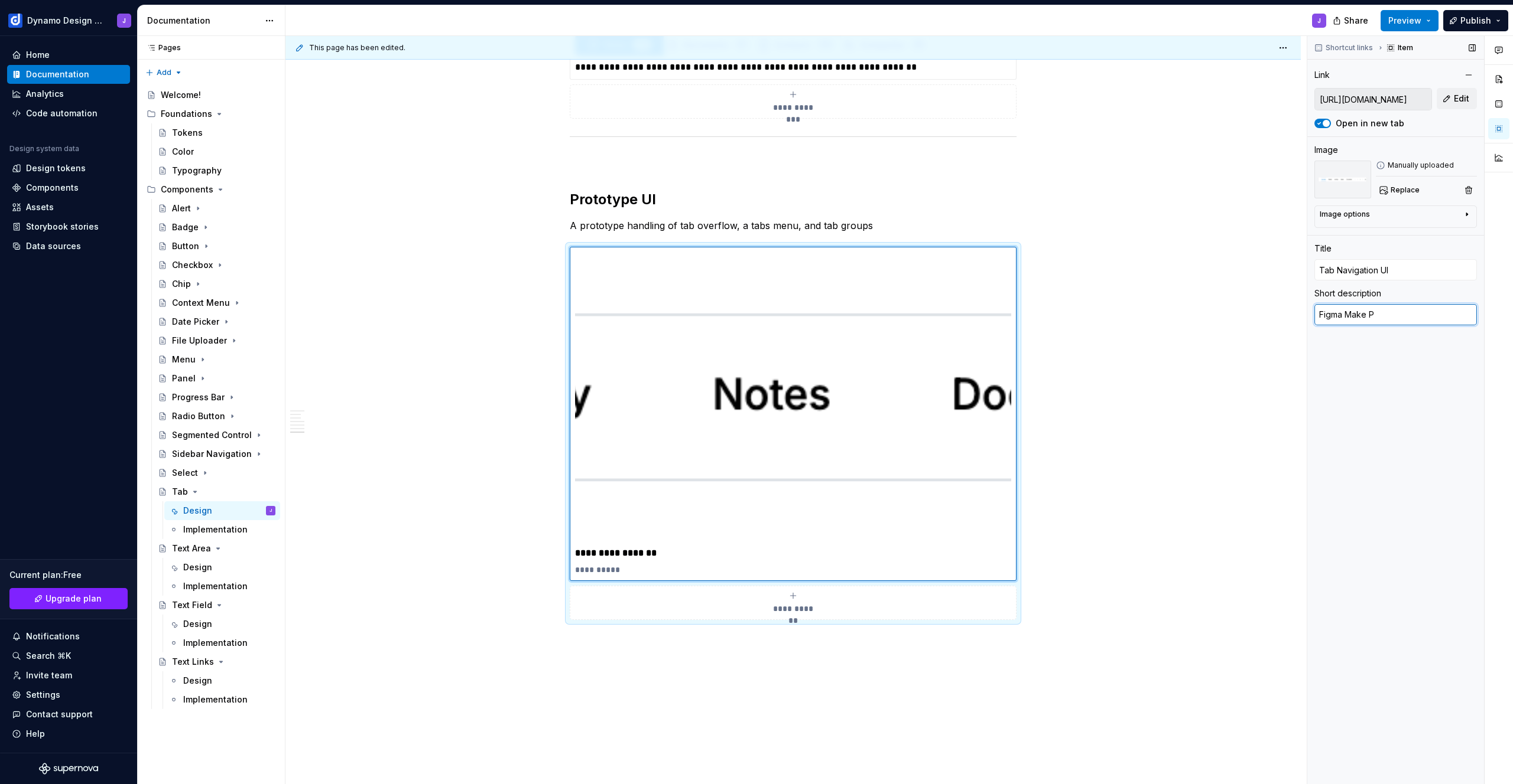
type textarea "*"
type textarea "Figma Make Pr"
type textarea "*"
type textarea "Figma Make Pro"
type textarea "*"
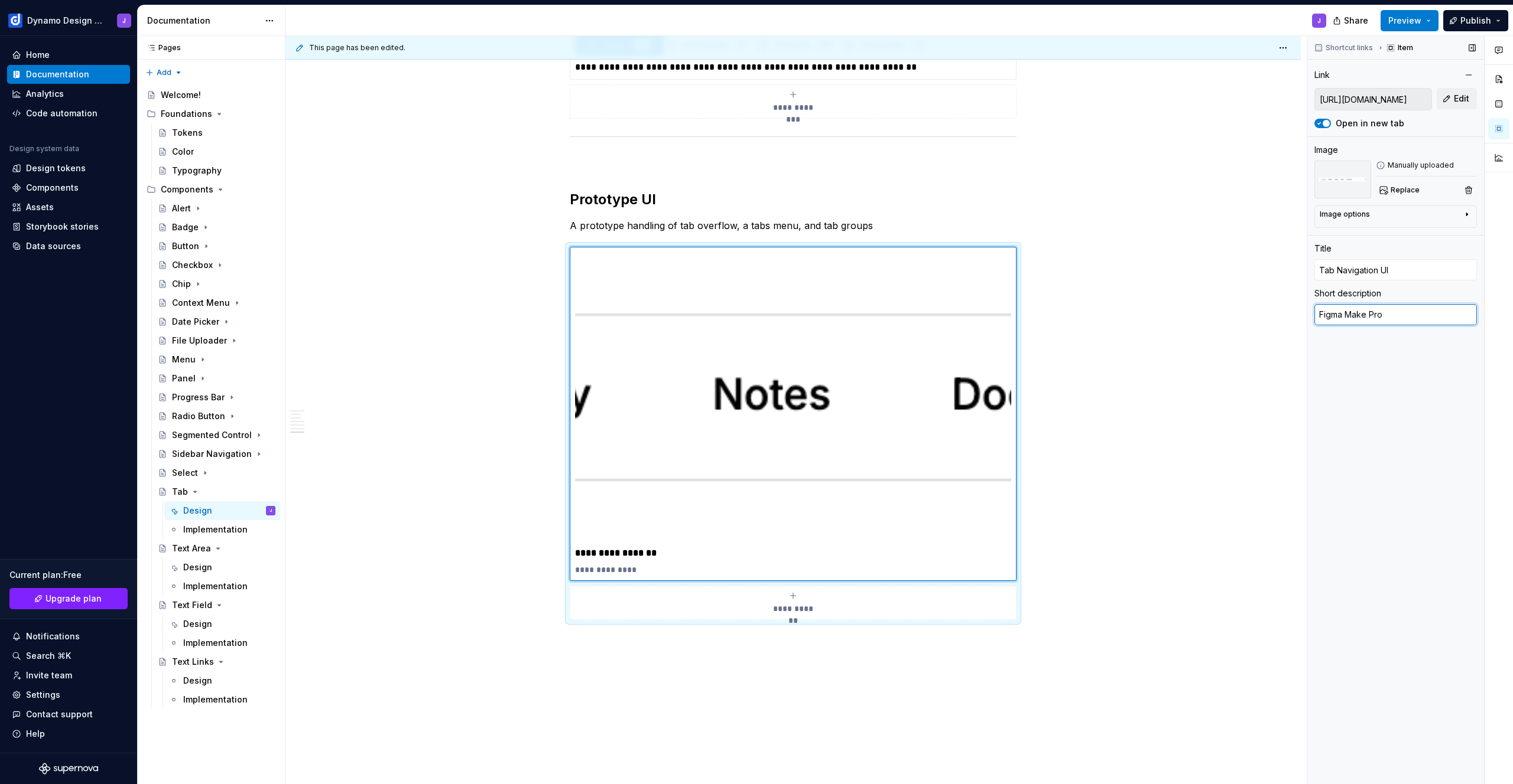
type textarea "Figma Make Prot"
type textarea "*"
type textarea "Figma Make Protot"
type textarea "*"
type textarea "Figma Make Prototy"
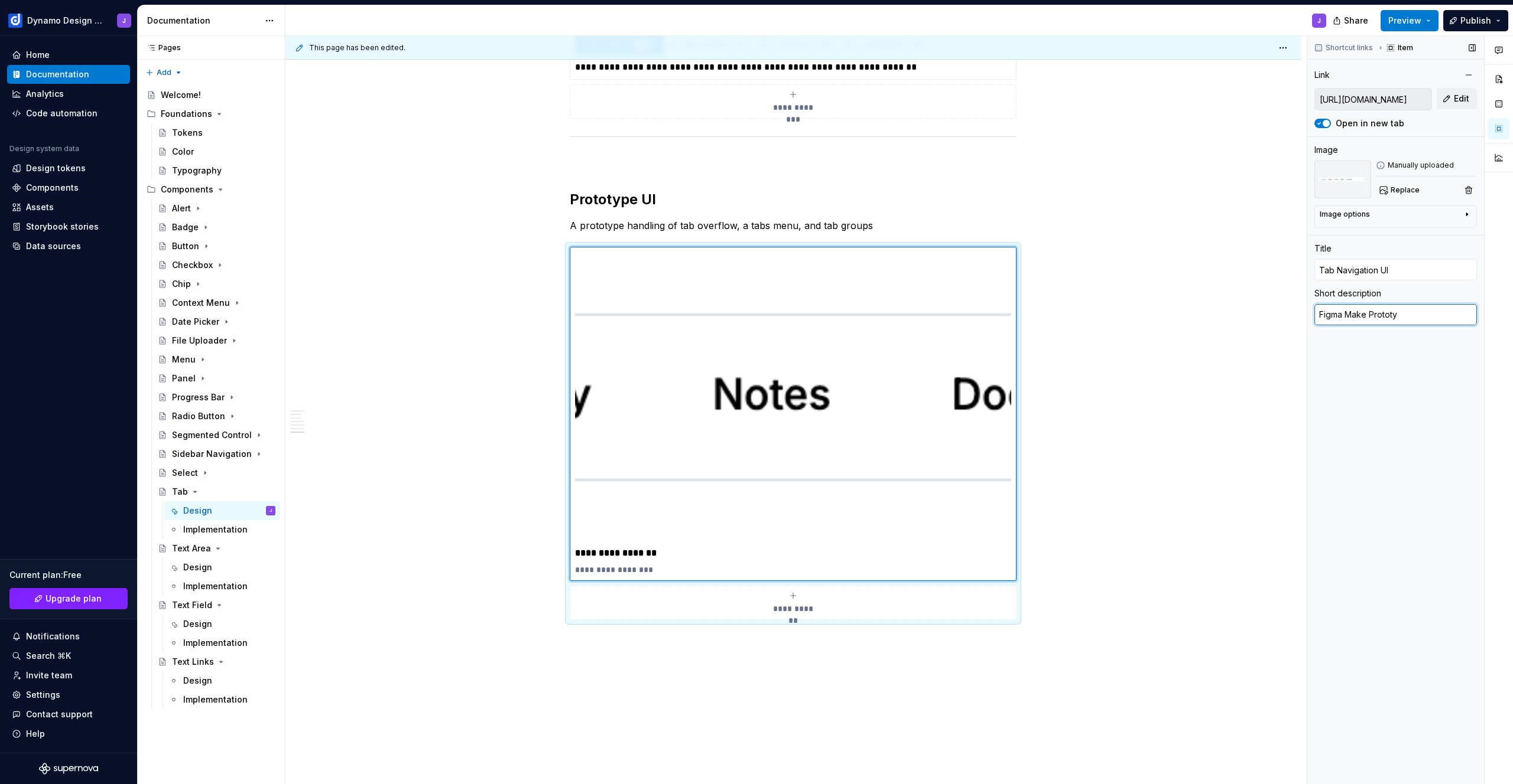
type textarea "*"
type textarea "Figma Make Prototyp"
type textarea "*"
type textarea "Figma Make Prototype"
type textarea "*"
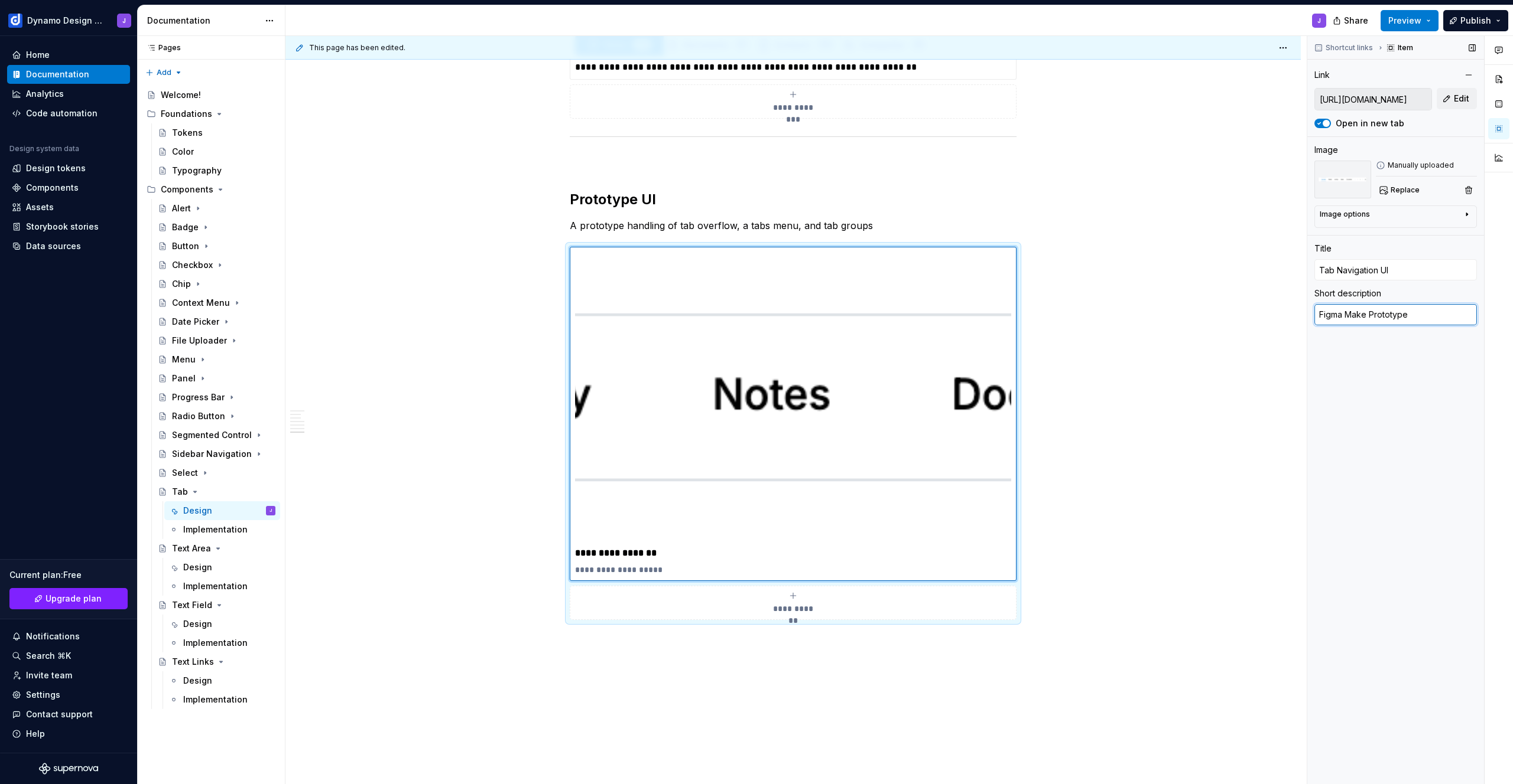
type textarea "Figma Make Prototype"
type textarea "*"
type textarea "Figma Make Prototype"
click at [1397, 440] on div "Shortcut links Item Link [URL][DOMAIN_NAME] Edit Open in new tab Image Manually…" at bounding box center [1395, 410] width 177 height 749
click at [624, 225] on p "A prototype handling of tab overflow, a tabs menu, and tab groups" at bounding box center [793, 226] width 447 height 14
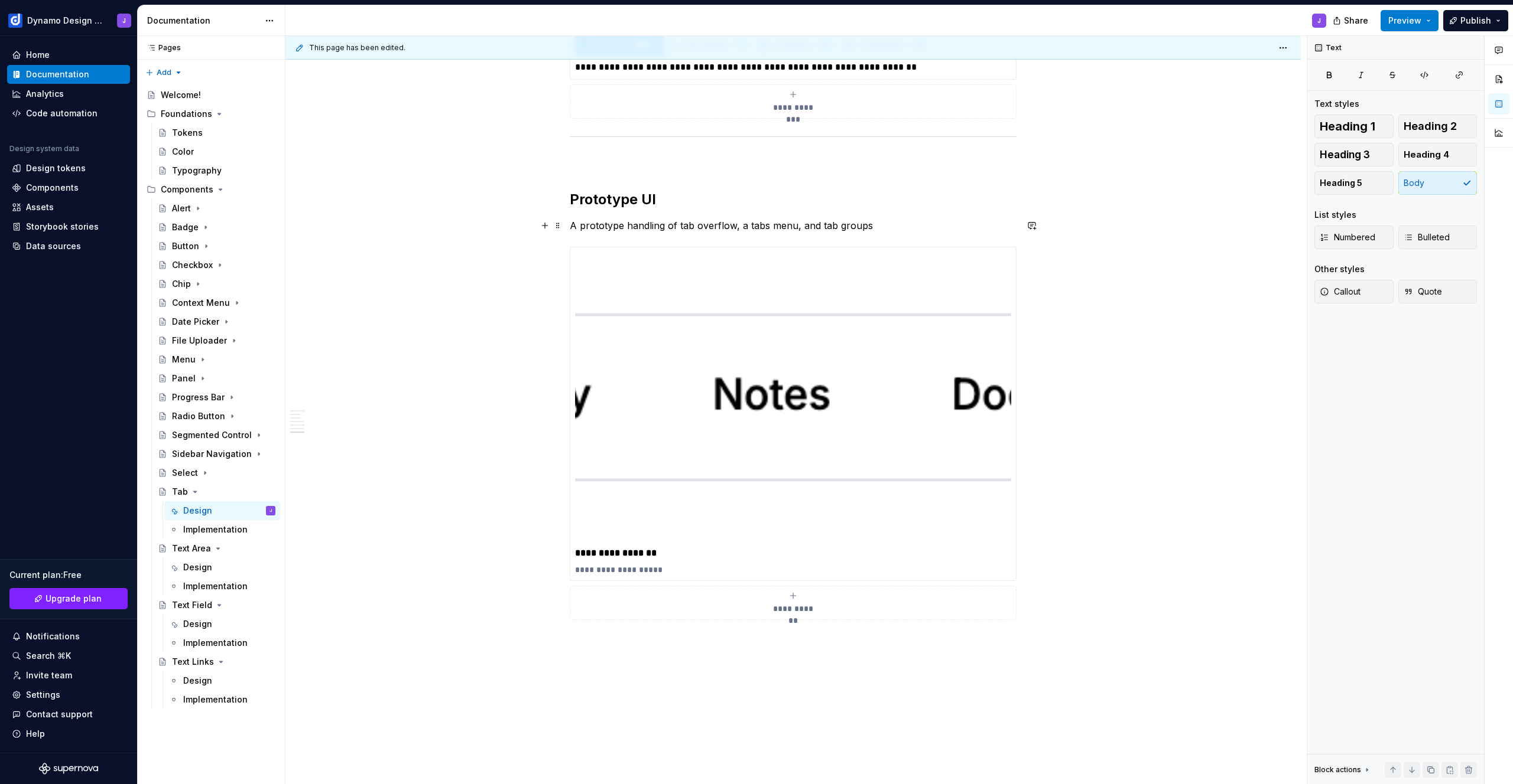
click at [643, 226] on p "A prototype handling of tab overflow, a tabs menu, and tab groups" at bounding box center [793, 226] width 447 height 14
click at [627, 225] on p "A prototype displaying how tab overflow works, a tabs menu, and tab groups" at bounding box center [793, 226] width 447 height 14
click at [627, 223] on p "Learn how how tab overflow works, a tabs menu, and tab groups" at bounding box center [793, 226] width 447 height 14
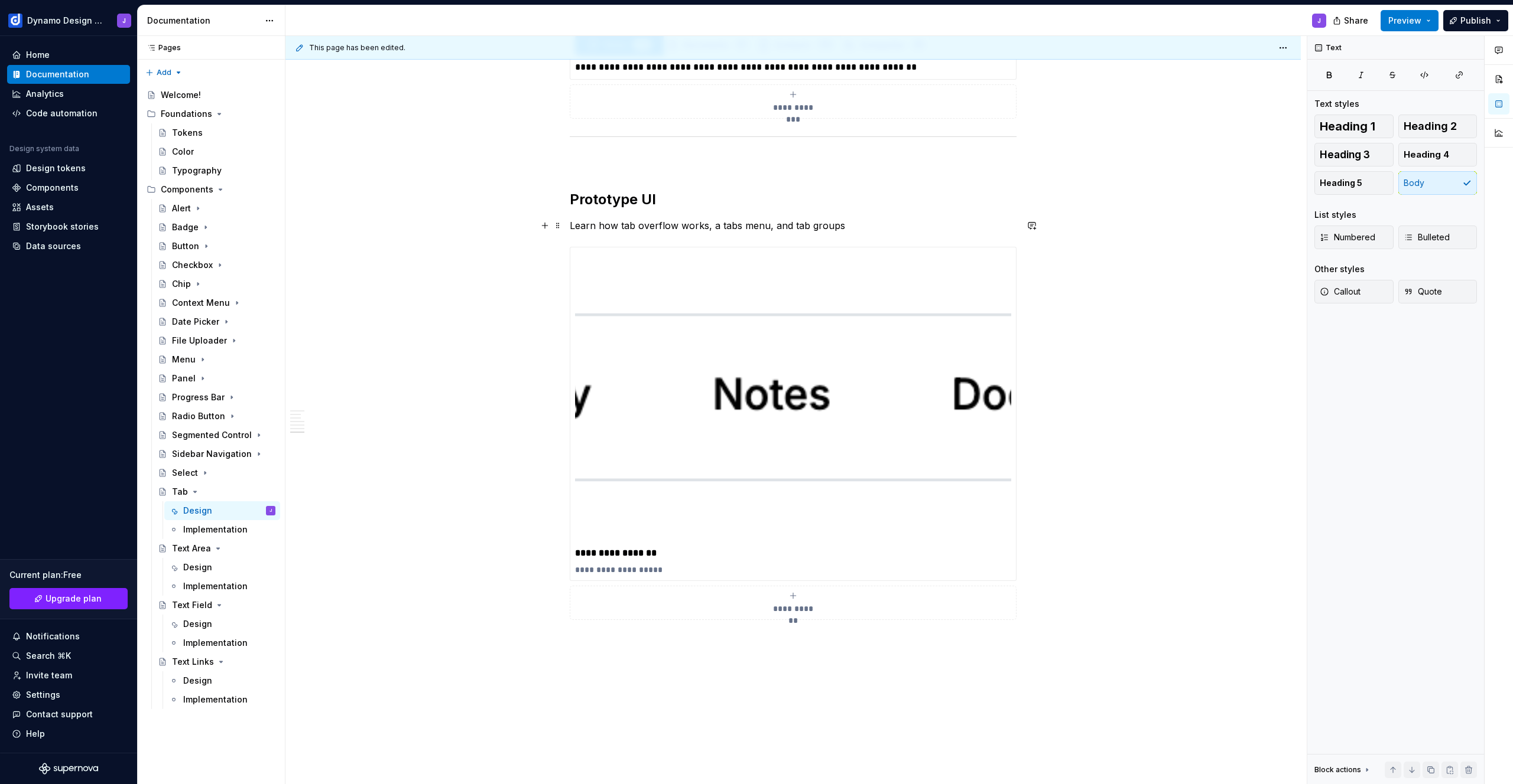
click at [704, 226] on p "Learn how tab overflow works, a tabs menu, and tab groups" at bounding box center [793, 226] width 447 height 14
click at [714, 226] on p "Learn how tab overflow works, a tabs menu, and tab groups" at bounding box center [793, 226] width 447 height 14
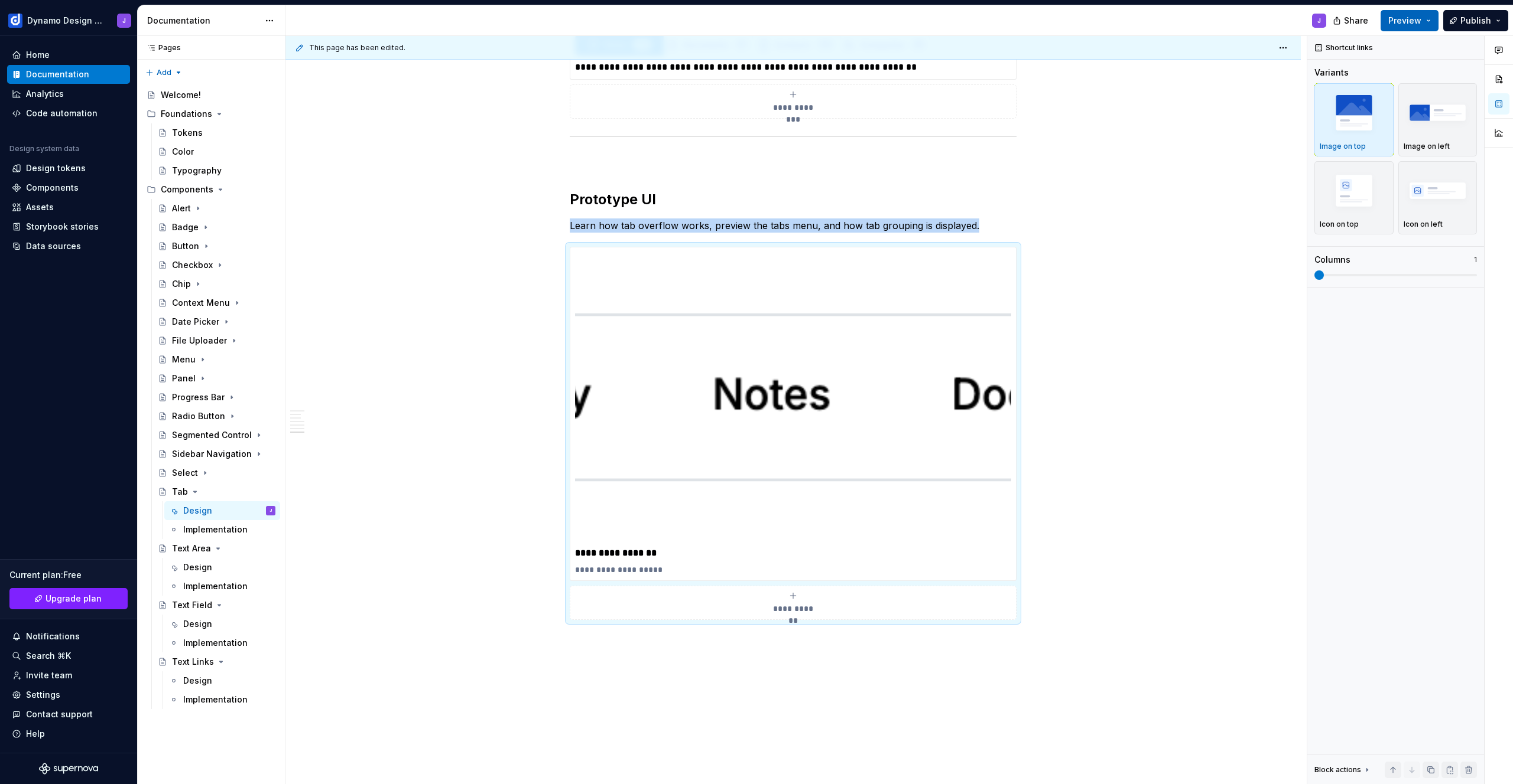
click at [1418, 19] on span "Preview" at bounding box center [1405, 20] width 33 height 12
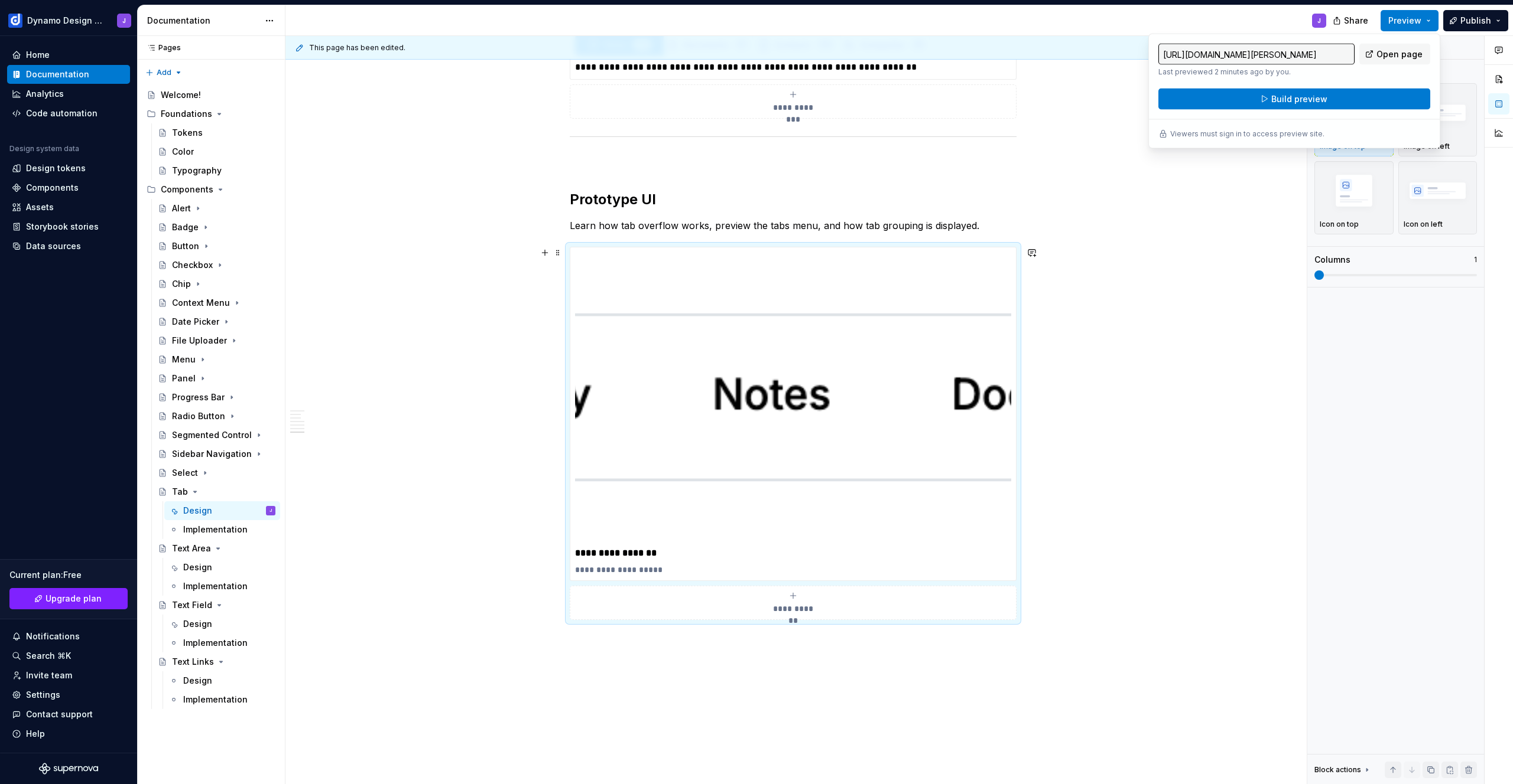
drag, startPoint x: 1162, startPoint y: 440, endPoint x: 1154, endPoint y: 443, distance: 8.5
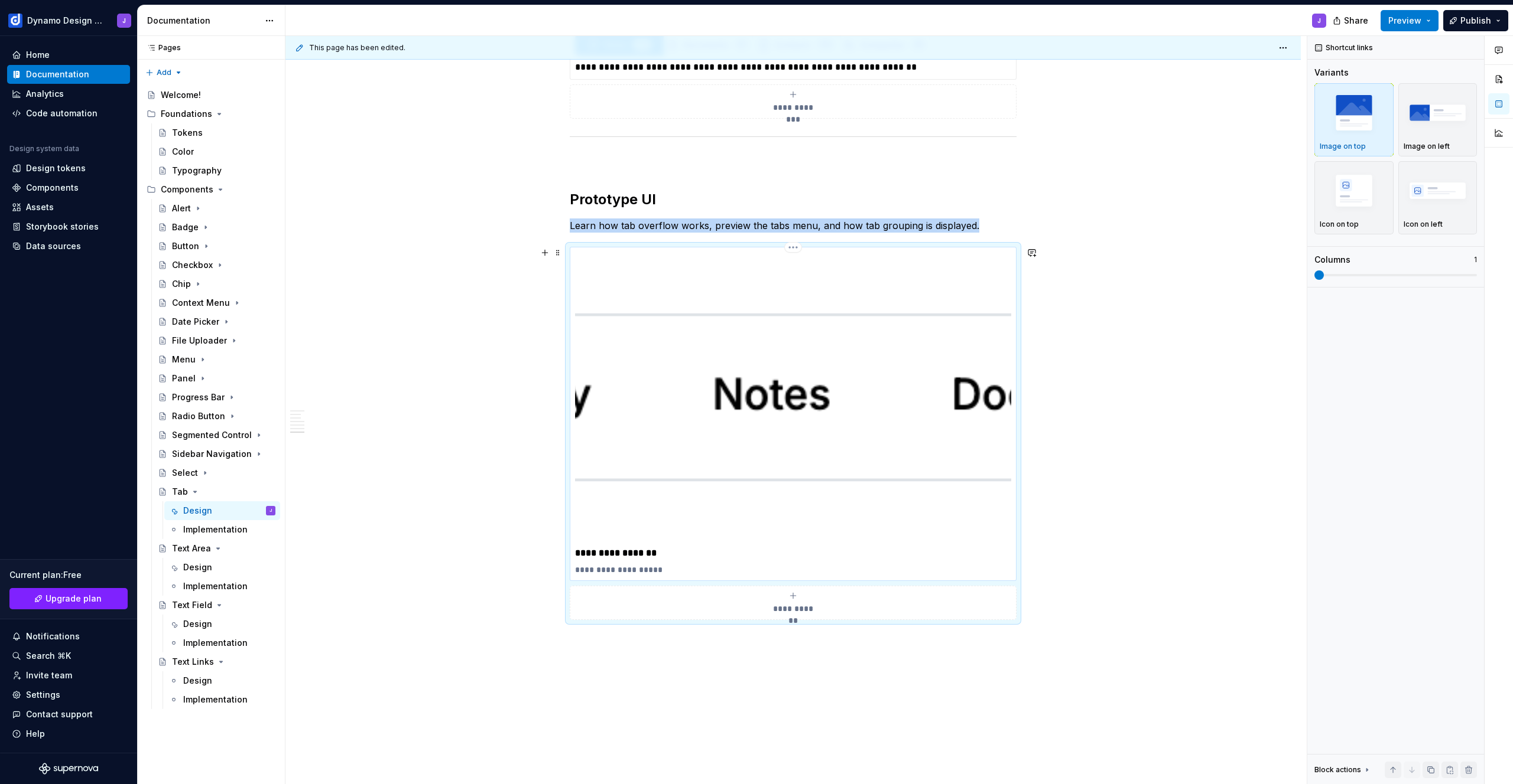
click at [915, 456] on img at bounding box center [793, 397] width 436 height 291
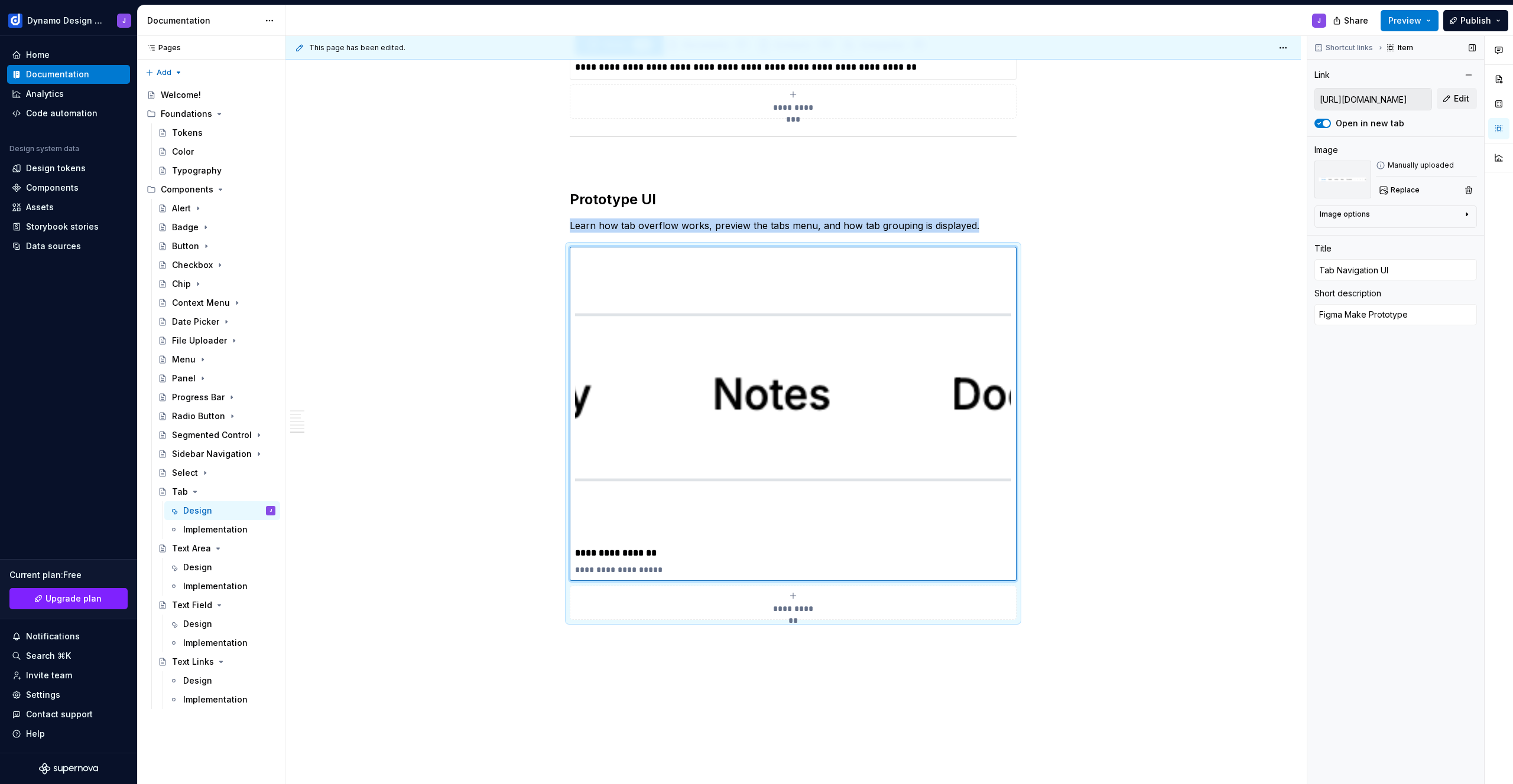
click at [1448, 215] on div "Image options" at bounding box center [1390, 217] width 143 height 14
click at [1402, 213] on div "Image options" at bounding box center [1390, 214] width 143 height 9
click at [1419, 18] on span "Preview" at bounding box center [1405, 20] width 33 height 12
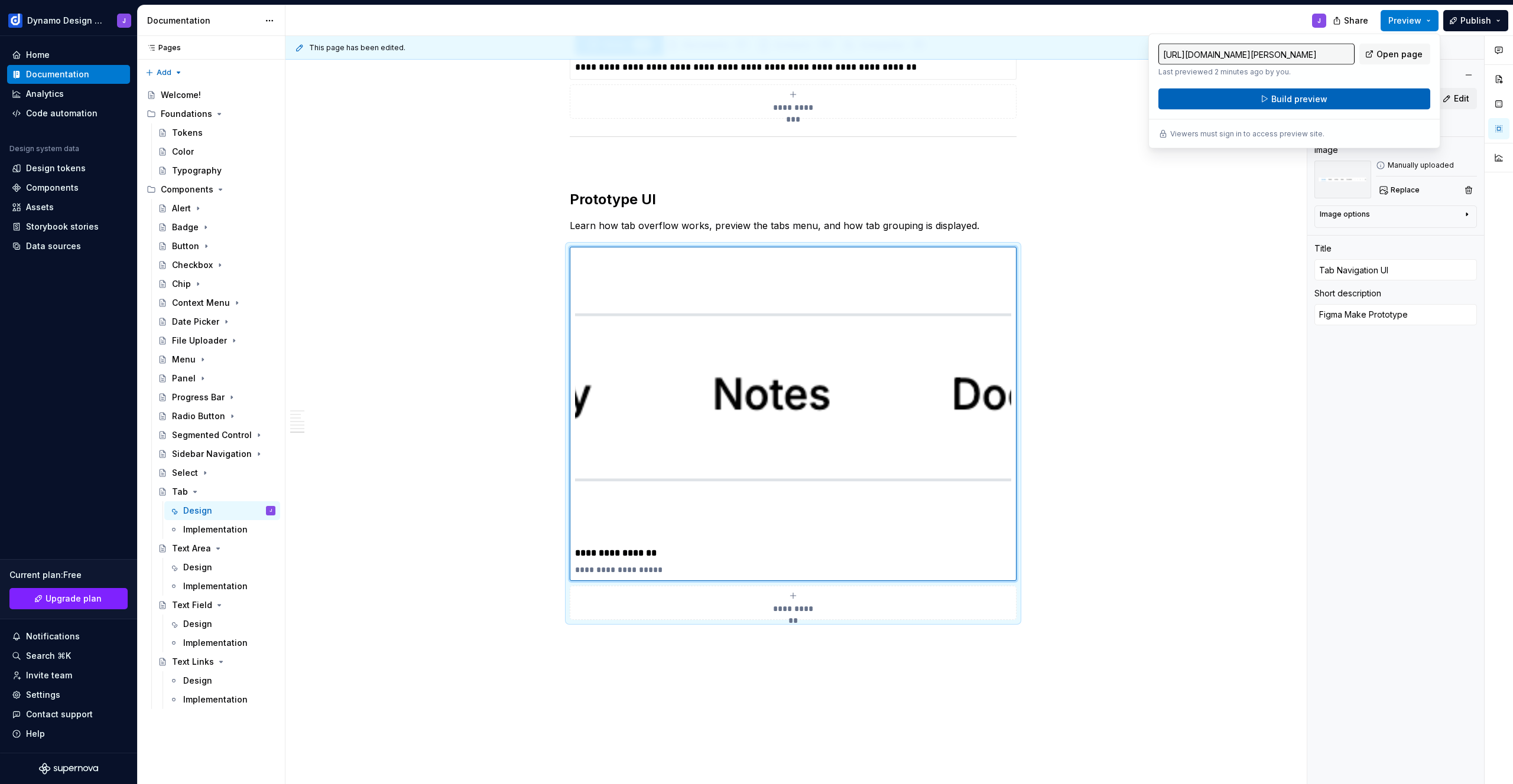
click at [1324, 98] on button "Build preview" at bounding box center [1294, 99] width 272 height 21
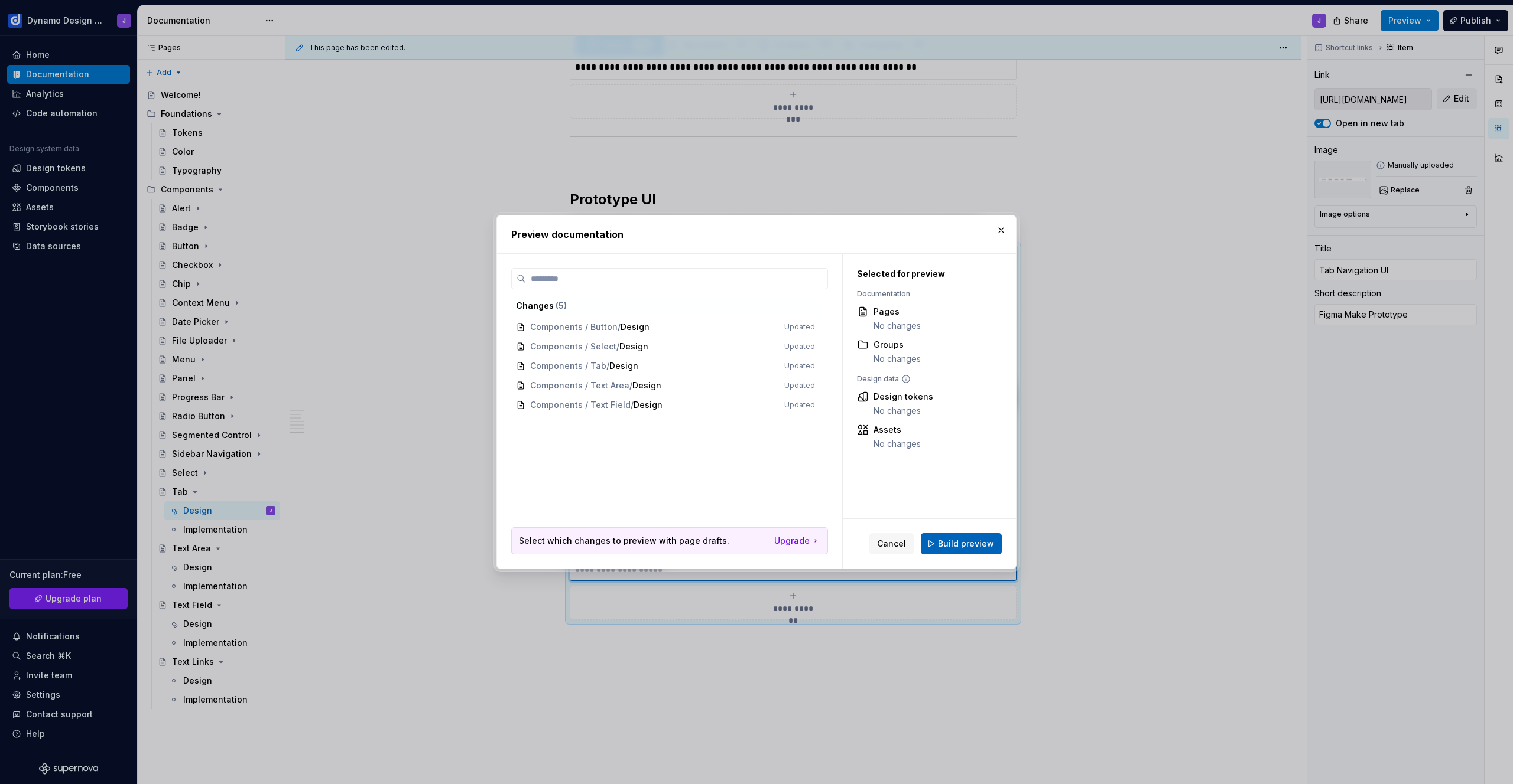
click at [967, 544] on span "Build preview" at bounding box center [965, 544] width 56 height 12
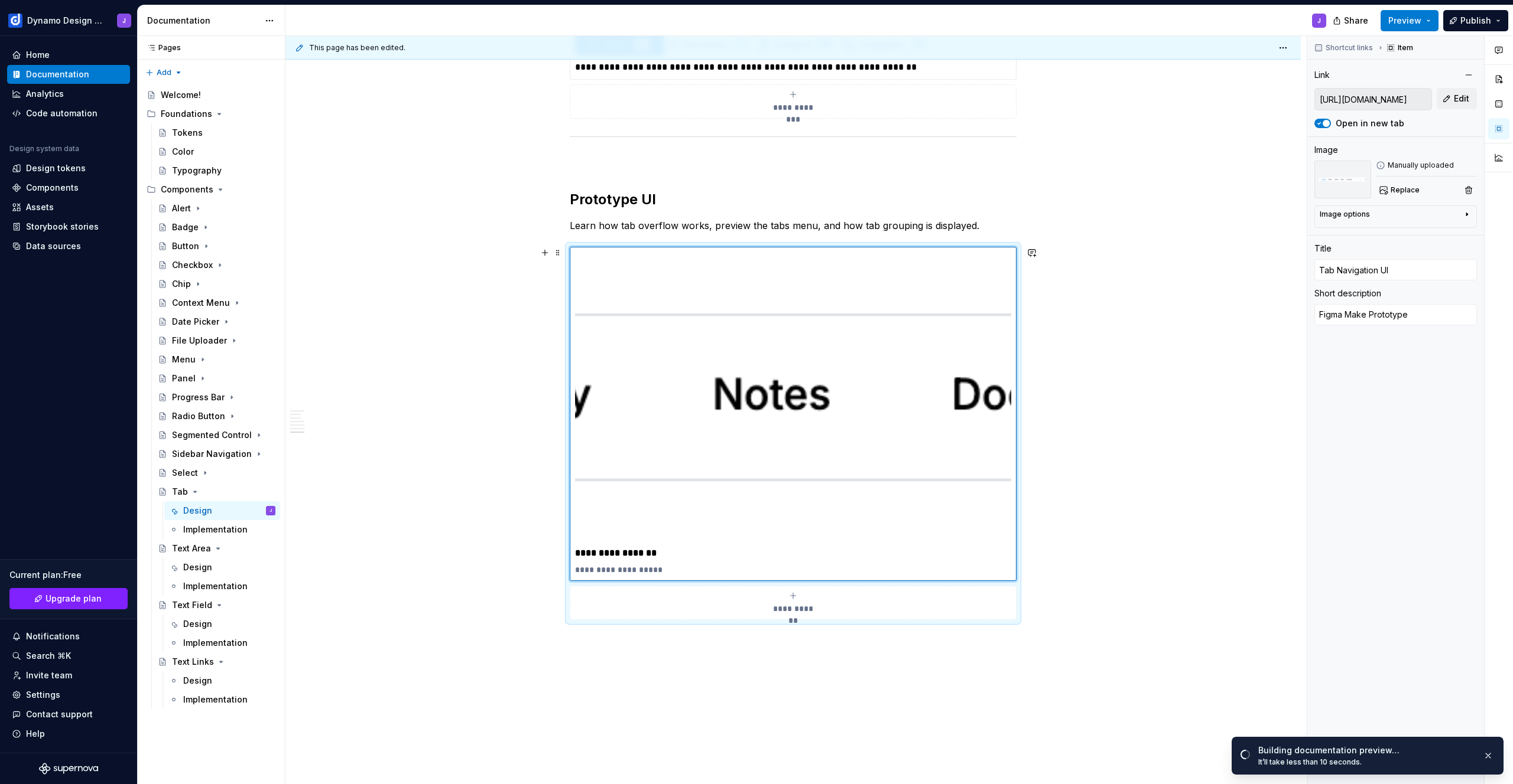
click at [1012, 247] on div "**********" at bounding box center [793, 433] width 447 height 373
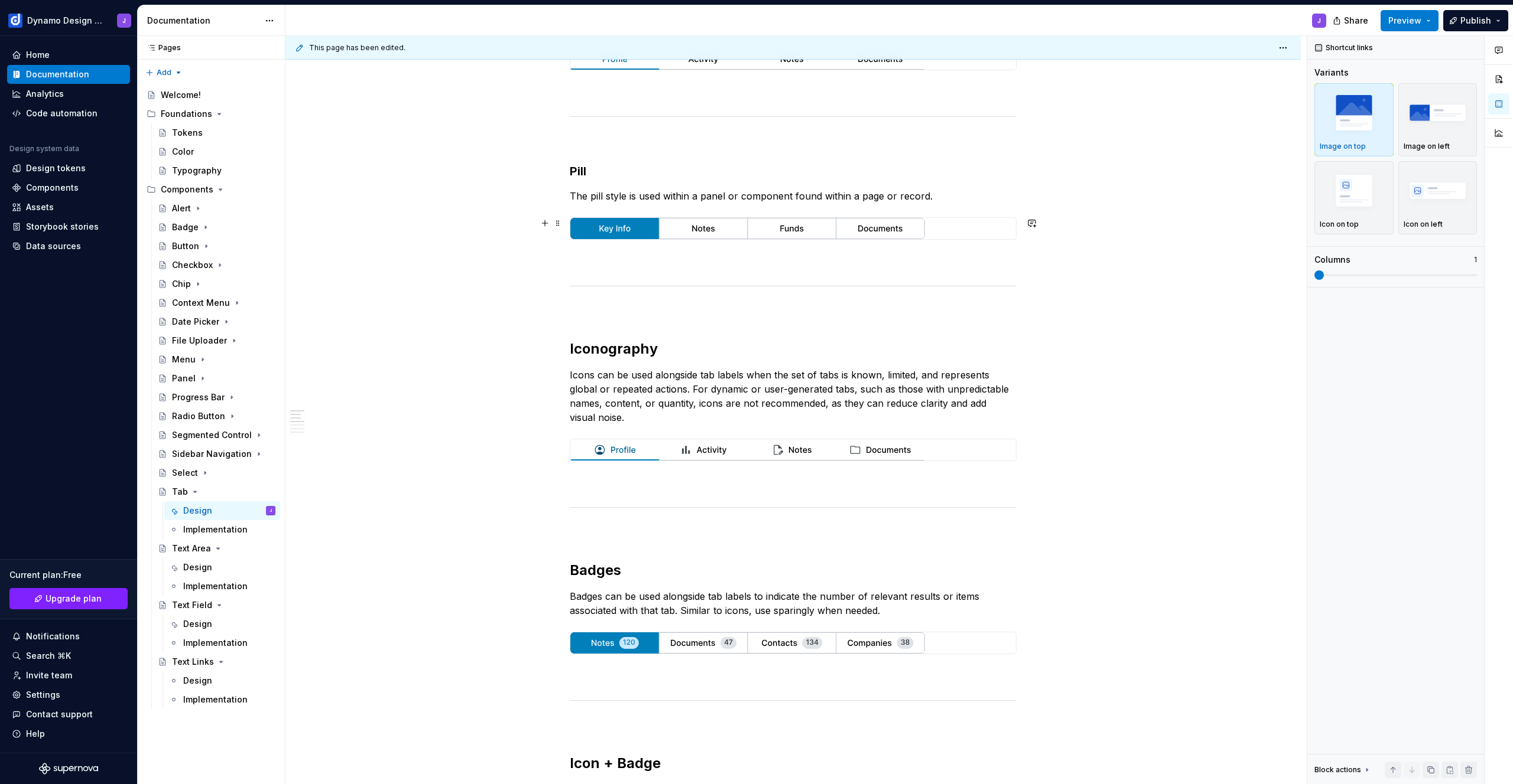
scroll to position [578, 0]
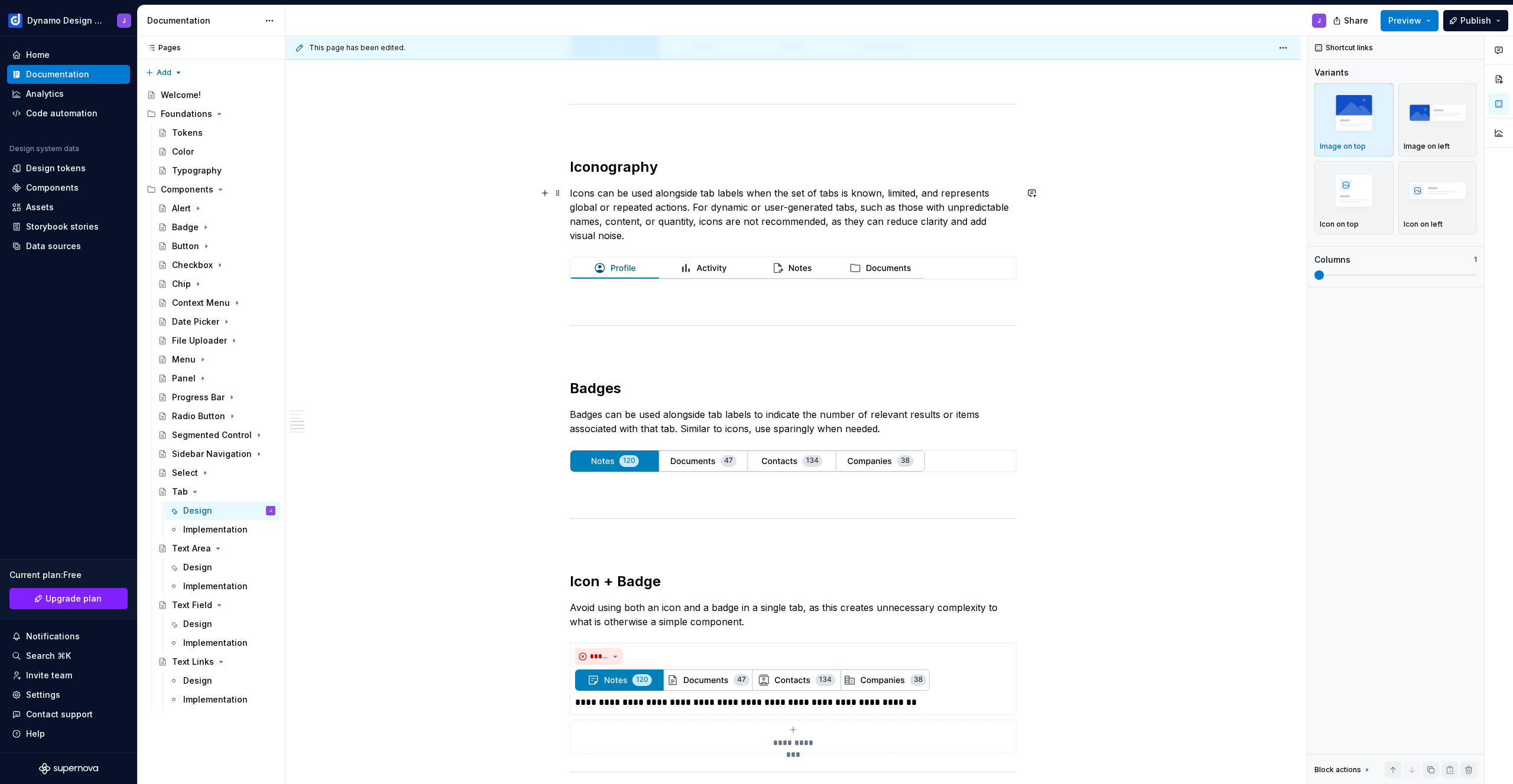
click at [700, 193] on p "Icons can be used alongside tab labels when the set of tabs is known, limited, …" at bounding box center [793, 214] width 447 height 56
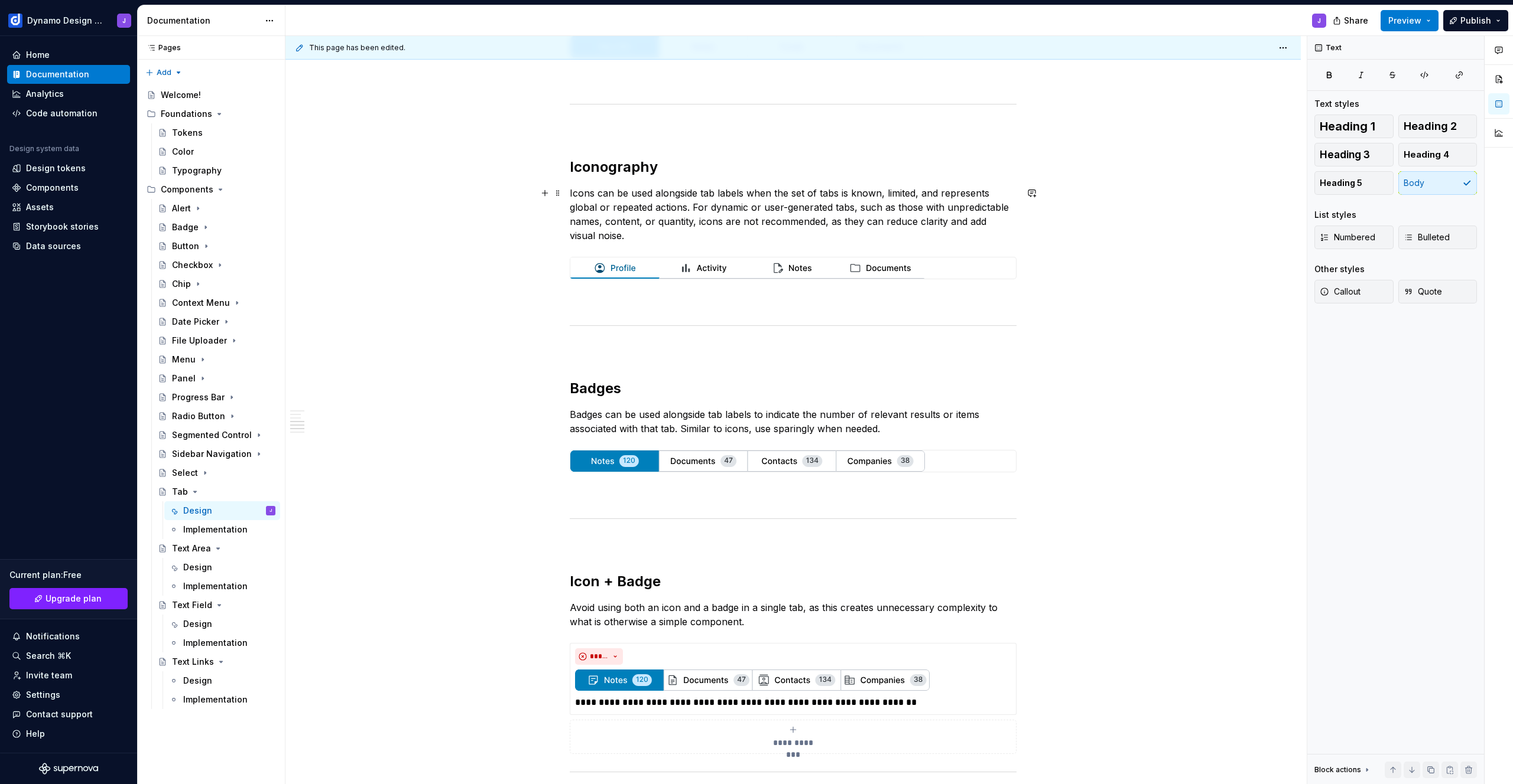
click at [746, 192] on p "Icons can be used alongside tab labels when the set of tabs is known, limited, …" at bounding box center [793, 214] width 447 height 56
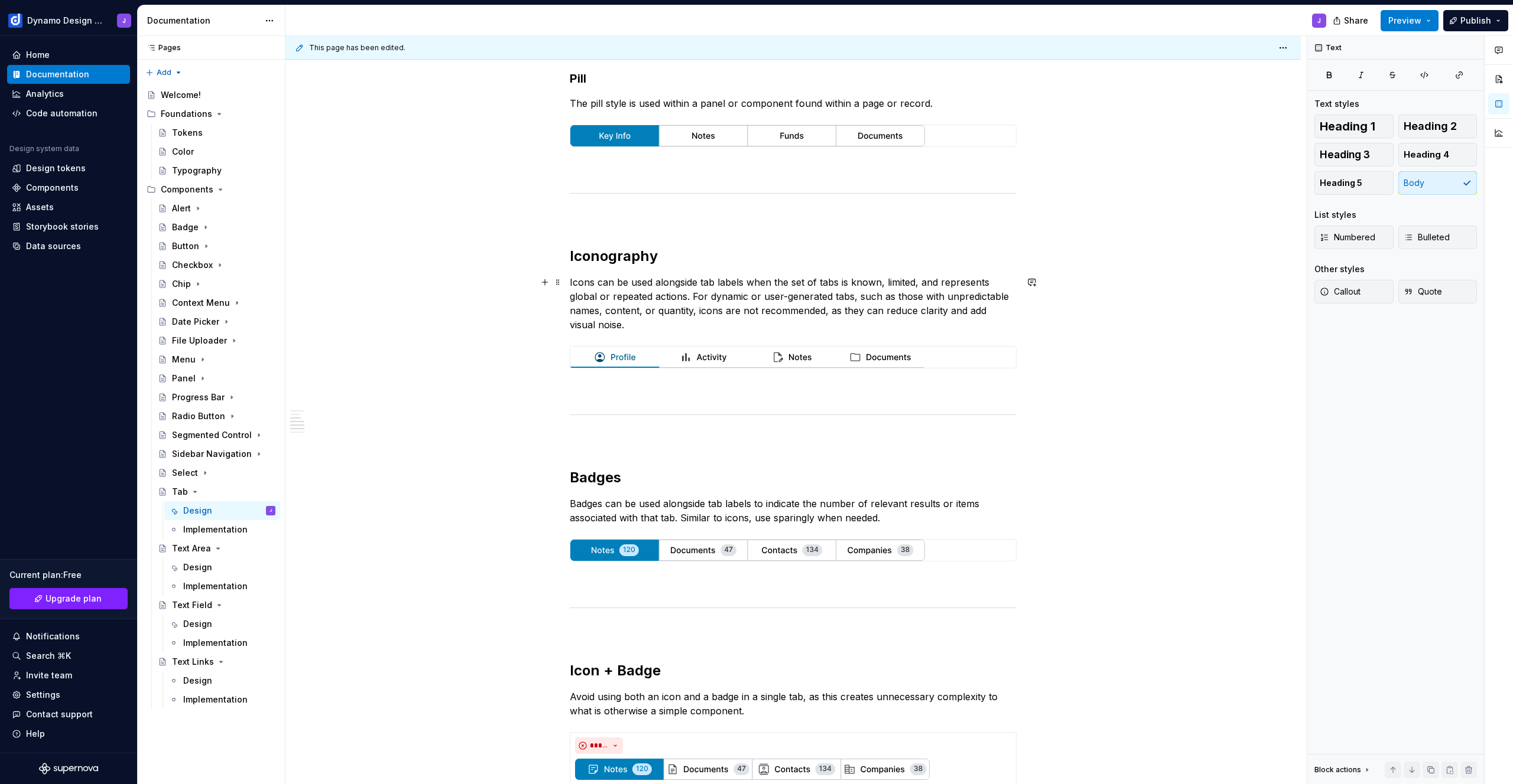
scroll to position [408, 0]
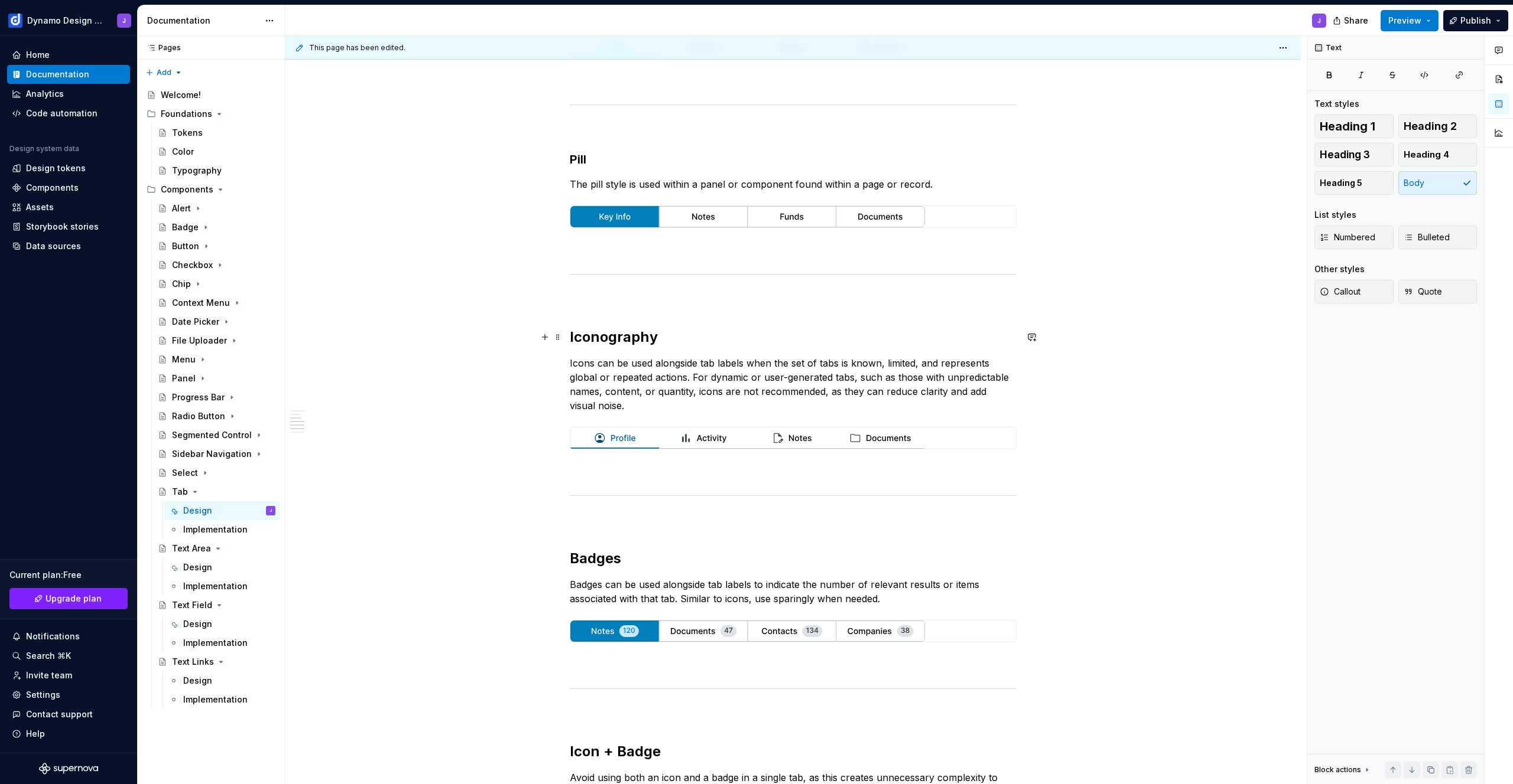
click at [570, 334] on h2 "Iconography" at bounding box center [793, 337] width 447 height 19
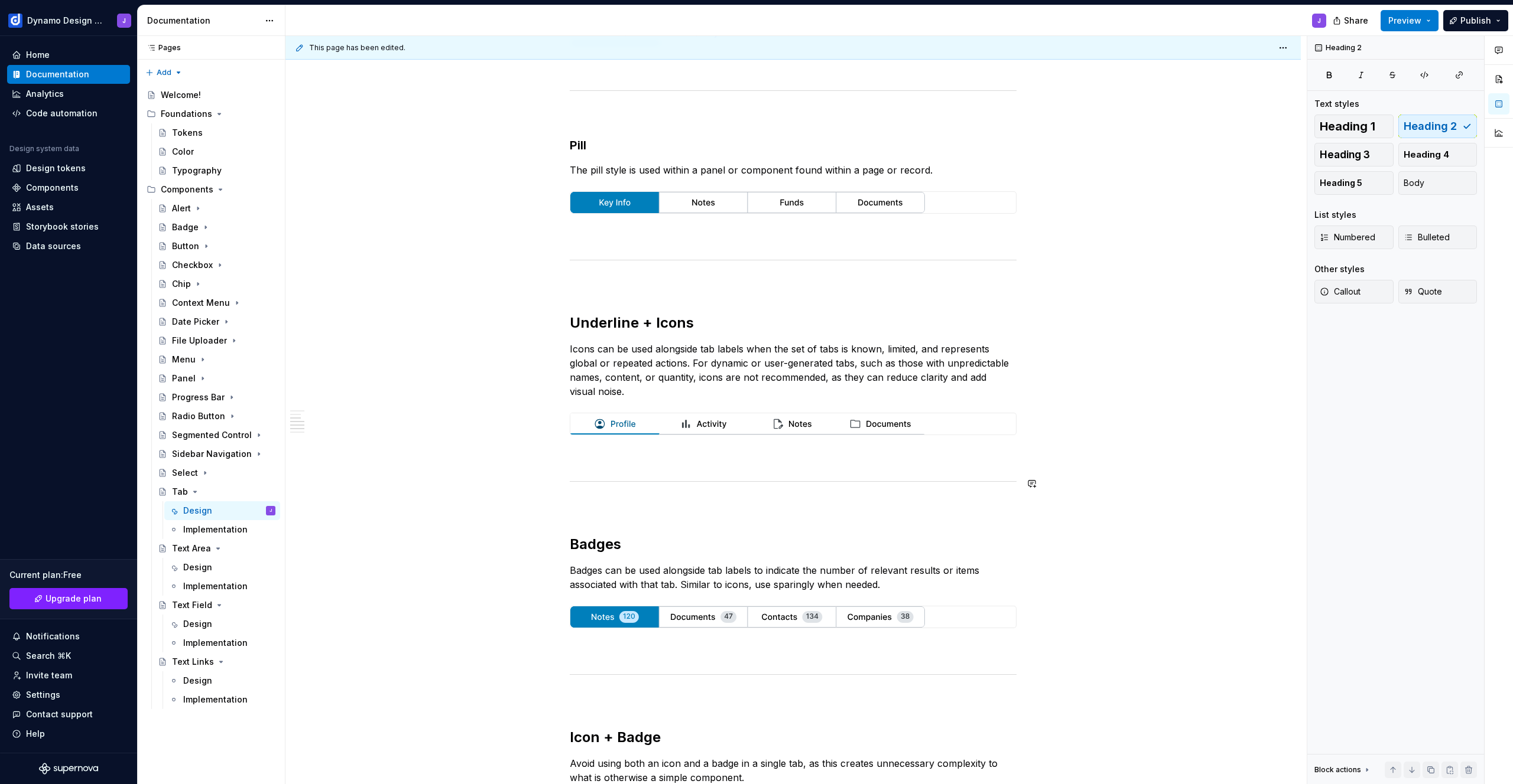
scroll to position [419, 0]
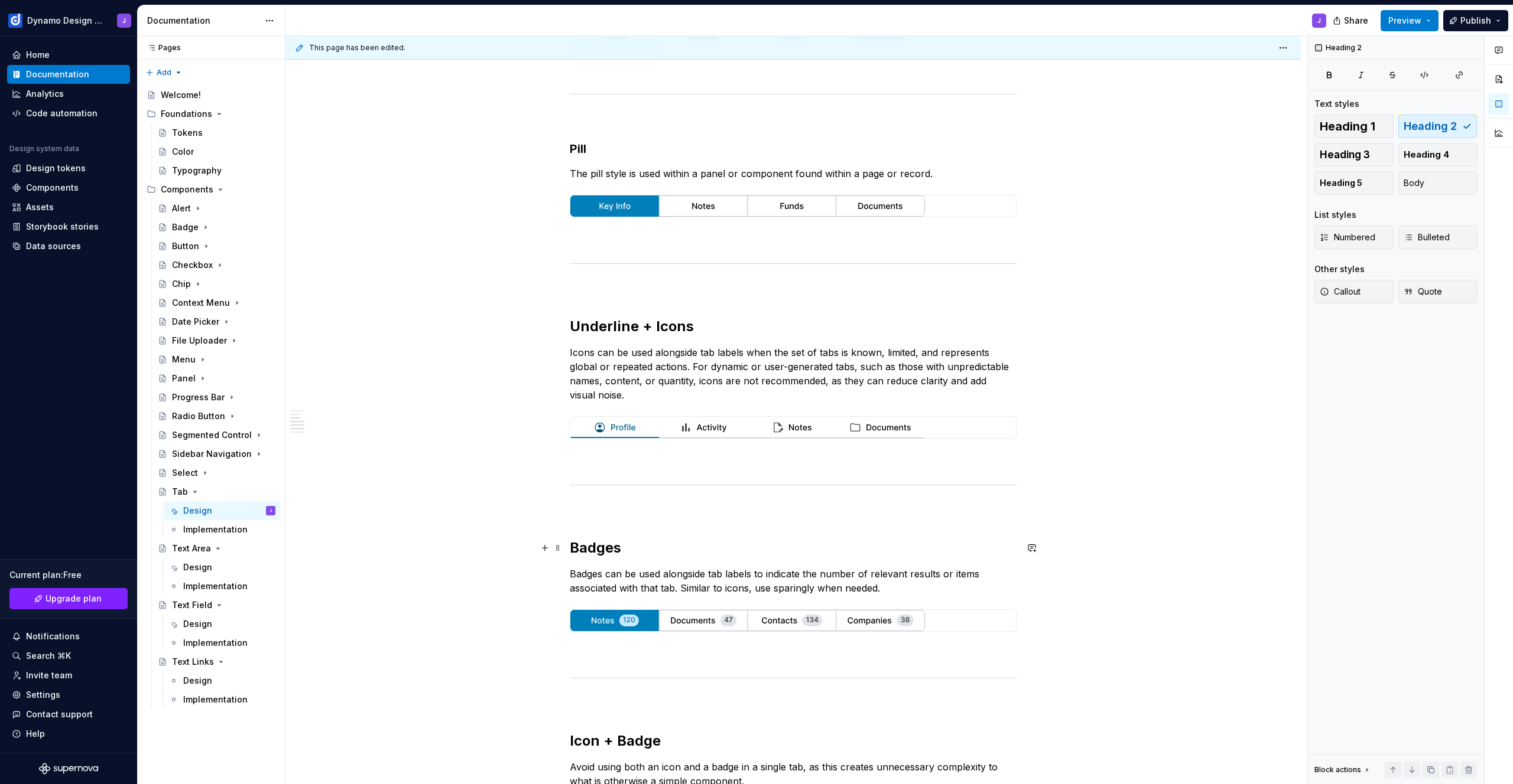
click at [573, 548] on h2 "Badges" at bounding box center [793, 548] width 447 height 19
click at [704, 329] on h2 "Underline + Icons" at bounding box center [793, 326] width 447 height 19
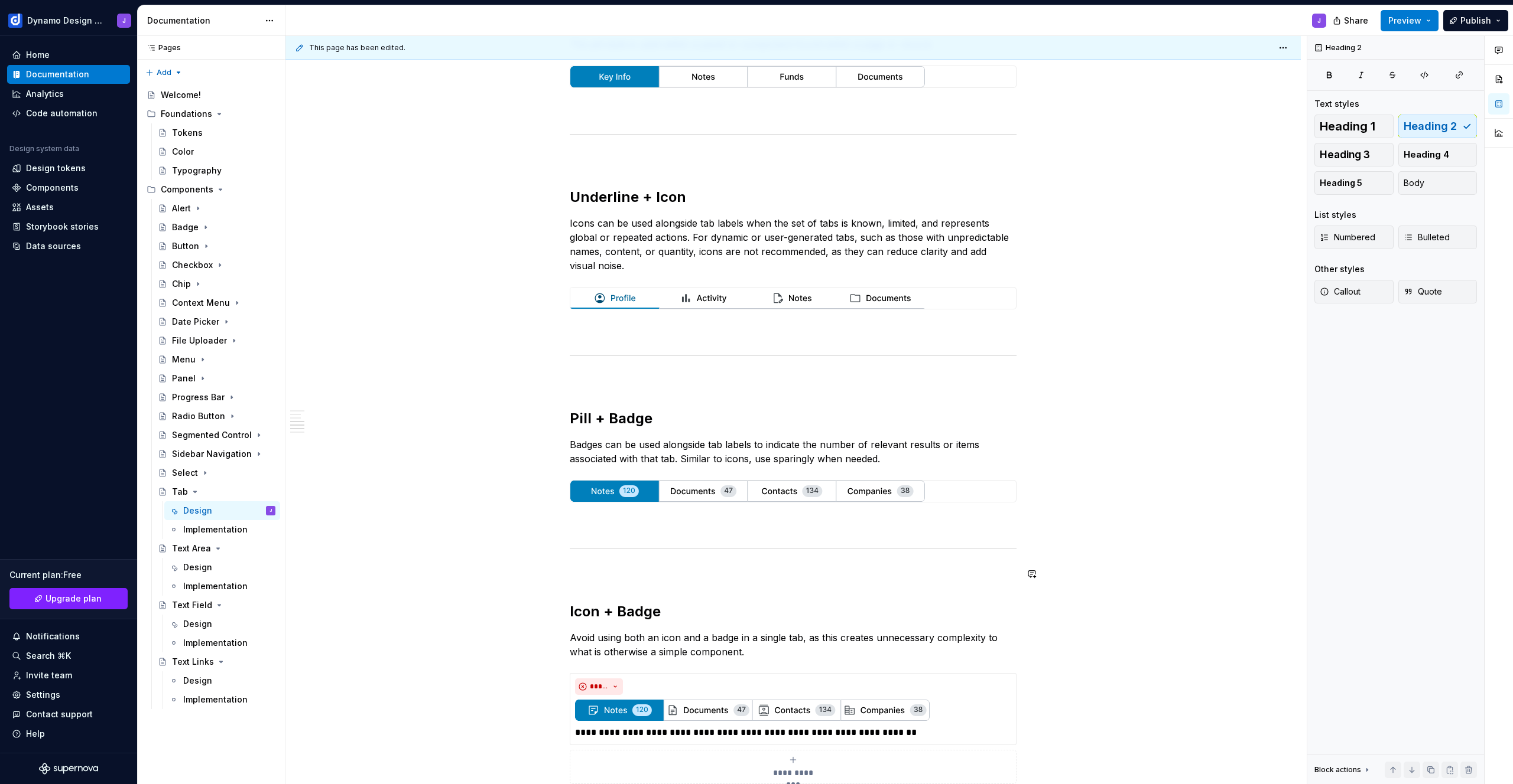
scroll to position [555, 0]
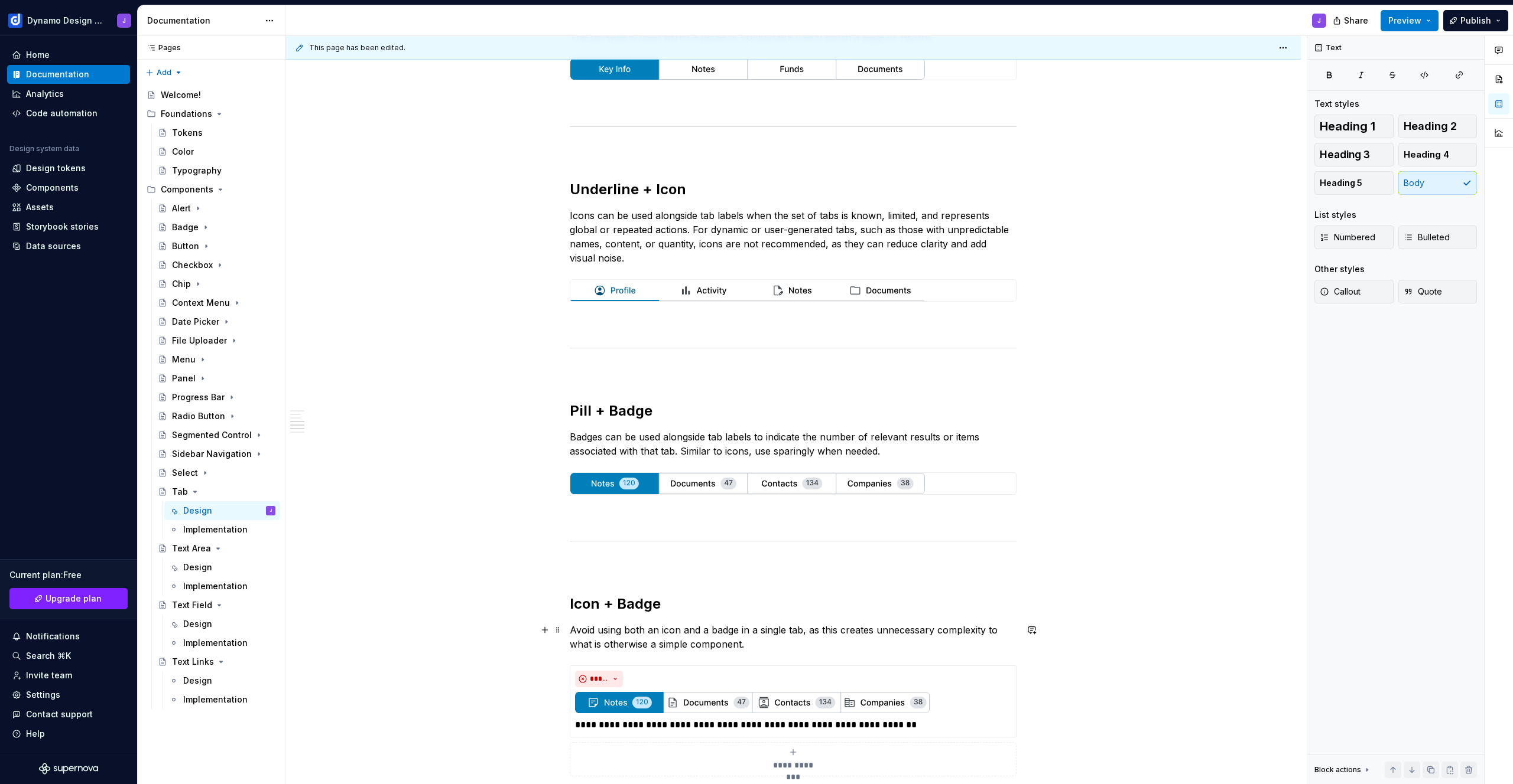
click at [763, 643] on p "Avoid using both an icon and a badge in a single tab, as this creates unnecessa…" at bounding box center [793, 637] width 447 height 28
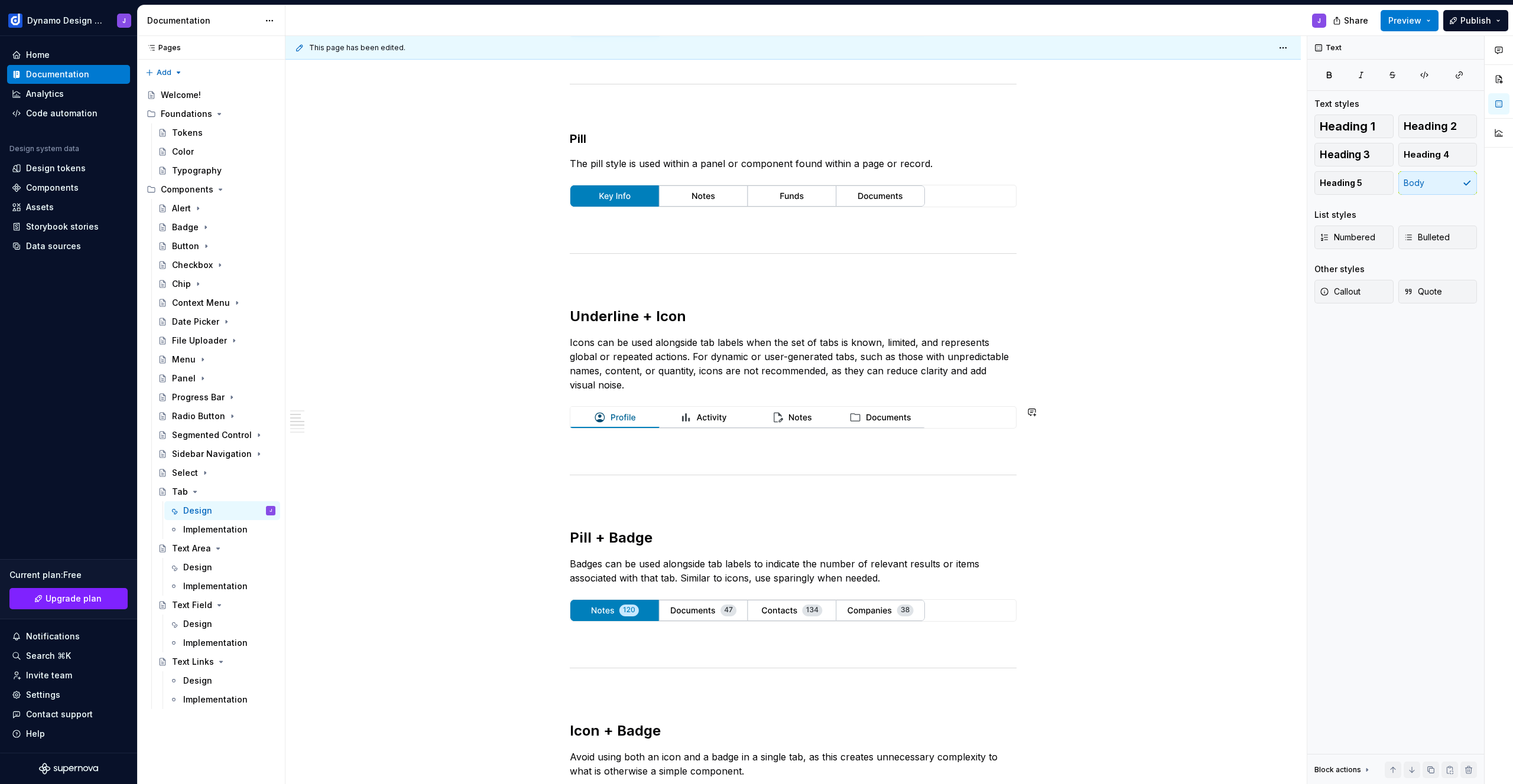
scroll to position [519, 0]
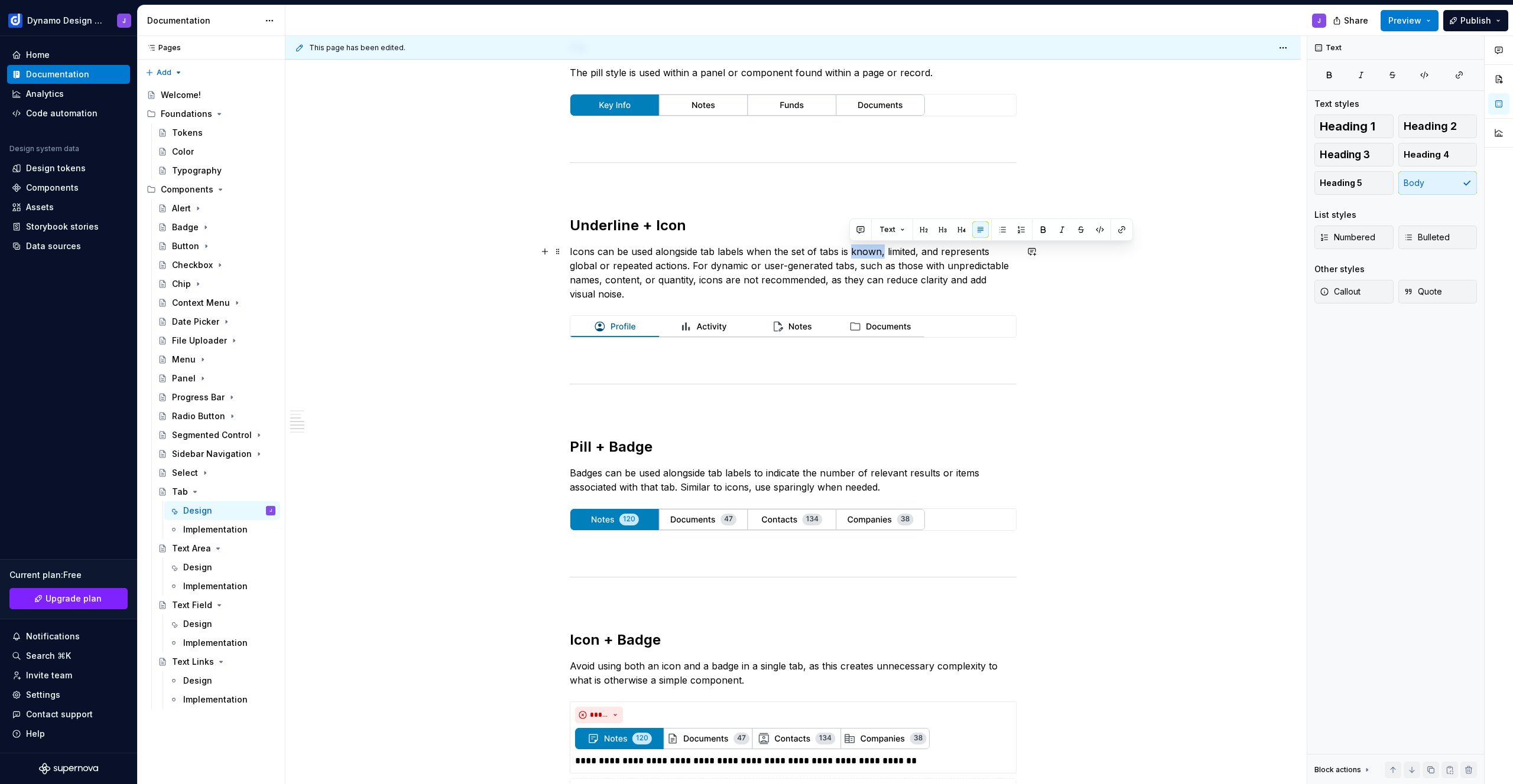
drag, startPoint x: 849, startPoint y: 250, endPoint x: 882, endPoint y: 251, distance: 33.0
click at [882, 251] on p "Icons can be used alongside tab labels when the set of tabs is known, limited, …" at bounding box center [793, 272] width 447 height 56
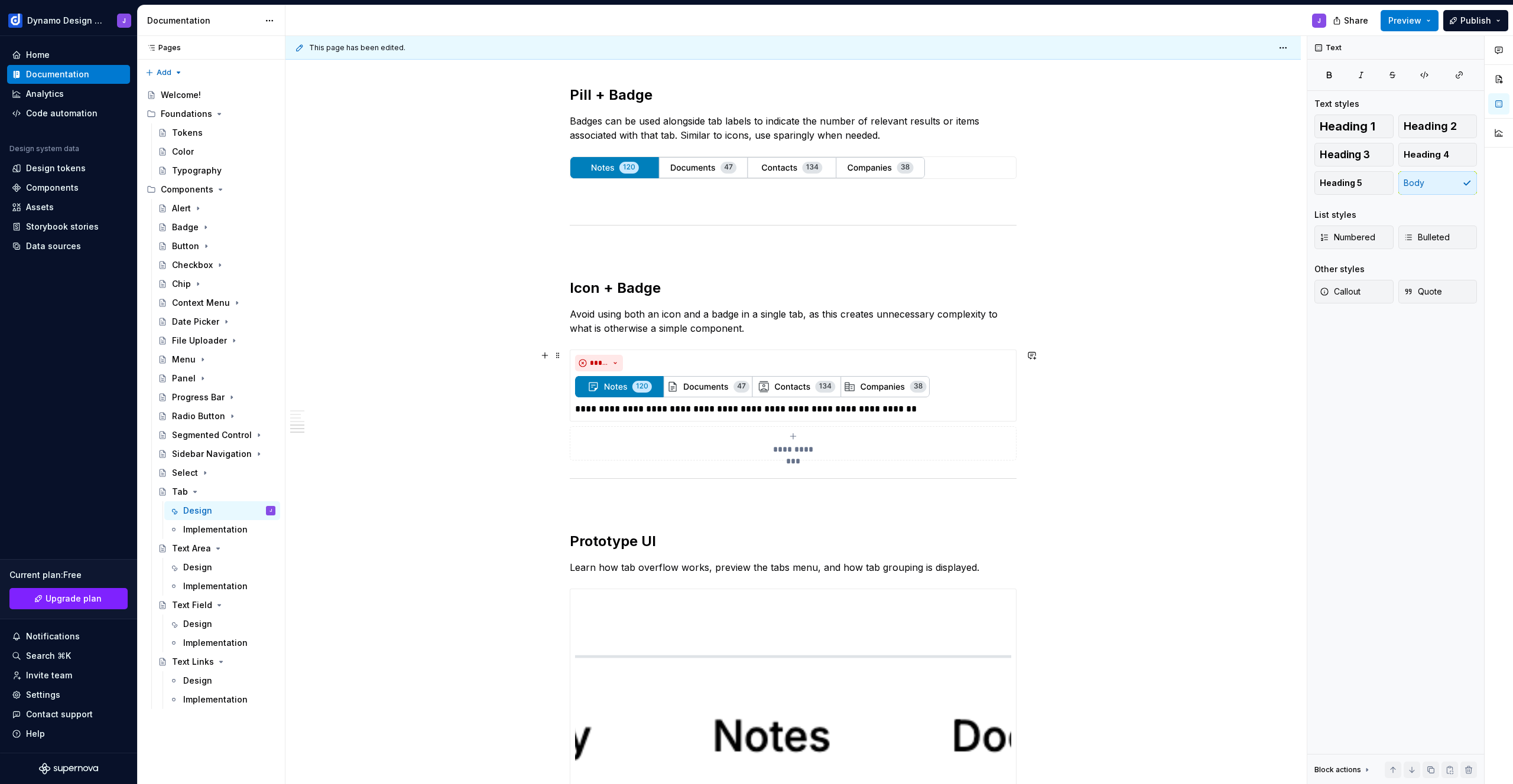
scroll to position [865, 0]
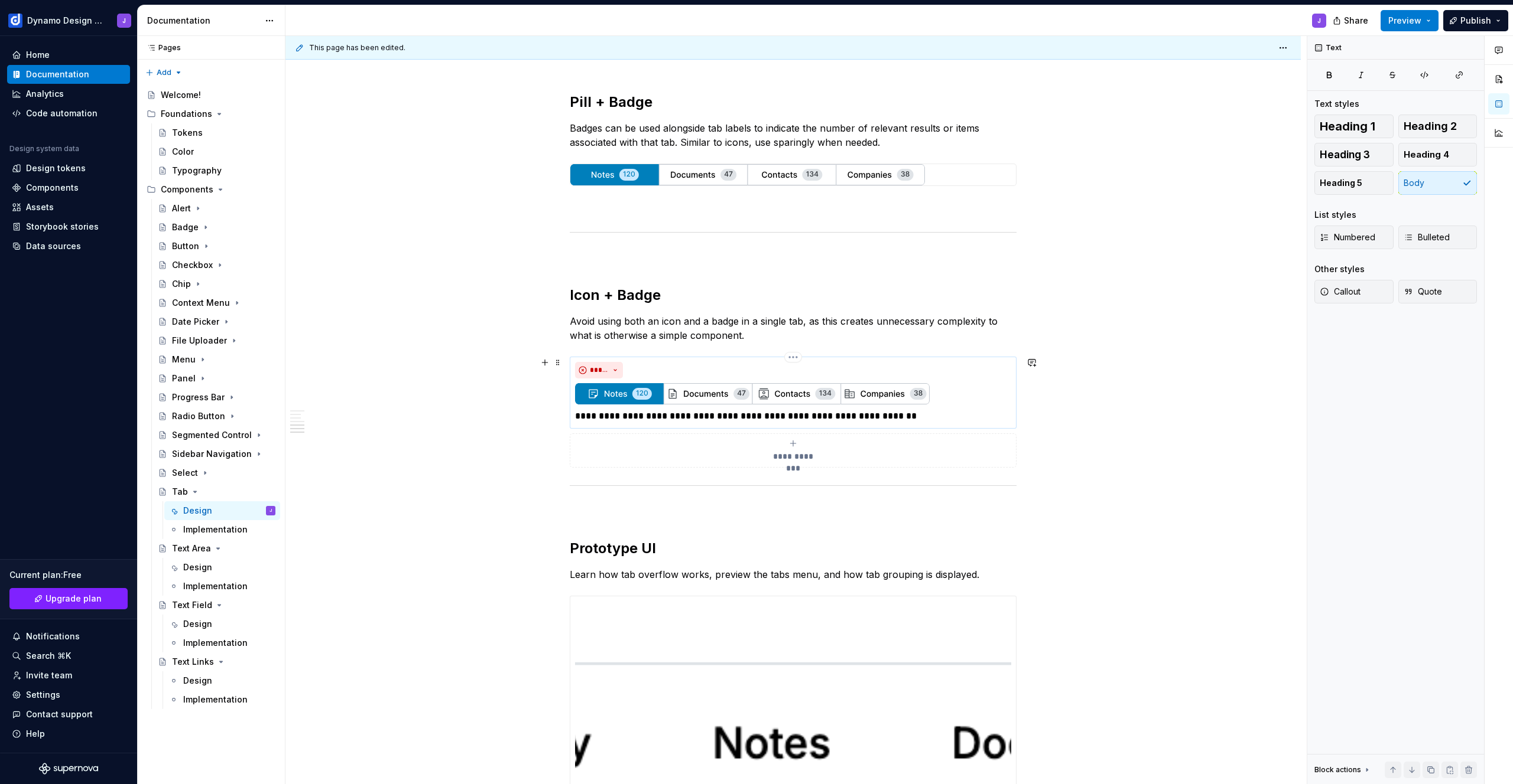
click at [1004, 409] on p "**********" at bounding box center [793, 416] width 436 height 14
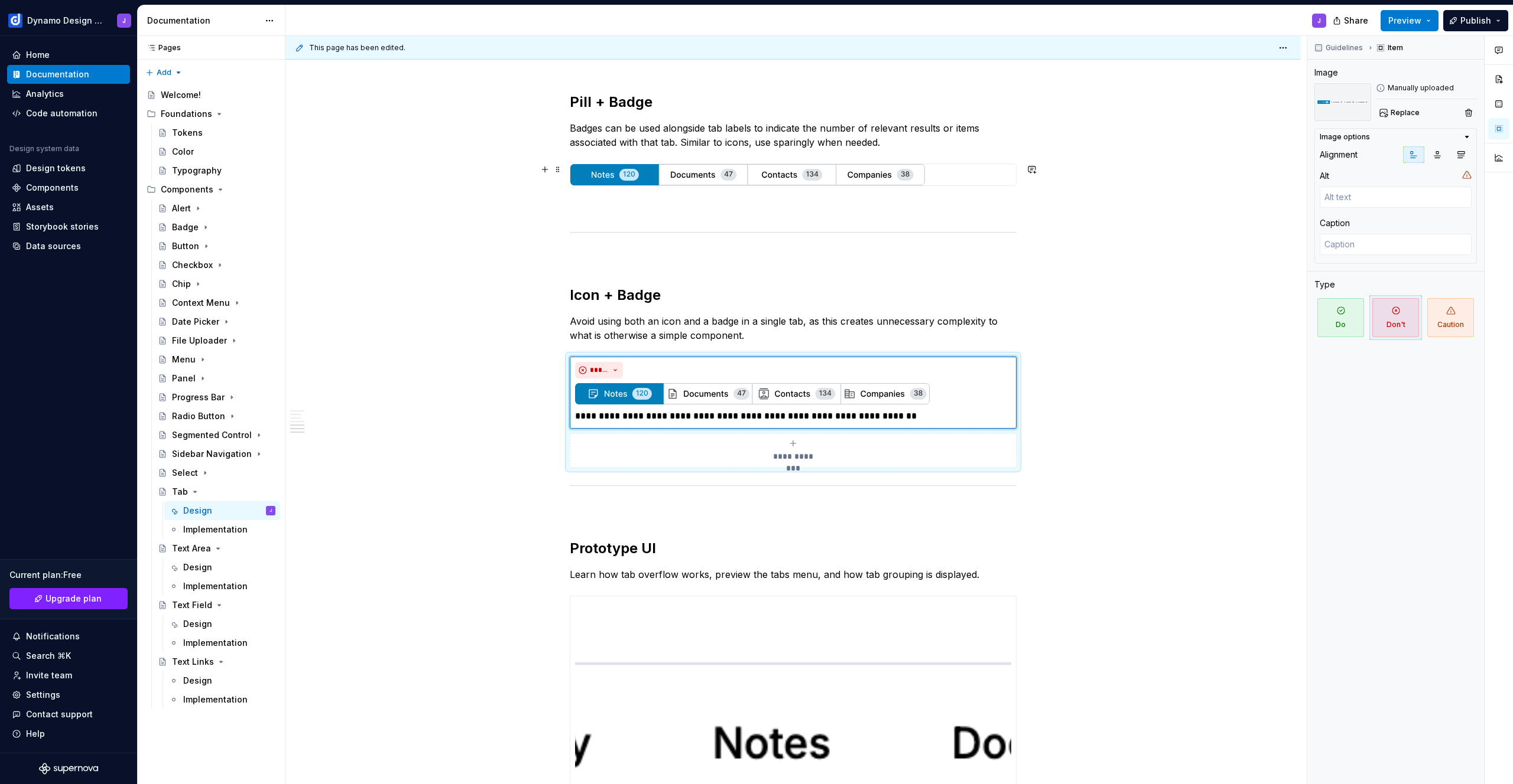
click at [977, 182] on div at bounding box center [793, 175] width 445 height 21
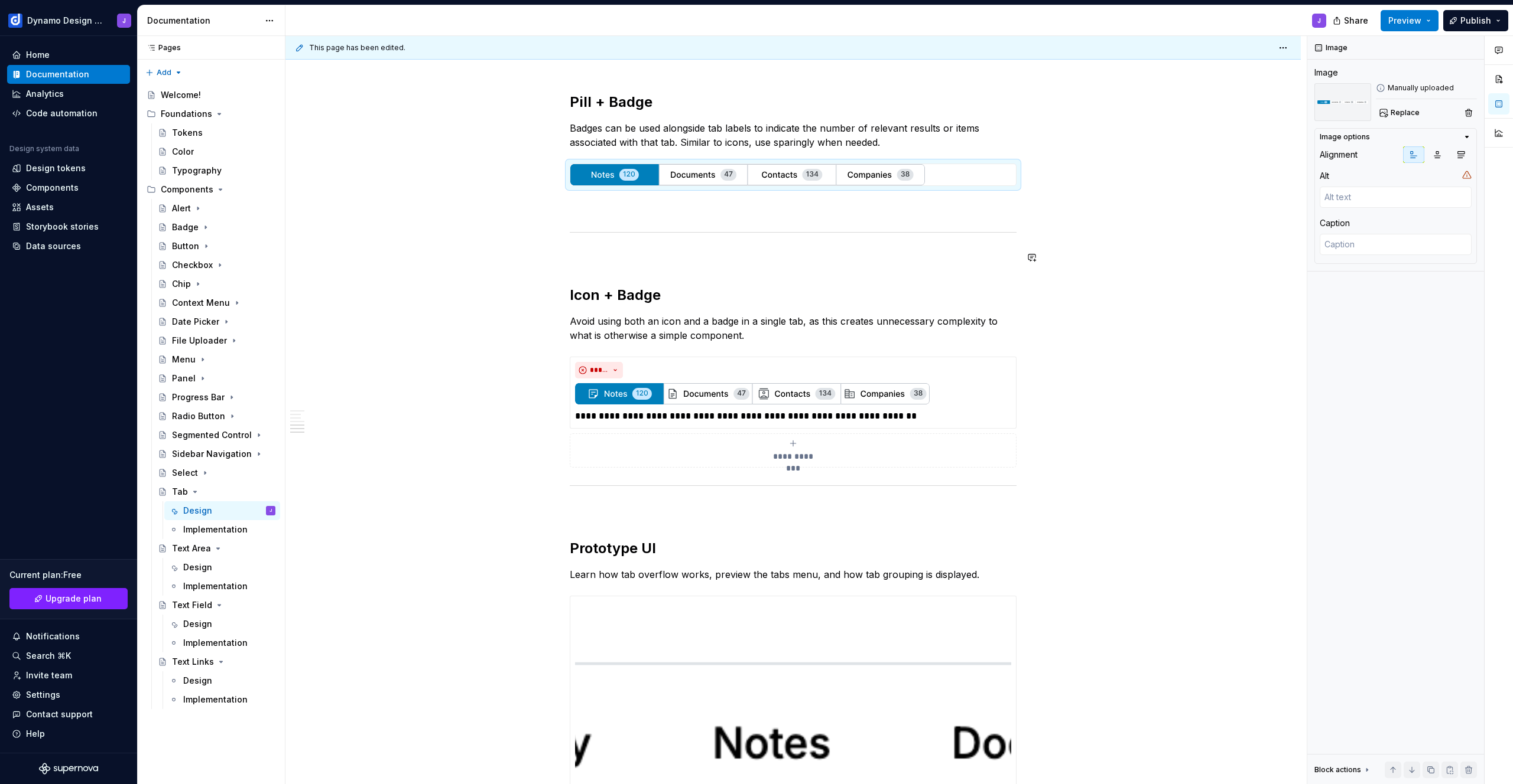
click at [1110, 290] on div "Tab Styles Tabs are available in two styles. Underline tabs are used for page h…" at bounding box center [792, 286] width 1015 height 1864
click at [1115, 423] on div "Tab Styles Tabs are available in two styles. Underline tabs are used for page h…" at bounding box center [792, 286] width 1015 height 1864
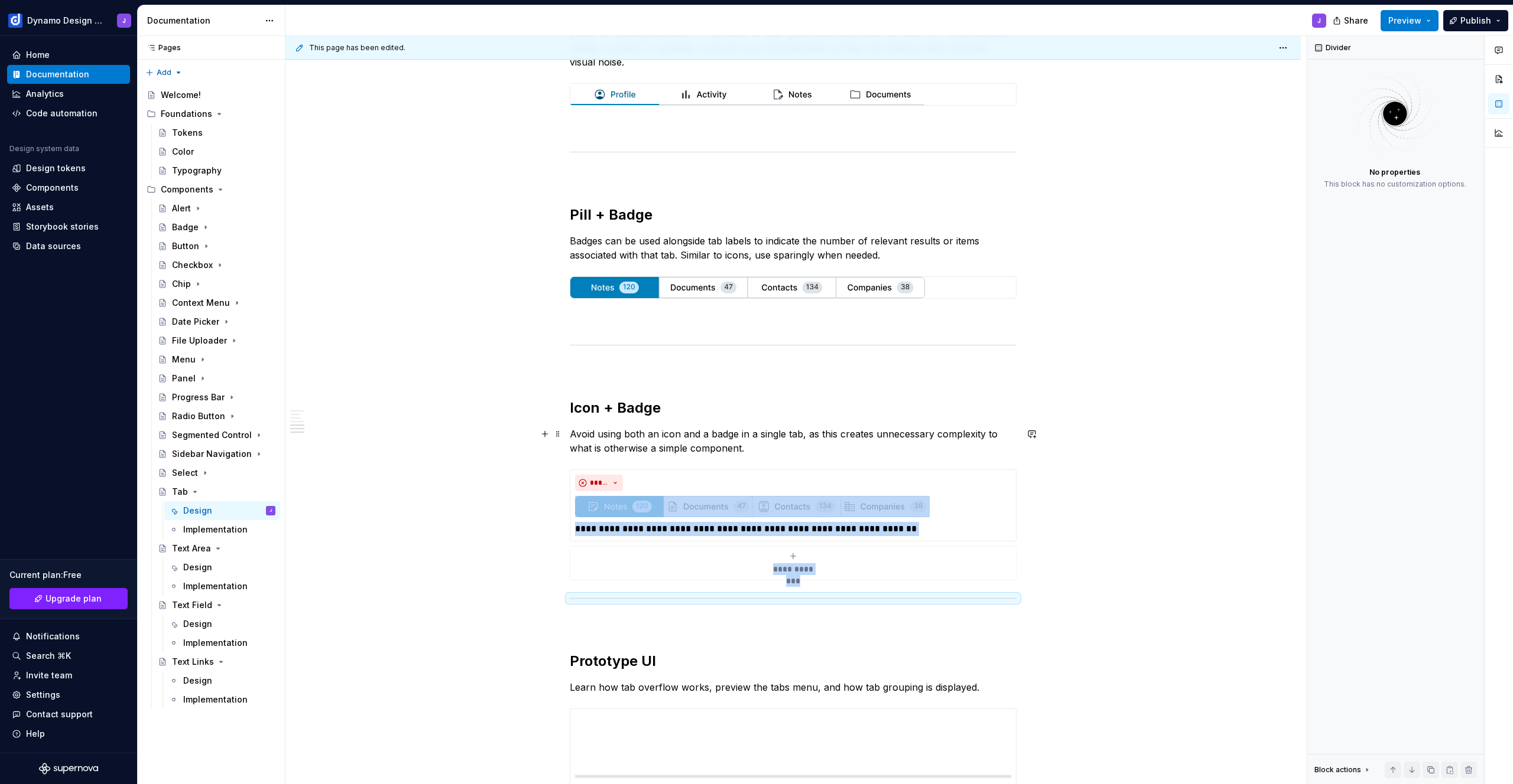
scroll to position [827, 0]
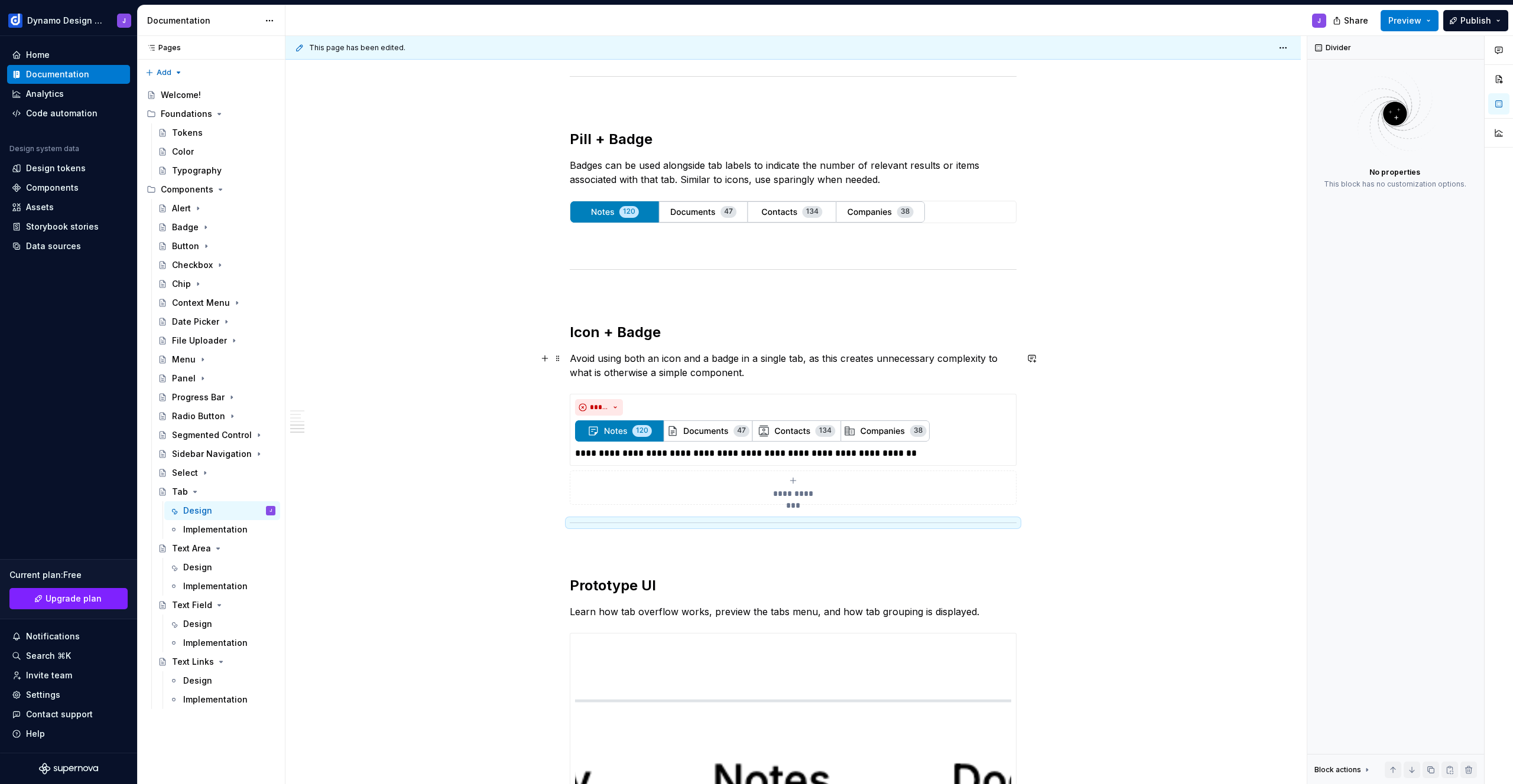
drag, startPoint x: 802, startPoint y: 358, endPoint x: 813, endPoint y: 373, distance: 18.6
click at [802, 359] on p "Avoid using both an icon and a badge in a single tab, as this creates unnecessa…" at bounding box center [793, 365] width 447 height 28
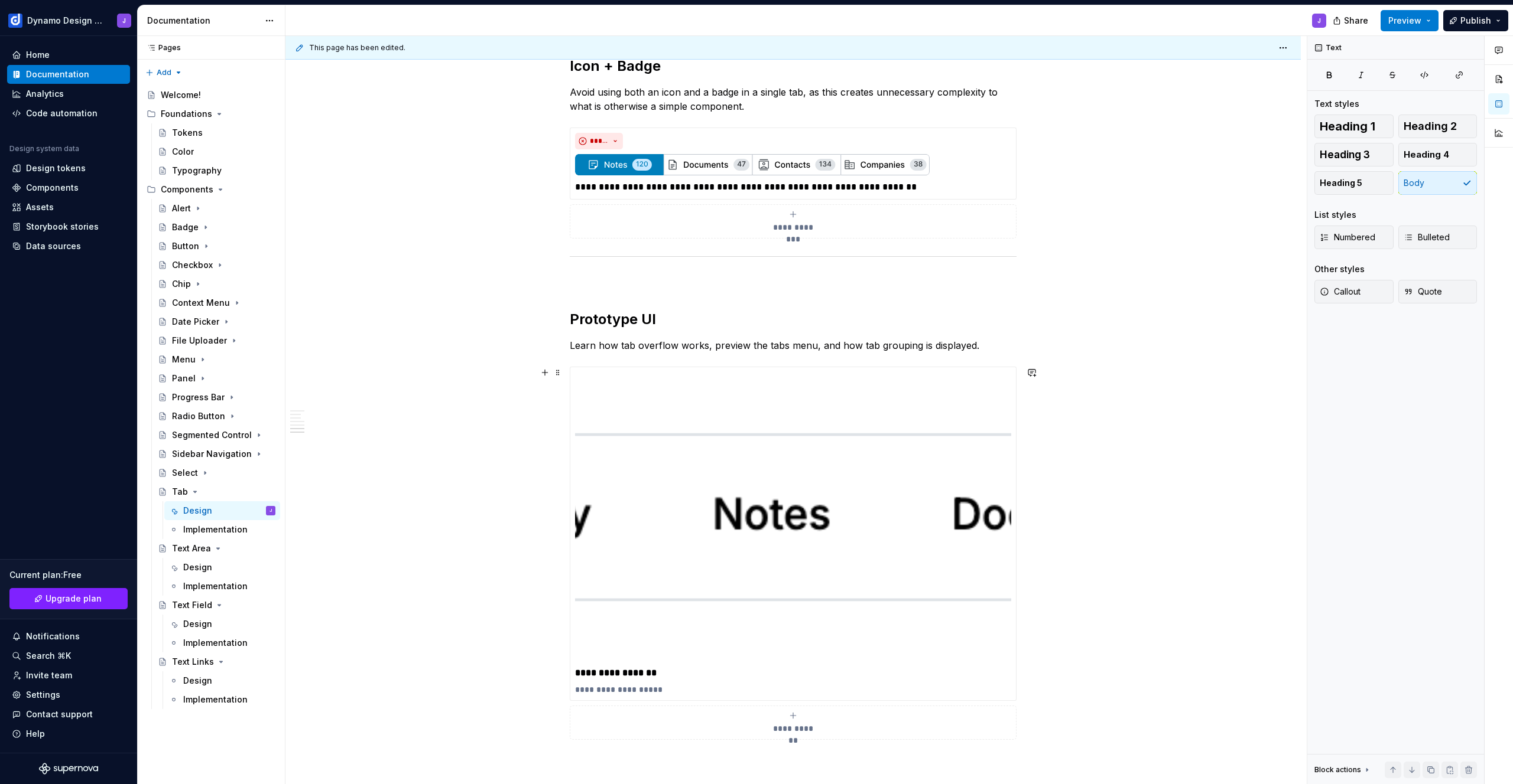
scroll to position [1298, 0]
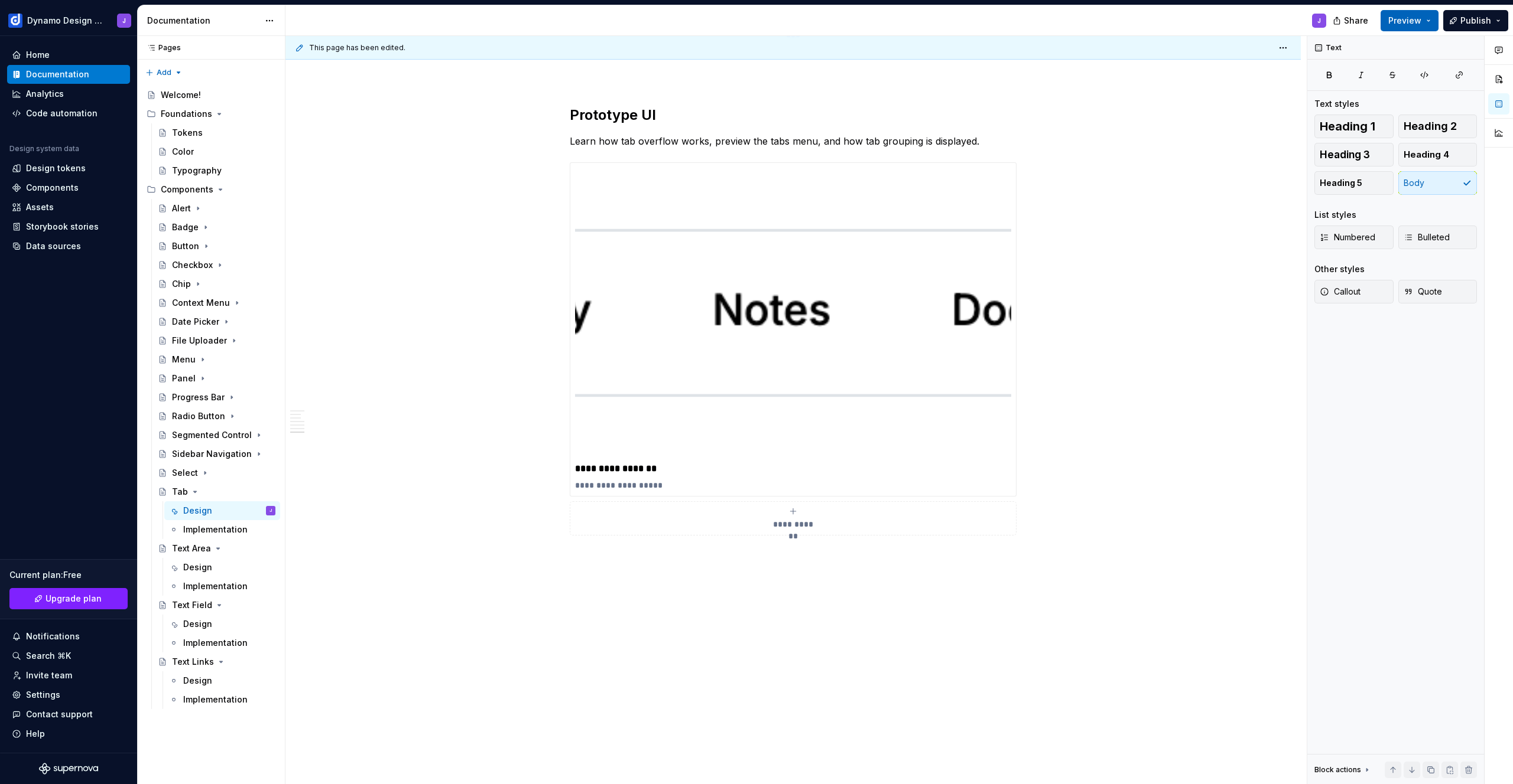
click at [1405, 26] on button "Preview" at bounding box center [1409, 20] width 58 height 21
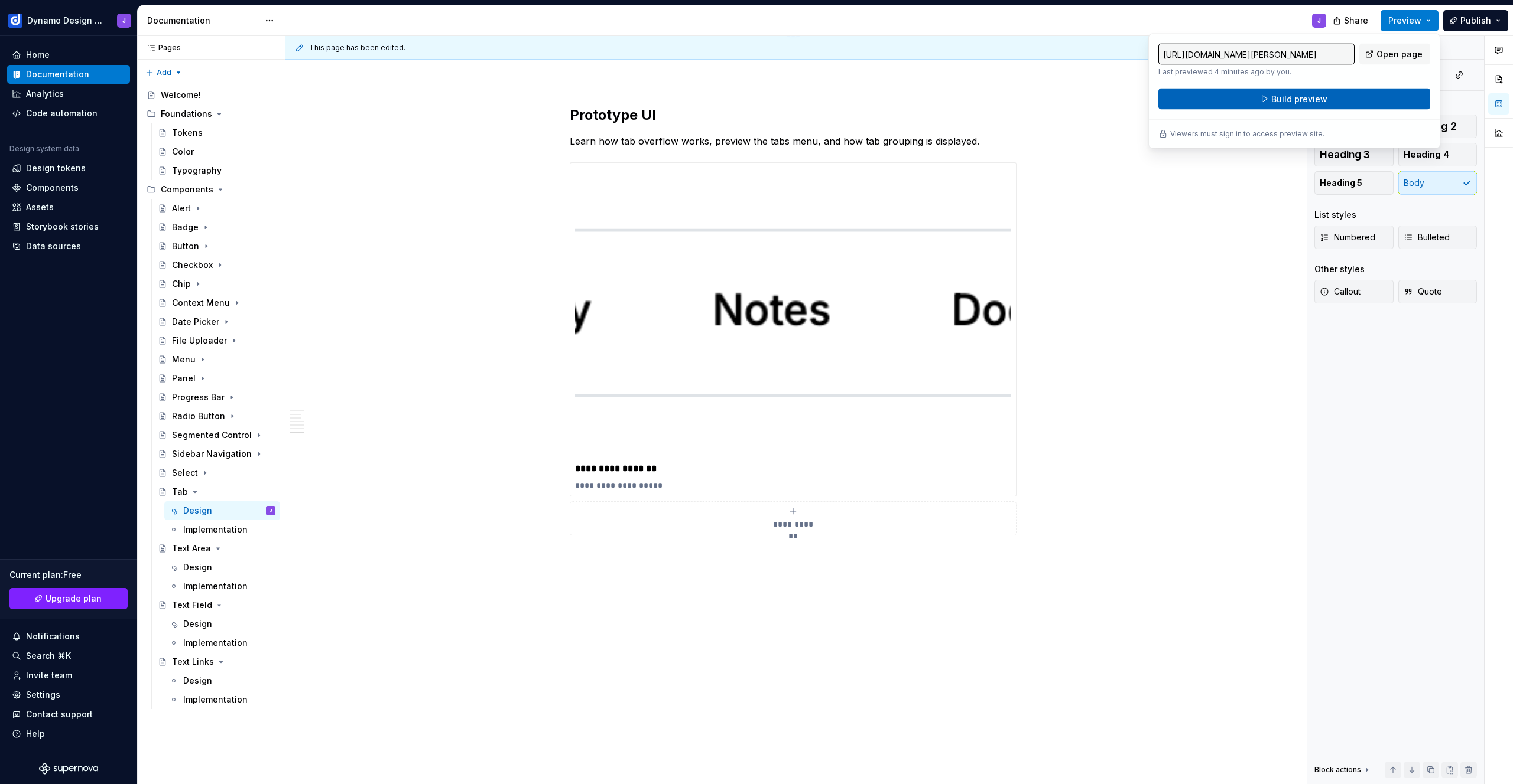
click at [1355, 100] on button "Build preview" at bounding box center [1294, 99] width 272 height 21
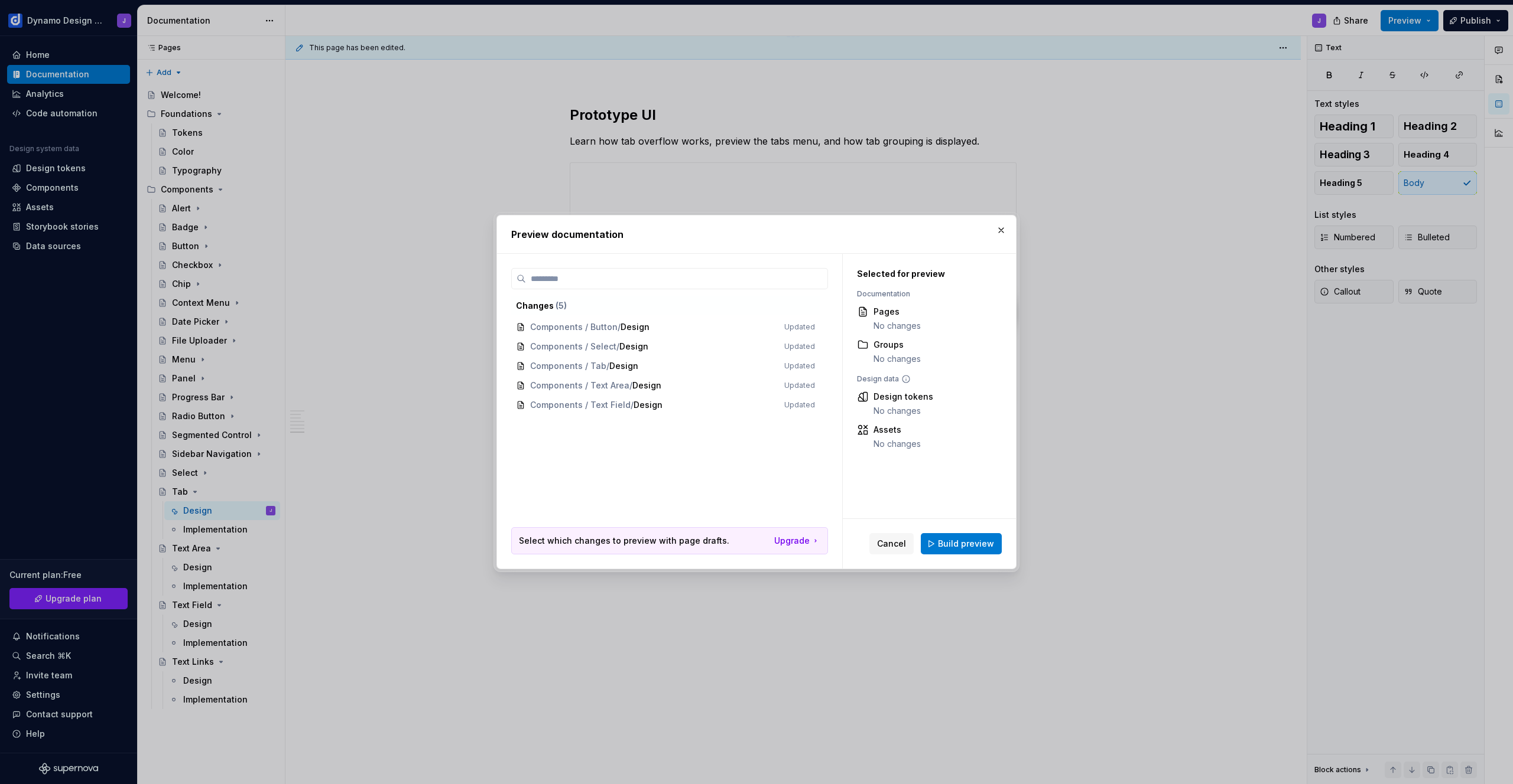
click at [977, 547] on span "Build preview" at bounding box center [965, 544] width 56 height 12
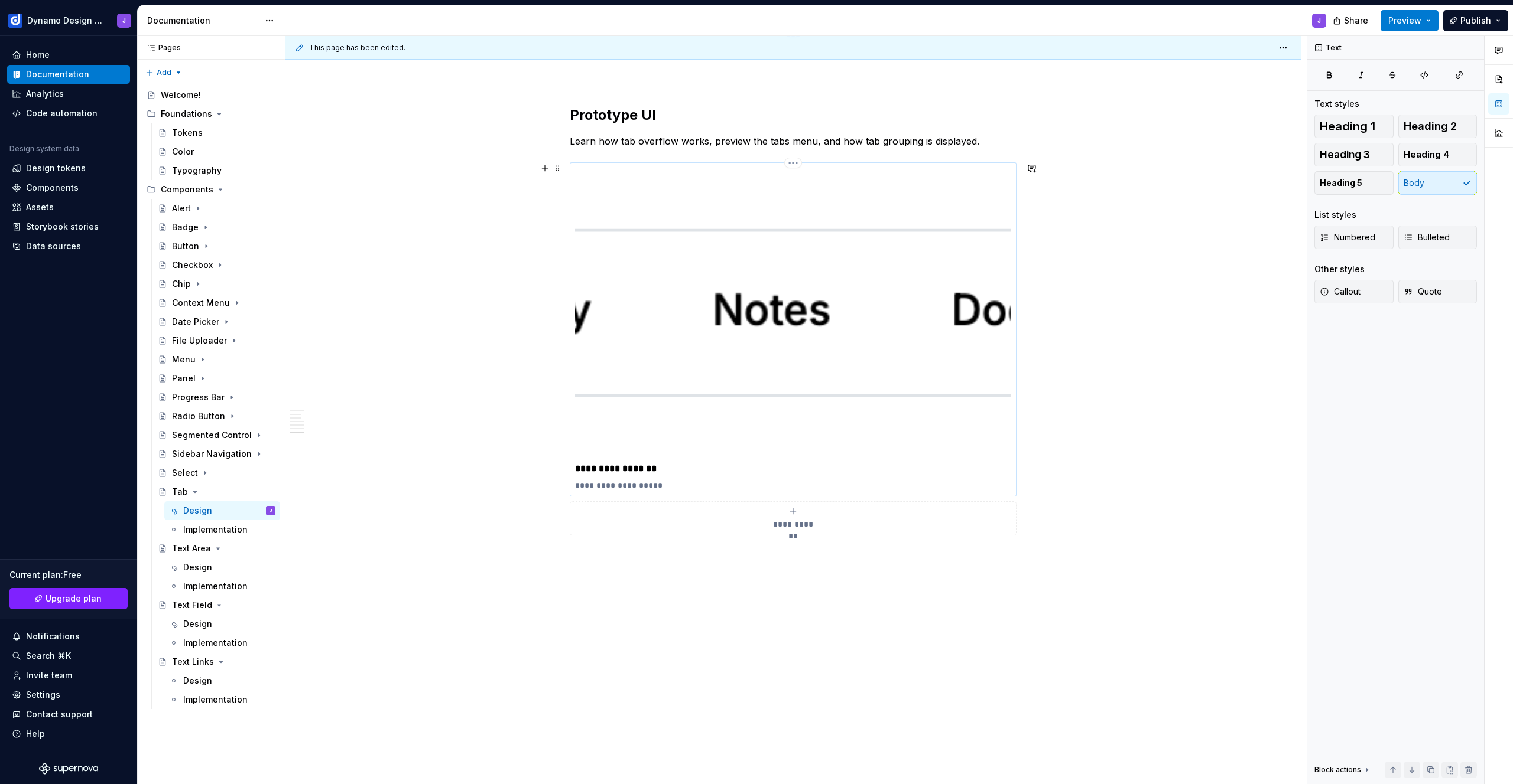
click at [924, 408] on img at bounding box center [793, 313] width 436 height 291
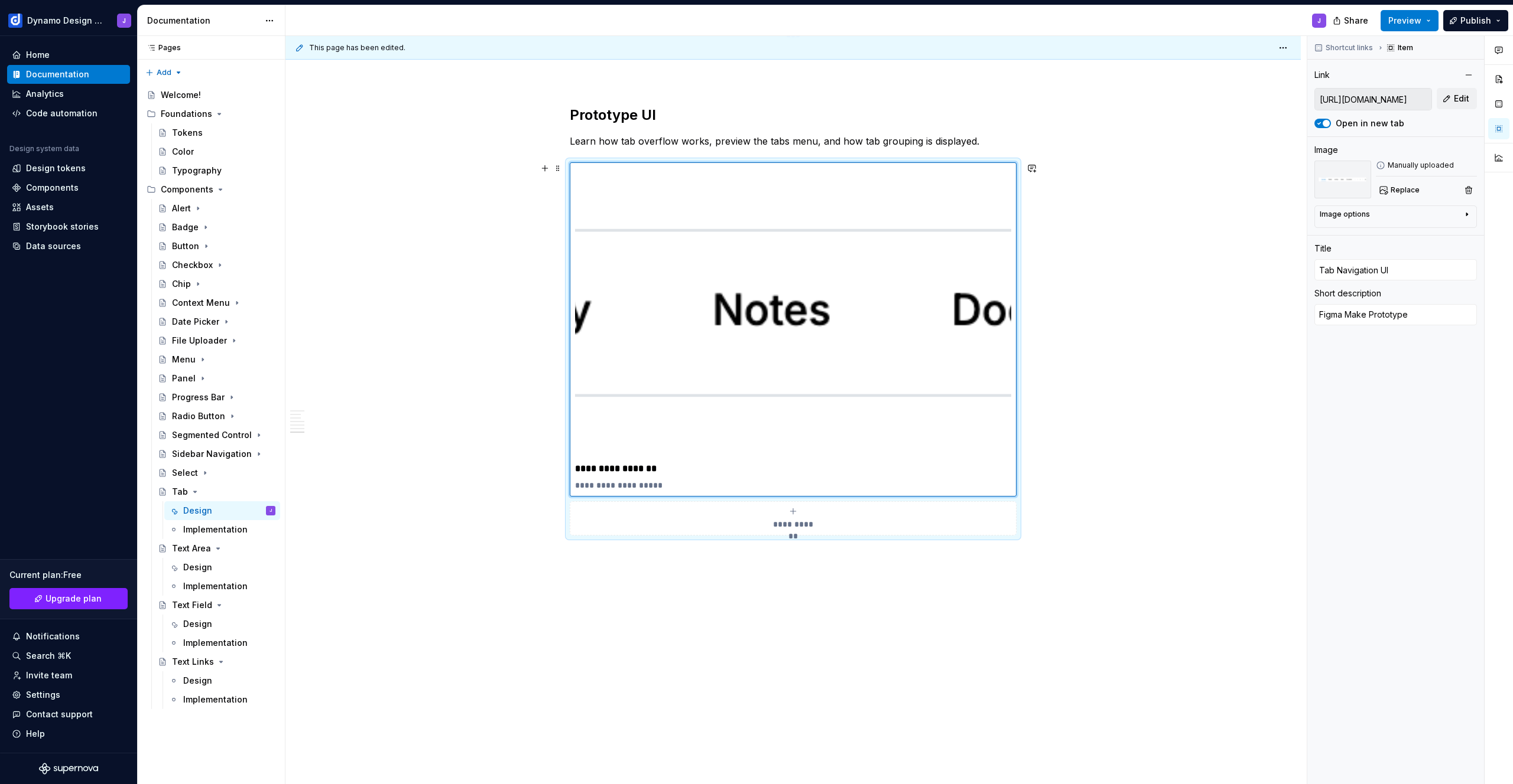
click at [1016, 517] on div "**********" at bounding box center [793, 349] width 447 height 373
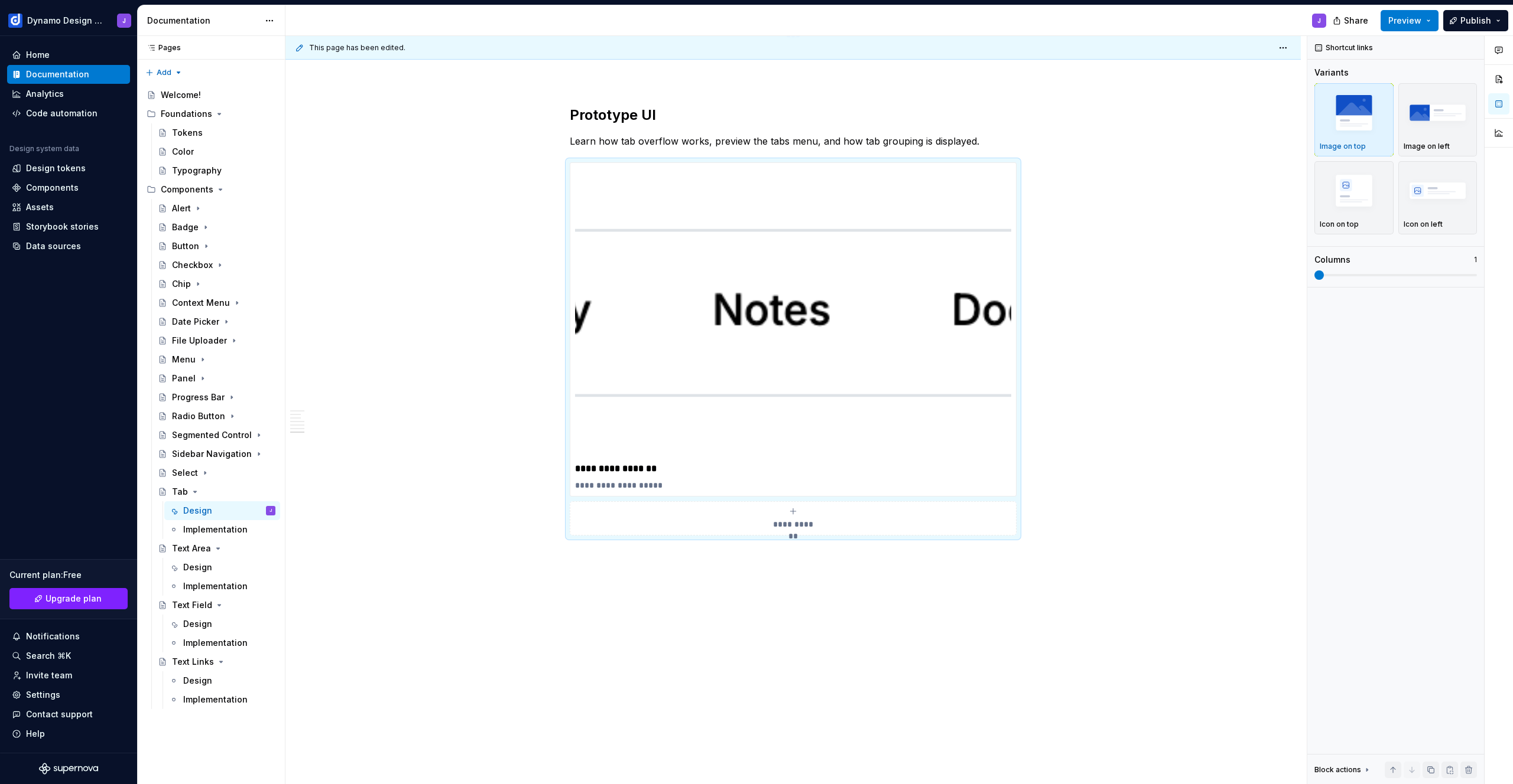
type textarea "*"
